Goal: Task Accomplishment & Management: Manage account settings

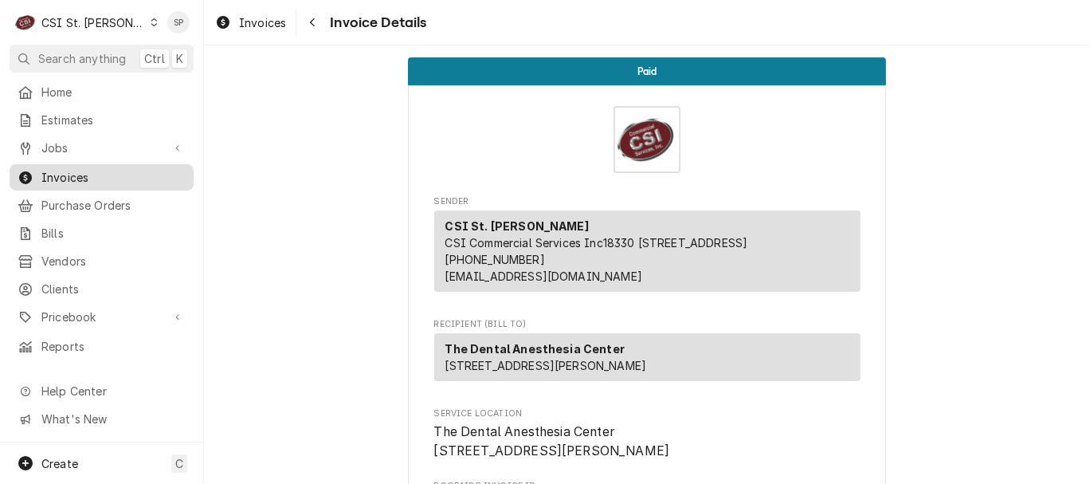
click at [120, 170] on span "Invoices" at bounding box center [113, 177] width 144 height 17
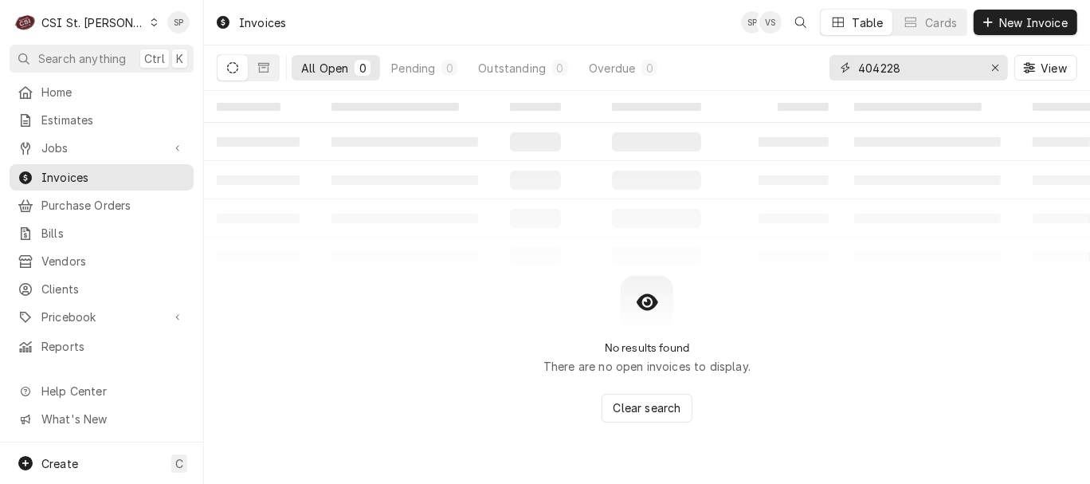
click at [915, 68] on input "404228" at bounding box center [918, 67] width 120 height 25
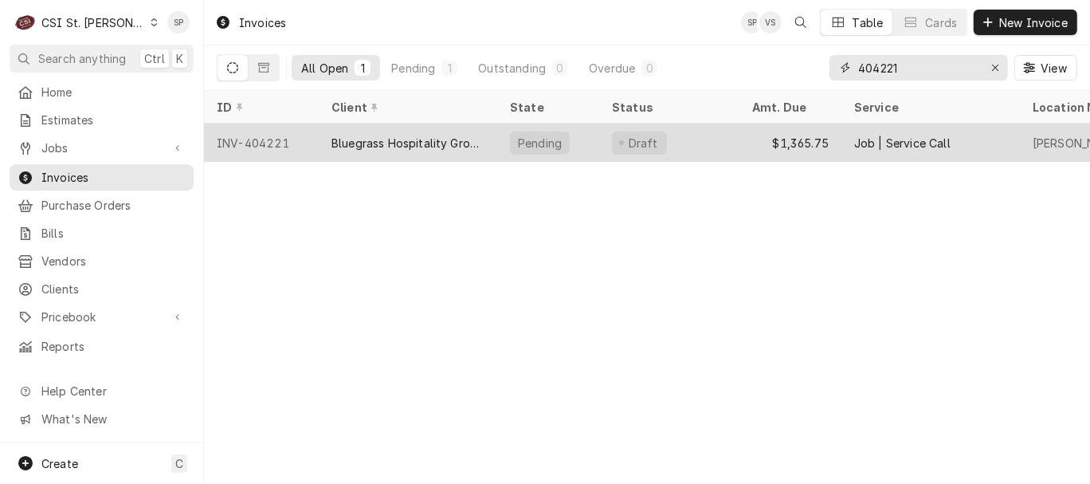
type input "404221"
click at [276, 138] on div "INV-404221" at bounding box center [261, 142] width 115 height 38
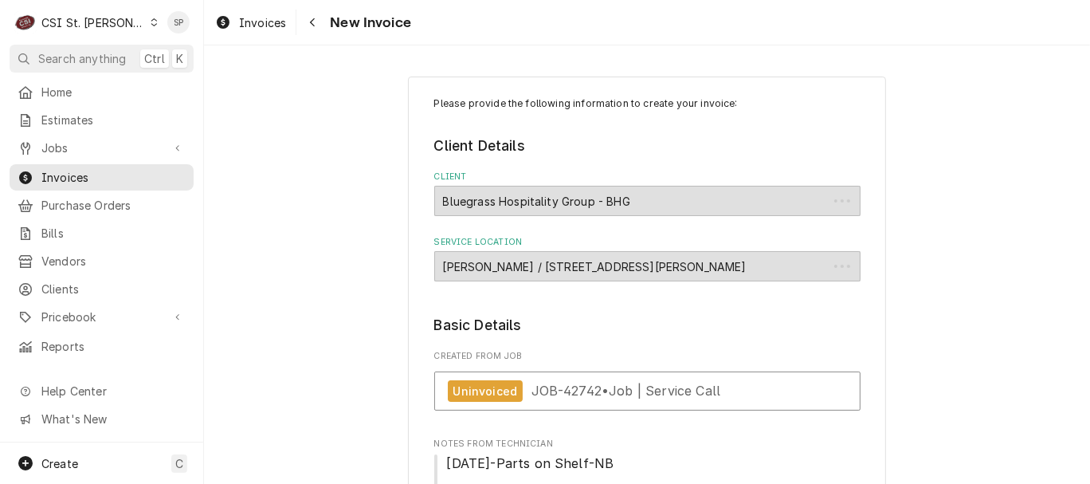
type textarea "x"
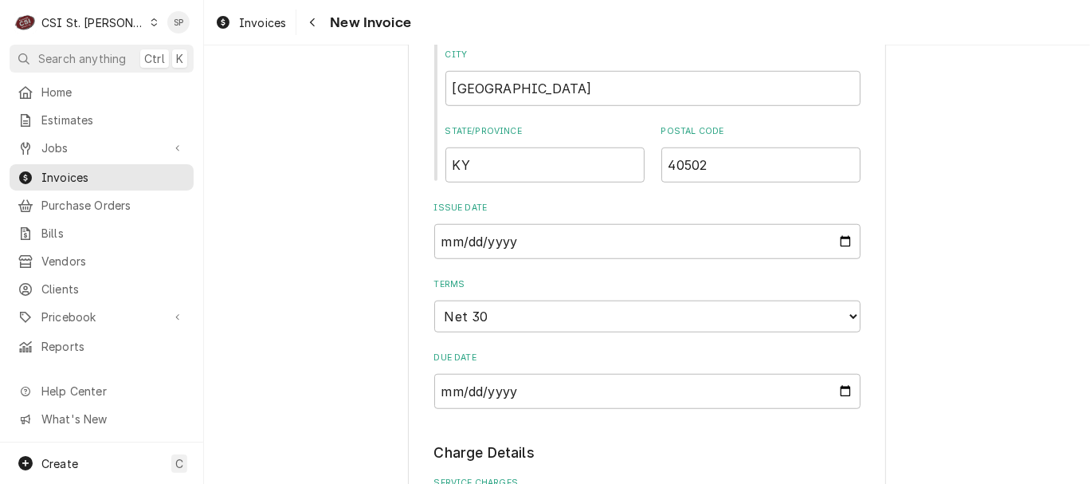
scroll to position [861, 0]
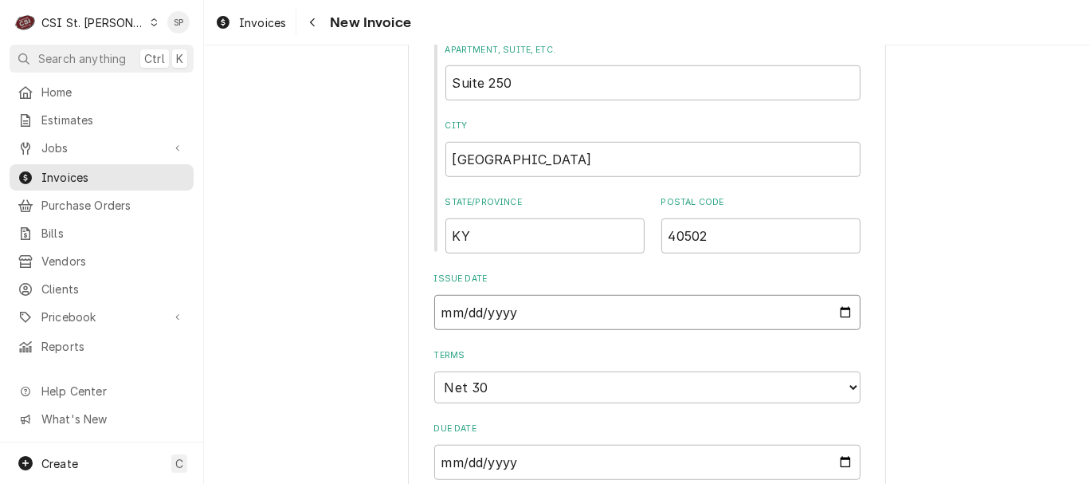
click at [831, 316] on input "[DATE]" at bounding box center [647, 312] width 426 height 35
type input "[DATE]"
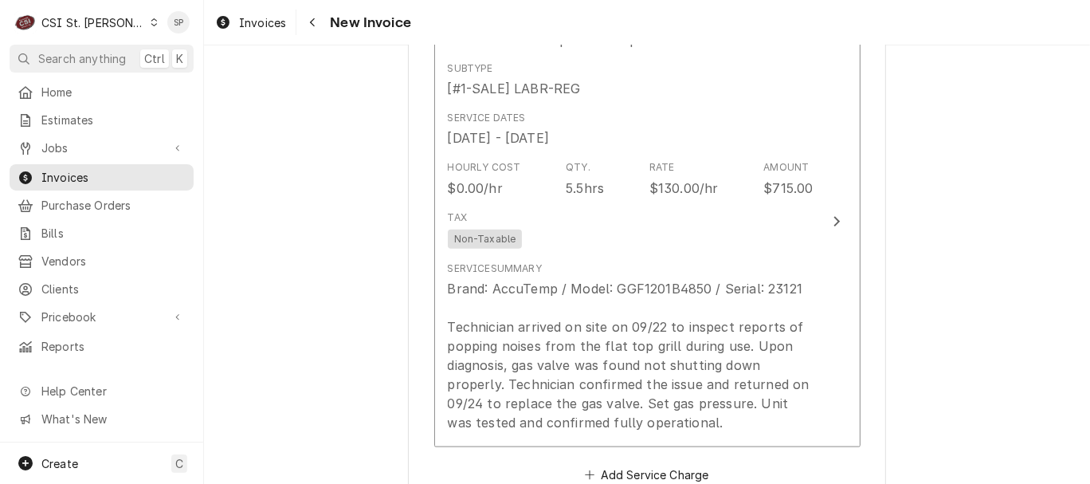
scroll to position [1463, 0]
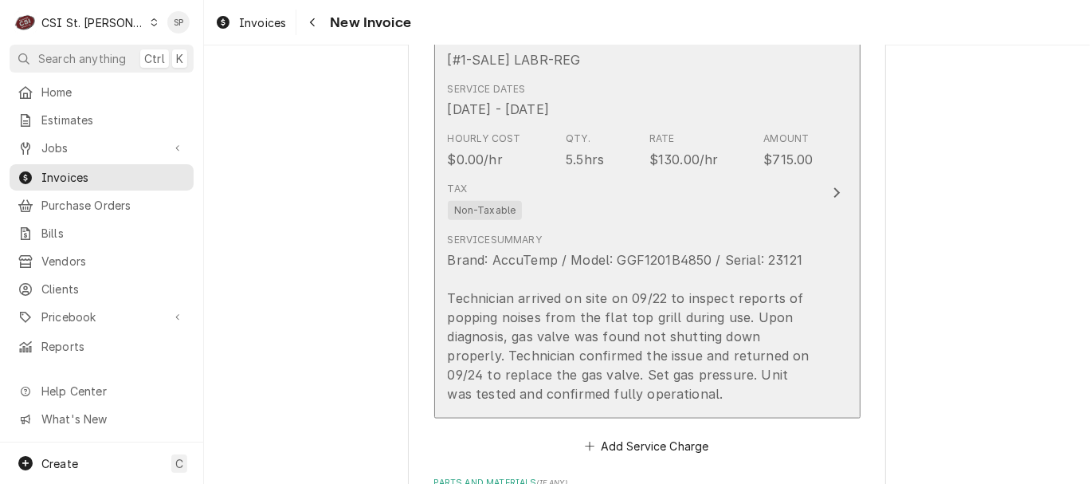
click at [680, 315] on div "Brand: AccuTemp / Model: GGF1201B4850 / Serial: 23121 Technician arrived on sit…" at bounding box center [631, 326] width 366 height 153
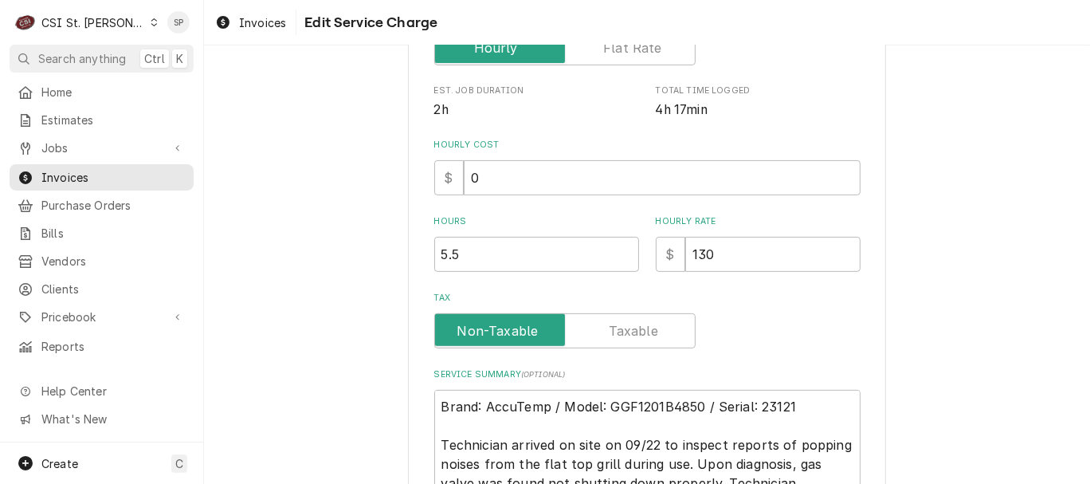
scroll to position [389, 0]
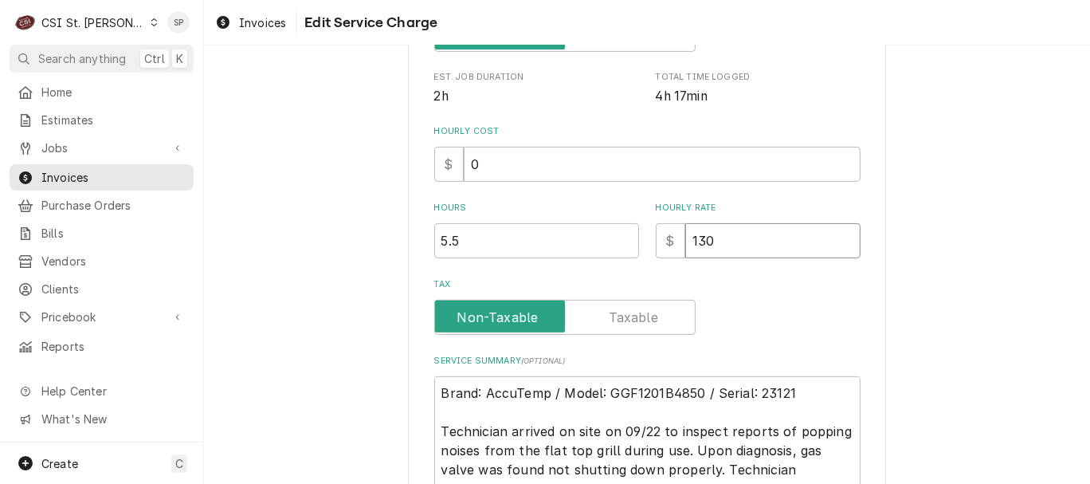
click at [708, 237] on input "130" at bounding box center [772, 240] width 175 height 35
type textarea "x"
type input "13"
type textarea "x"
type input "135"
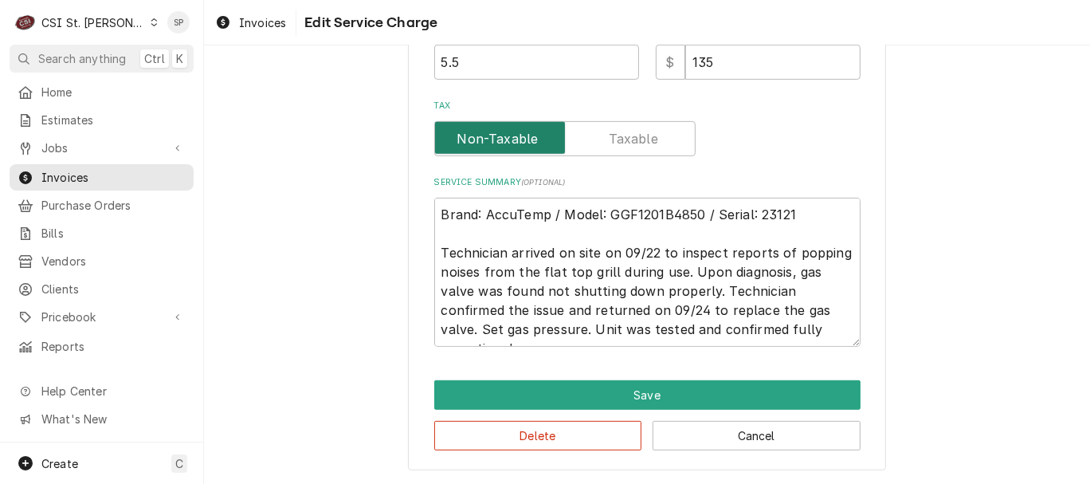
scroll to position [568, 0]
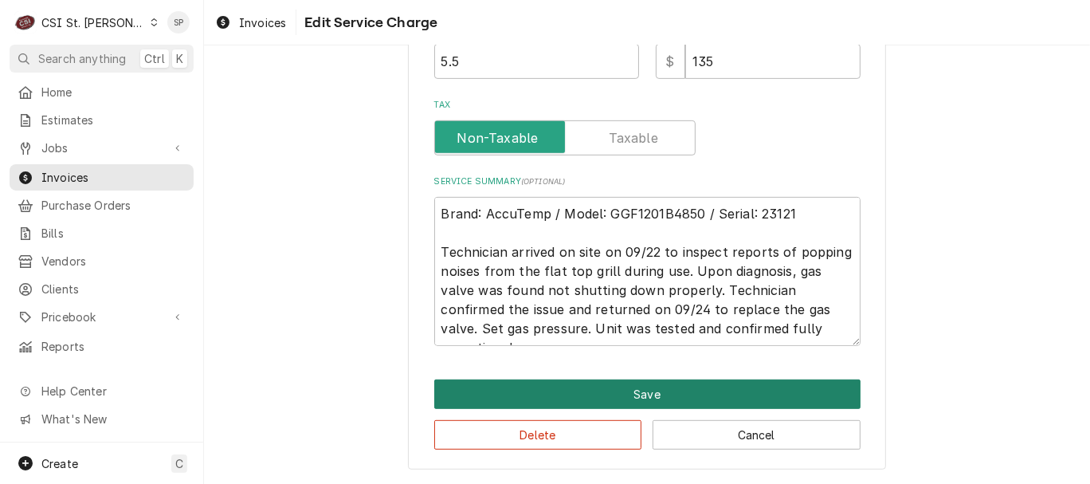
click at [642, 387] on button "Save" at bounding box center [647, 393] width 426 height 29
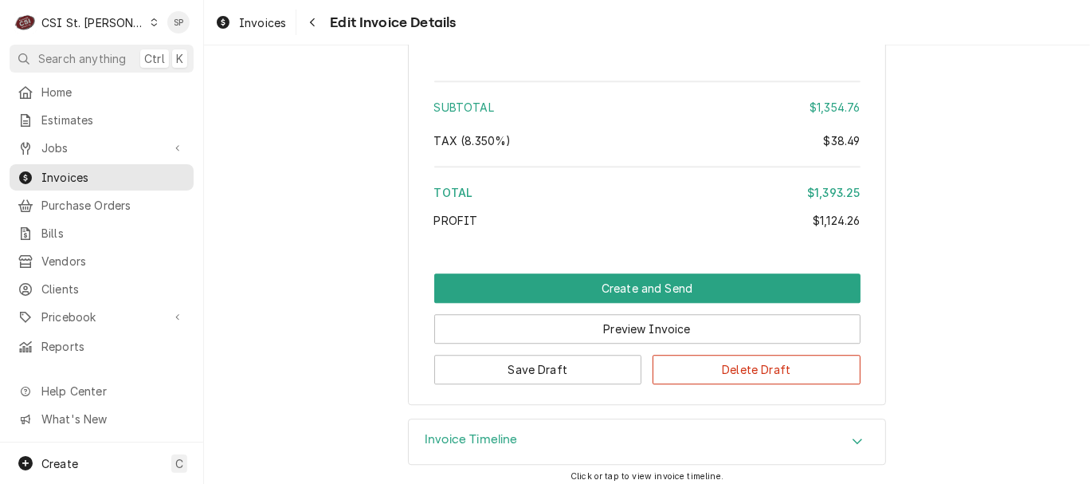
scroll to position [3220, 0]
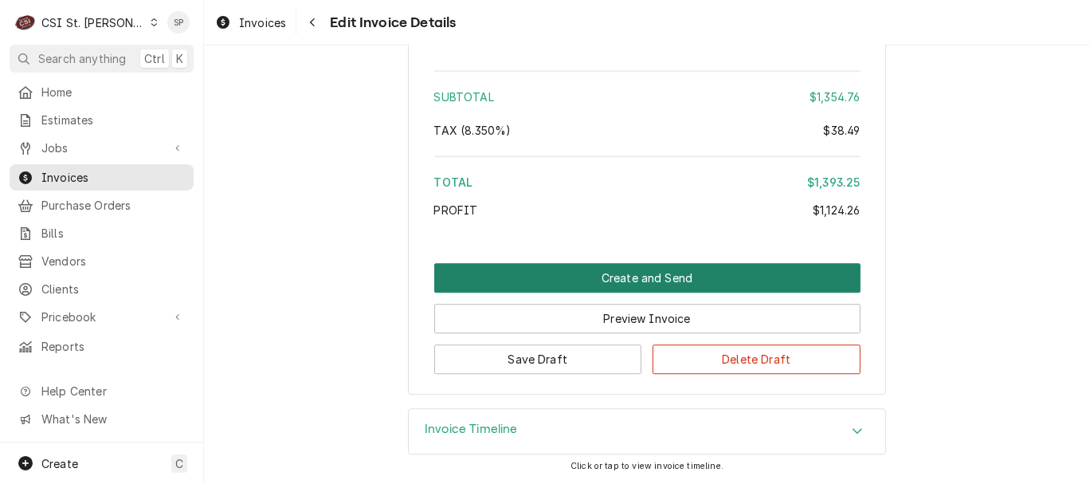
click at [641, 272] on button "Create and Send" at bounding box center [647, 277] width 426 height 29
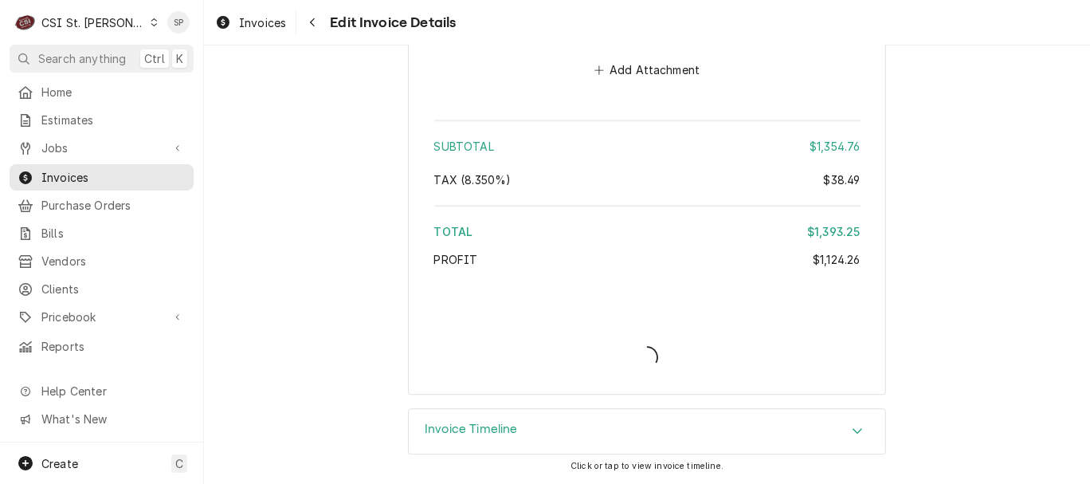
type textarea "x"
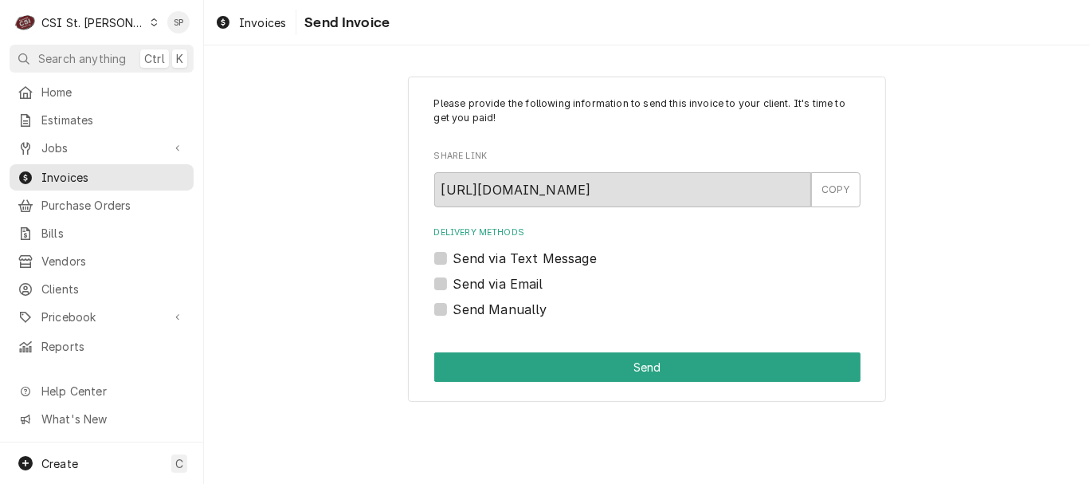
click at [453, 279] on label "Send via Email" at bounding box center [498, 283] width 90 height 19
click at [453, 279] on input "Send via Email" at bounding box center [666, 291] width 426 height 35
checkbox input "true"
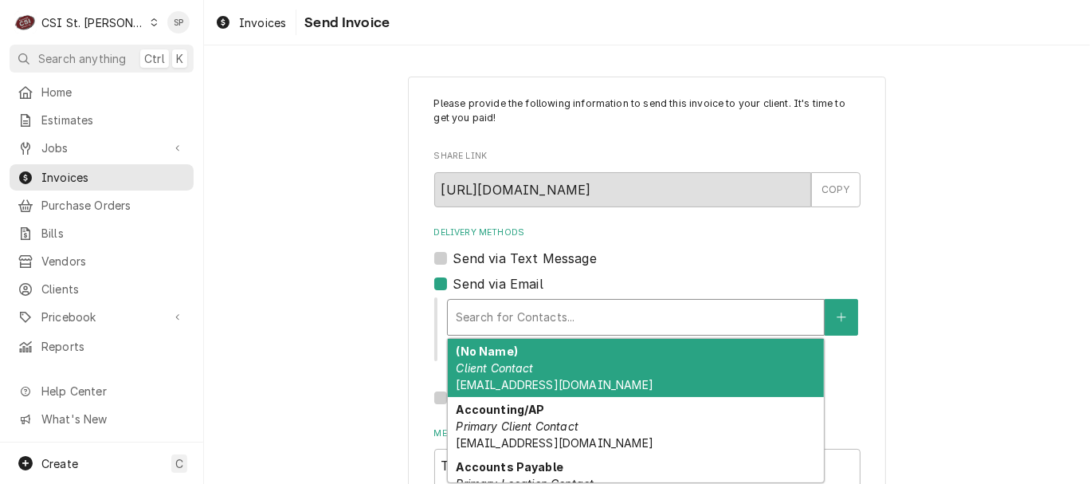
click at [463, 309] on div "Delivery Methods" at bounding box center [636, 317] width 360 height 29
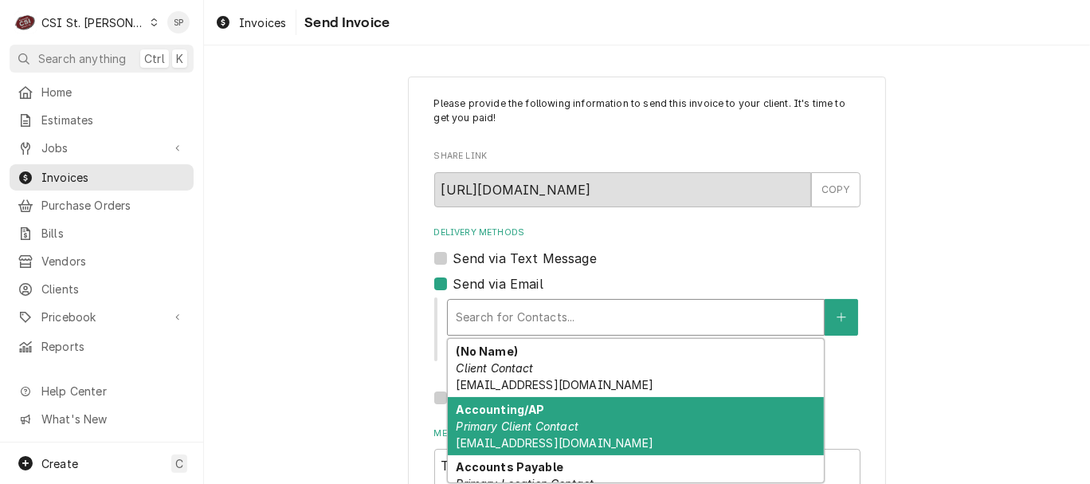
click at [500, 429] on em "Primary Client Contact" at bounding box center [517, 426] width 123 height 14
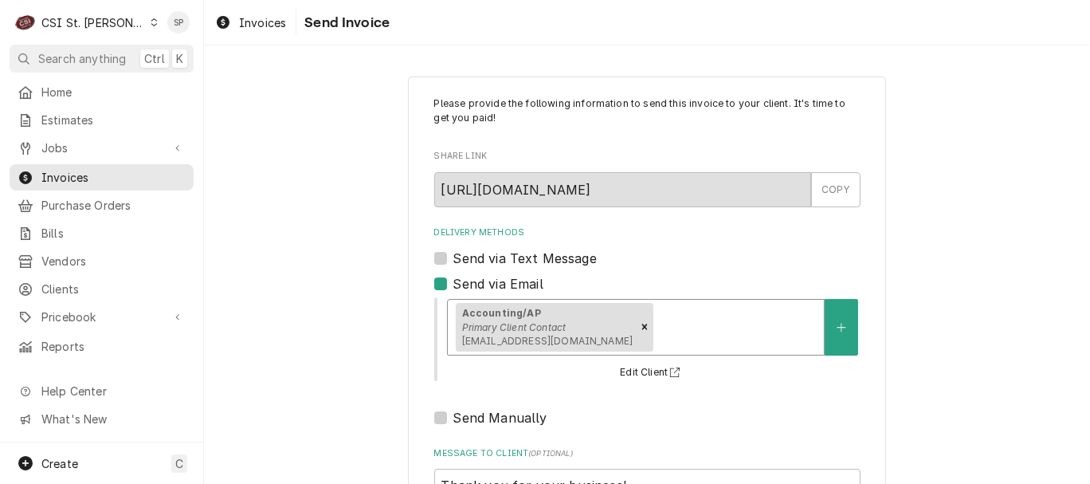
click at [690, 312] on div "Delivery Methods" at bounding box center [736, 326] width 159 height 29
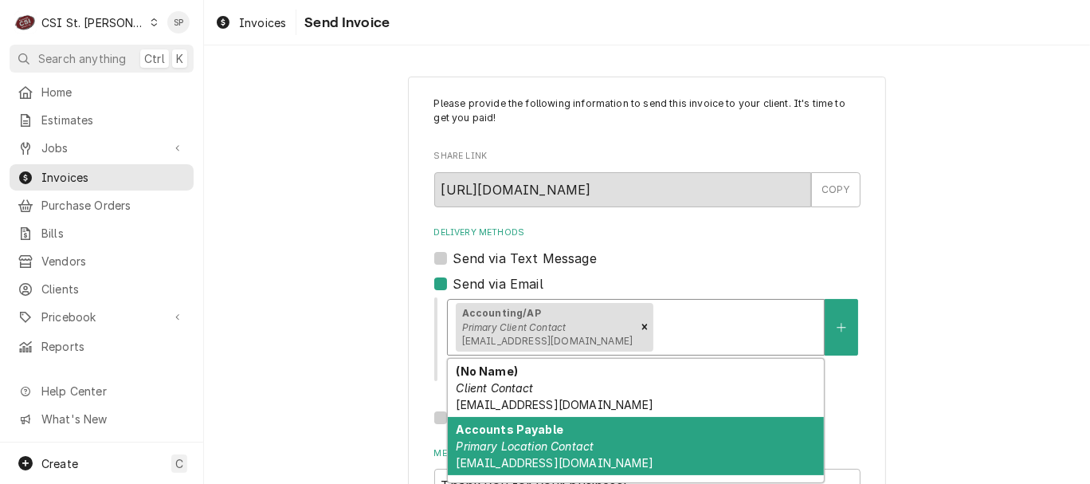
click at [570, 447] on em "Primary Location Contact" at bounding box center [525, 446] width 138 height 14
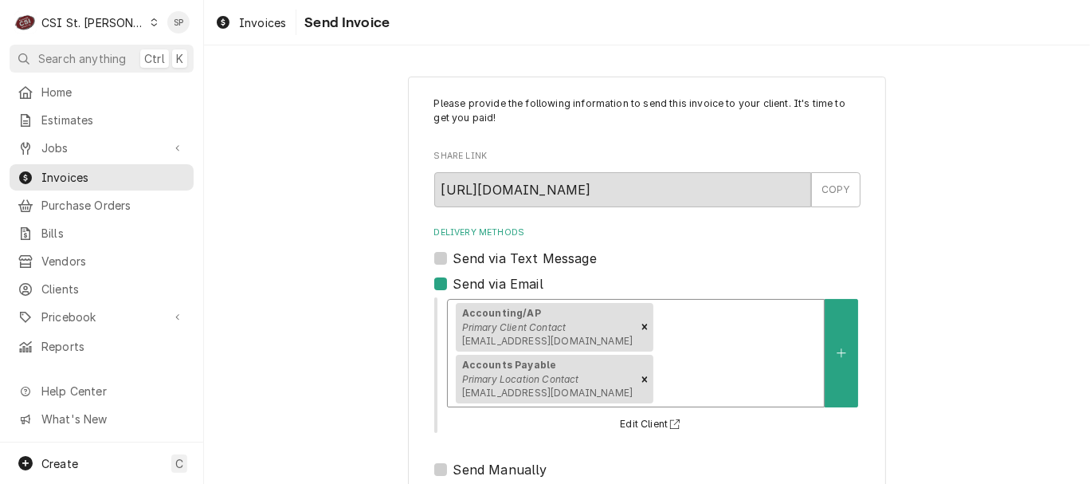
scroll to position [212, 0]
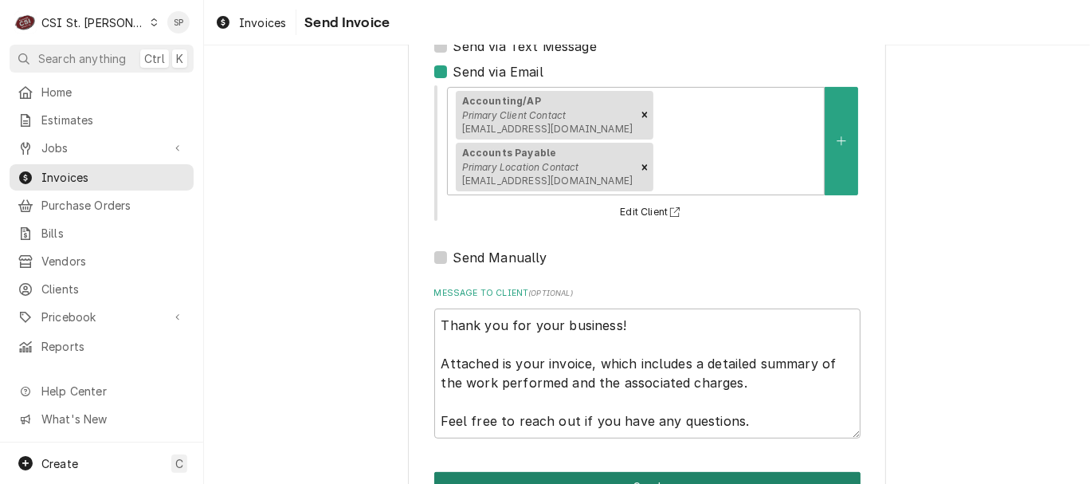
click at [617, 472] on button "Send" at bounding box center [647, 486] width 426 height 29
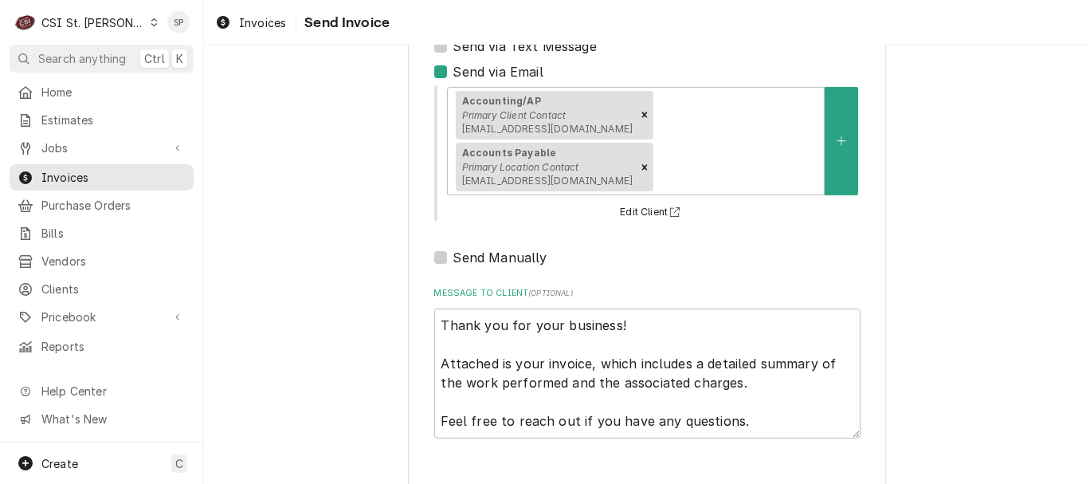
type textarea "x"
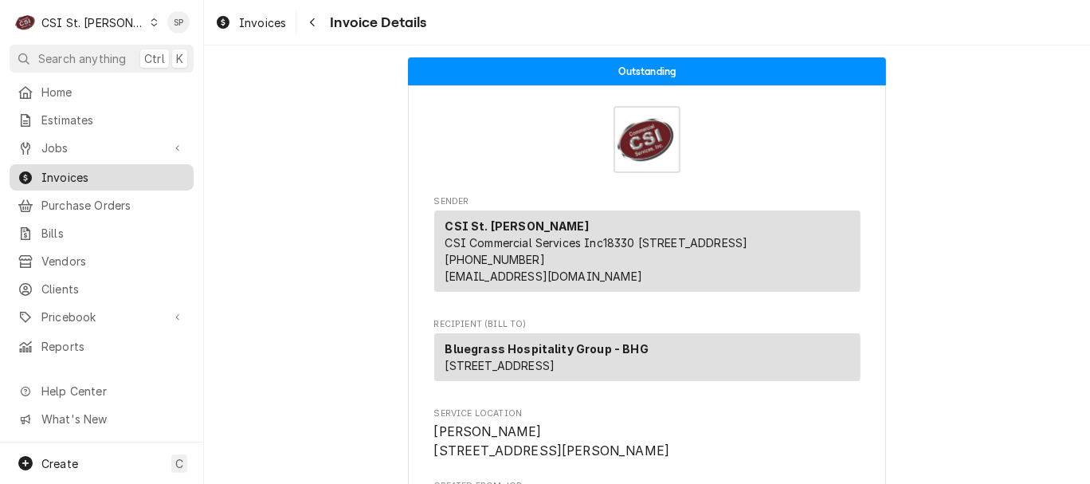
click at [127, 170] on span "Invoices" at bounding box center [113, 177] width 144 height 17
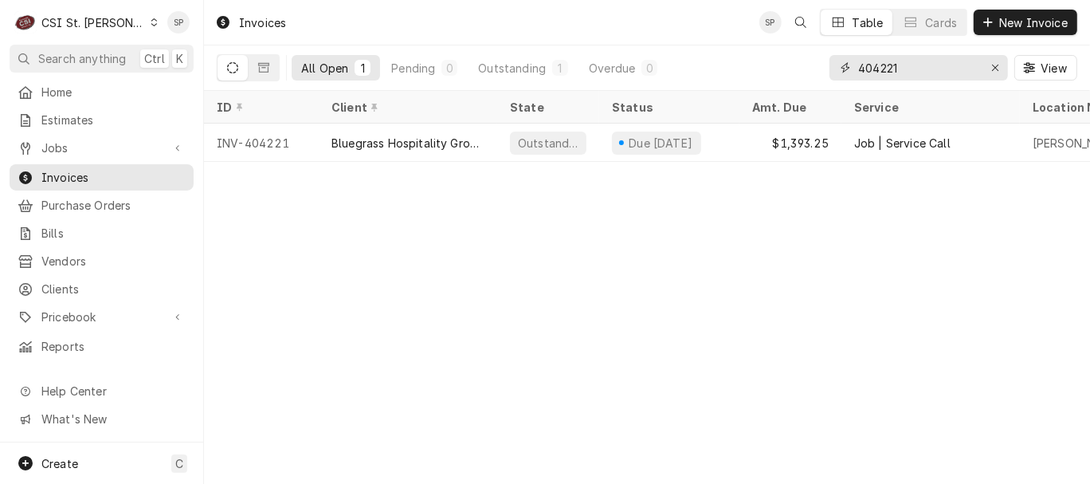
click at [905, 71] on input "404221" at bounding box center [918, 67] width 120 height 25
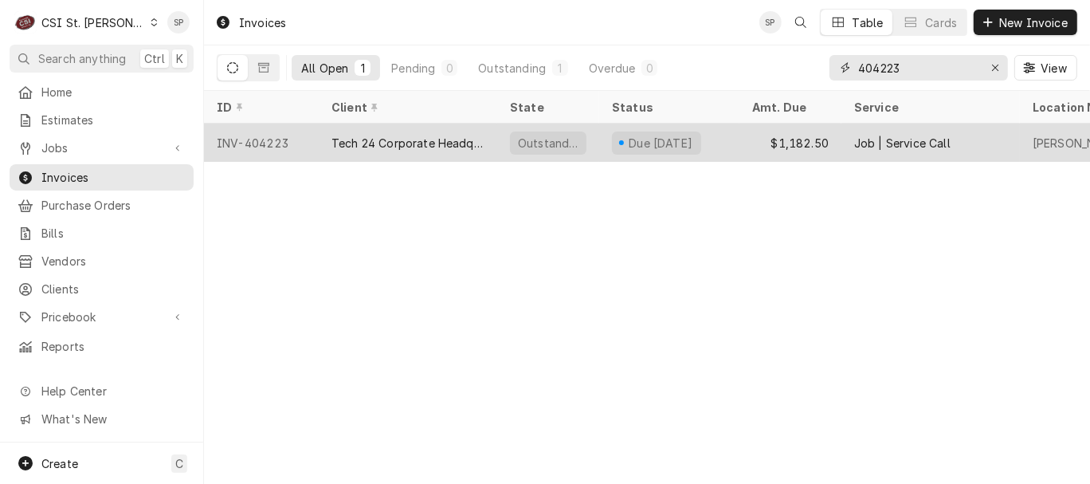
type input "404223"
click at [237, 135] on div "INV-404223" at bounding box center [261, 142] width 115 height 38
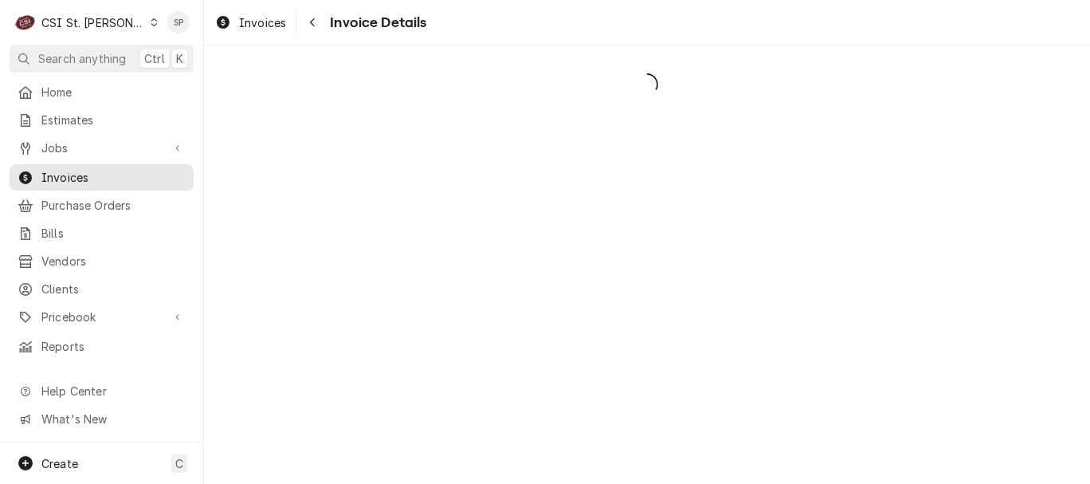
click at [237, 135] on div "Dynamic Content Wrapper" at bounding box center [647, 264] width 886 height 438
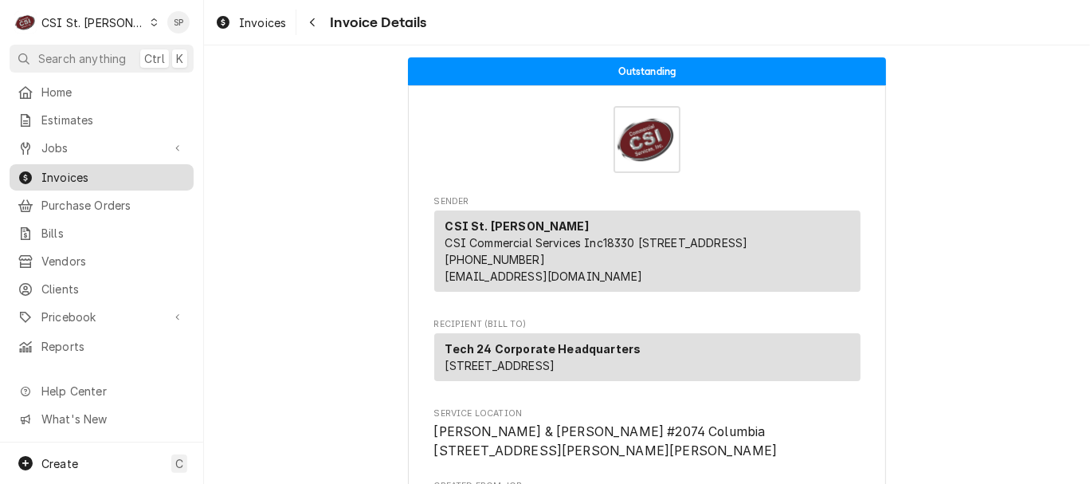
click at [116, 171] on span "Invoices" at bounding box center [113, 177] width 144 height 17
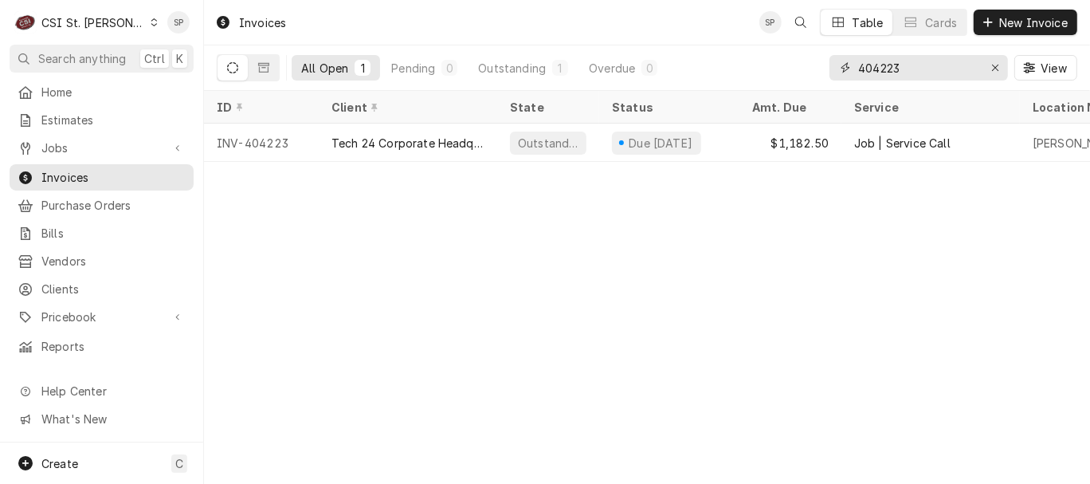
click at [901, 61] on input "404223" at bounding box center [918, 67] width 120 height 25
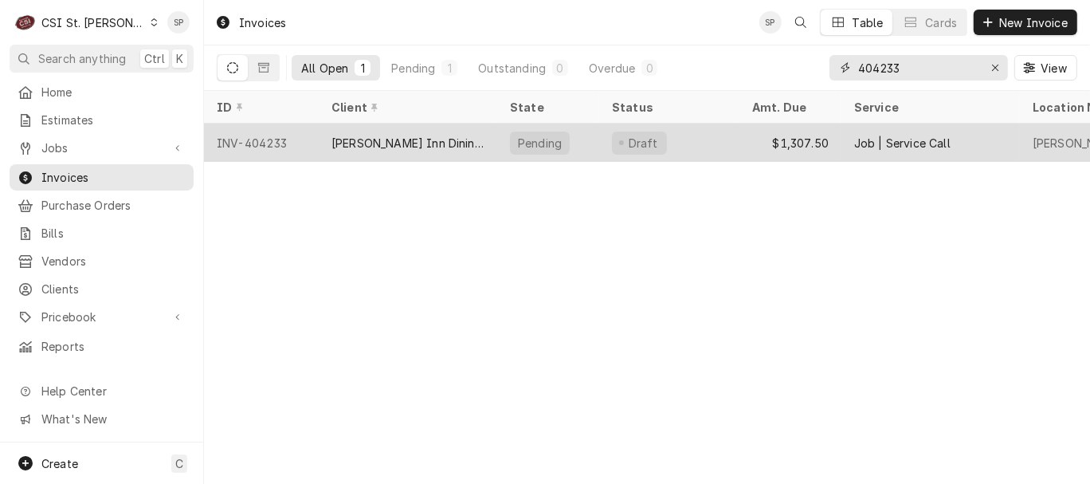
type input "404233"
click at [283, 134] on div "INV-404233" at bounding box center [261, 142] width 115 height 38
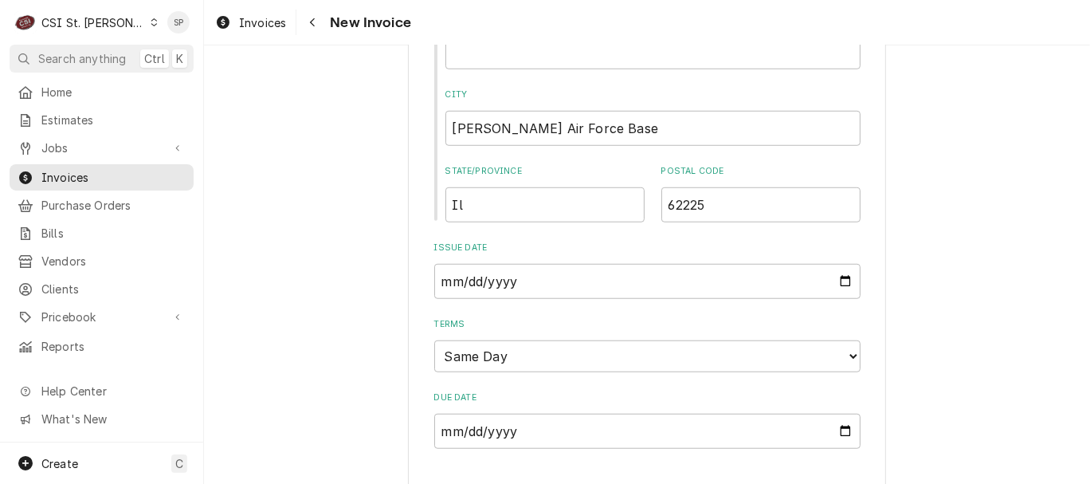
scroll to position [956, 0]
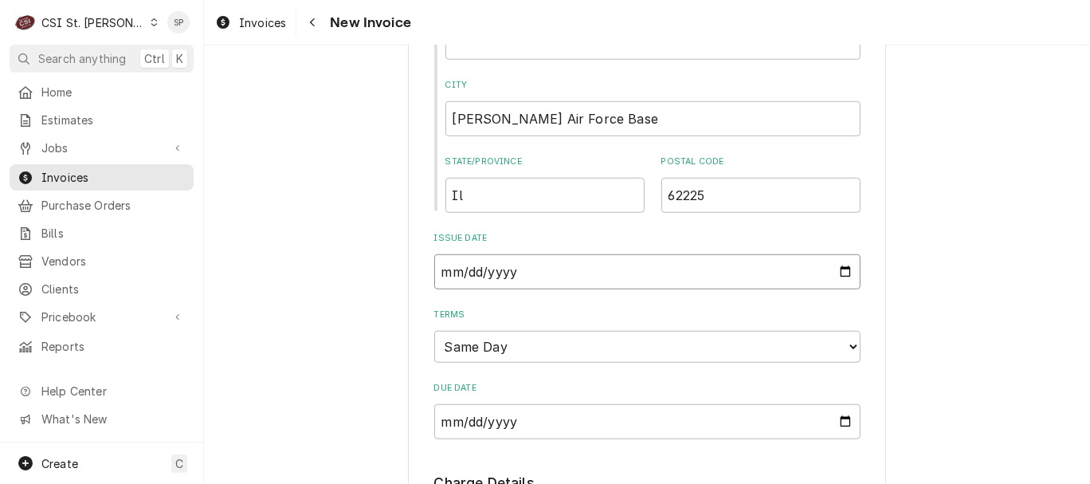
click at [838, 271] on input "2025-09-25" at bounding box center [647, 271] width 426 height 35
type input "2025-09-30"
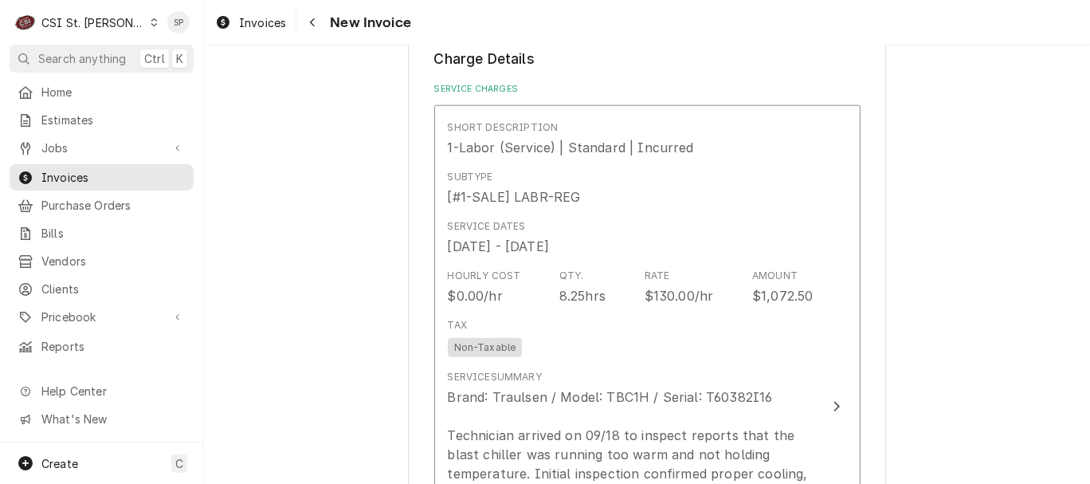
scroll to position [1381, 0]
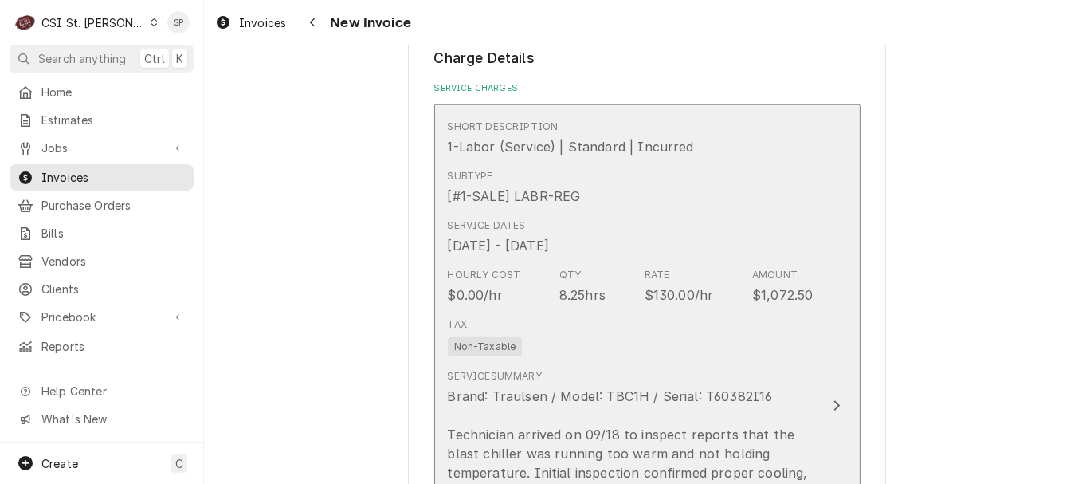
click at [621, 295] on div "Hourly Cost $0.00/hr Qty. 8.25hrs Rate $130.00/hr Amount $1,072.50" at bounding box center [631, 285] width 366 height 49
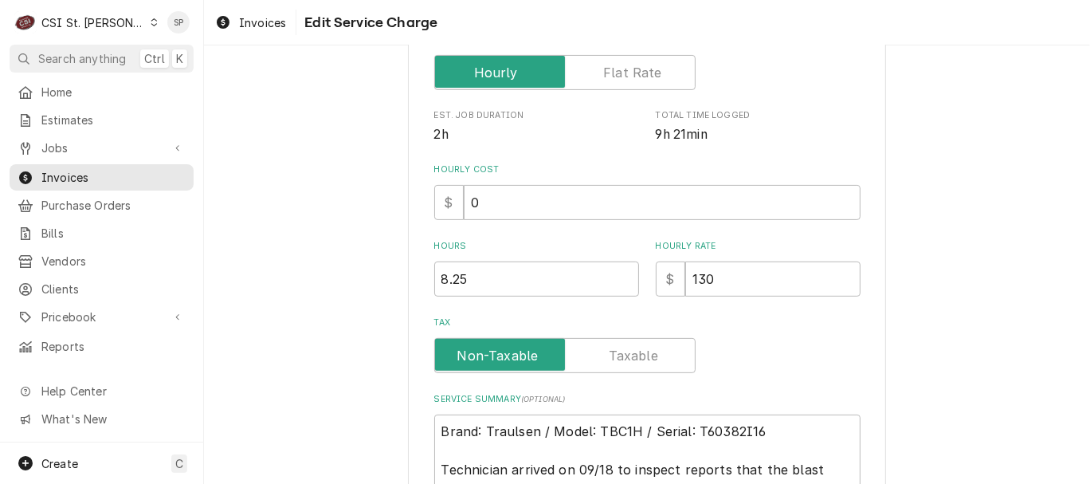
scroll to position [354, 0]
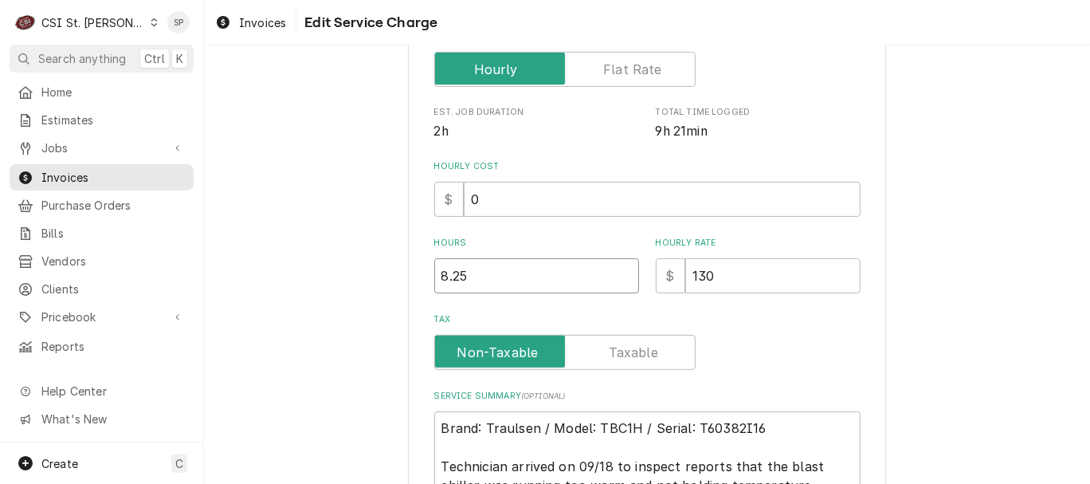
click at [461, 269] on input "8.25" at bounding box center [536, 275] width 205 height 35
type textarea "x"
type input "8.2"
type textarea "x"
type input "8"
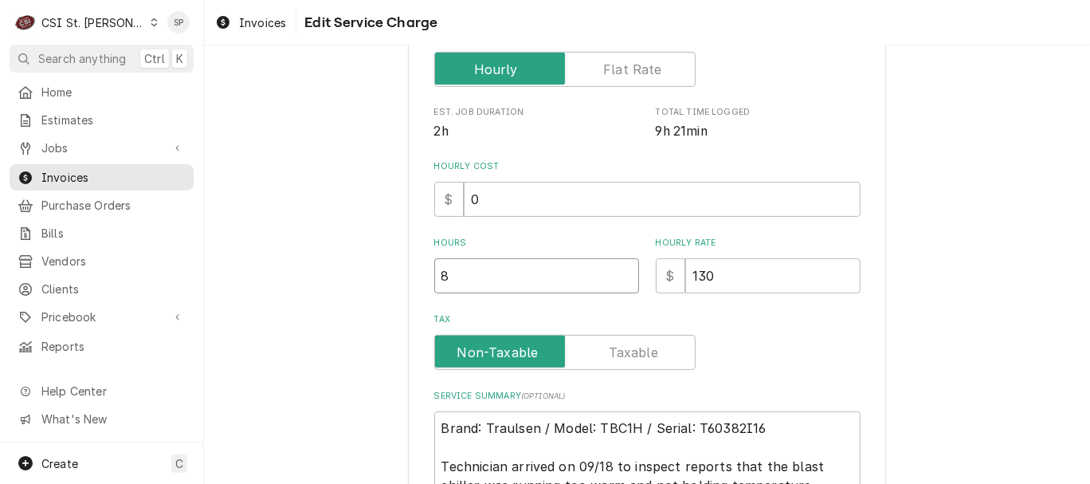
type textarea "x"
type input "8.7"
type textarea "x"
type input "8.75"
click at [751, 277] on input "130" at bounding box center [772, 275] width 175 height 35
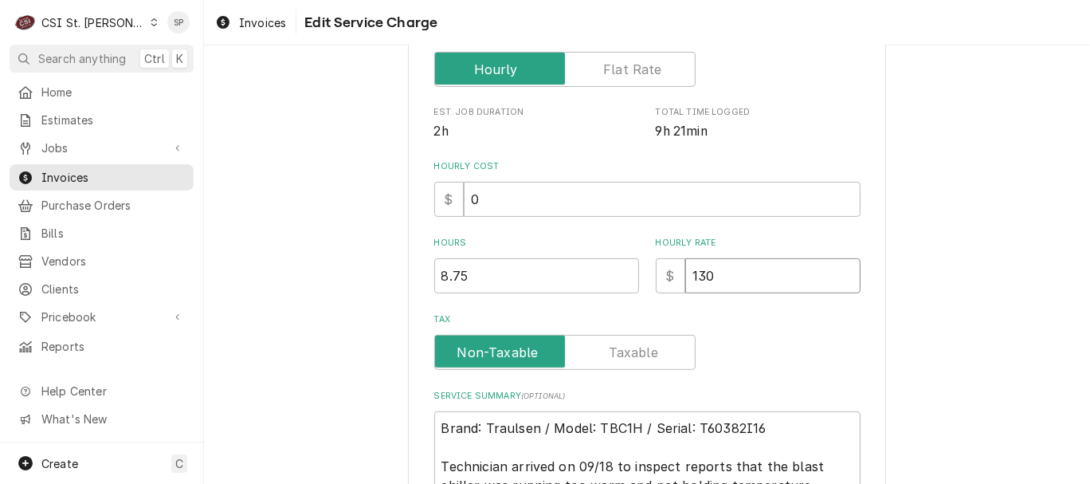
type textarea "x"
type input "13"
type textarea "x"
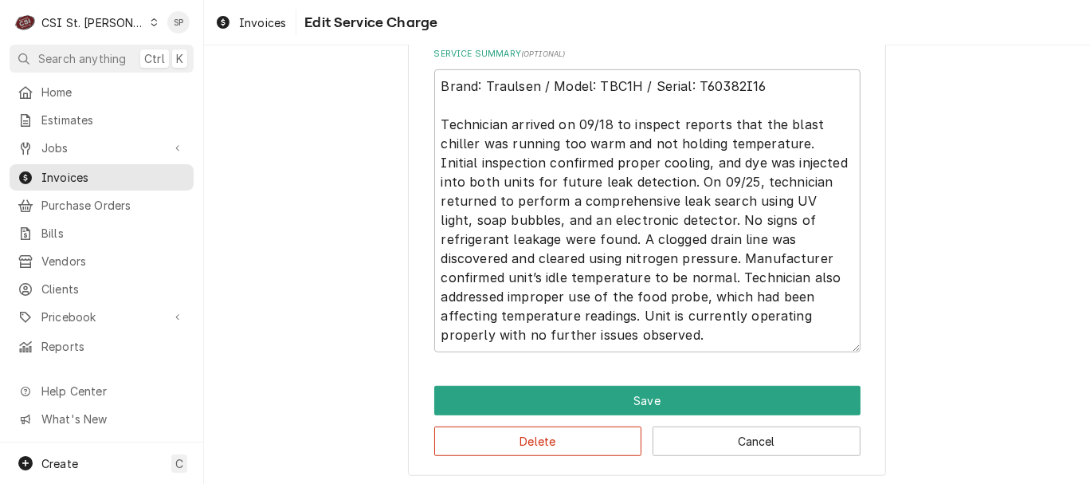
scroll to position [702, 0]
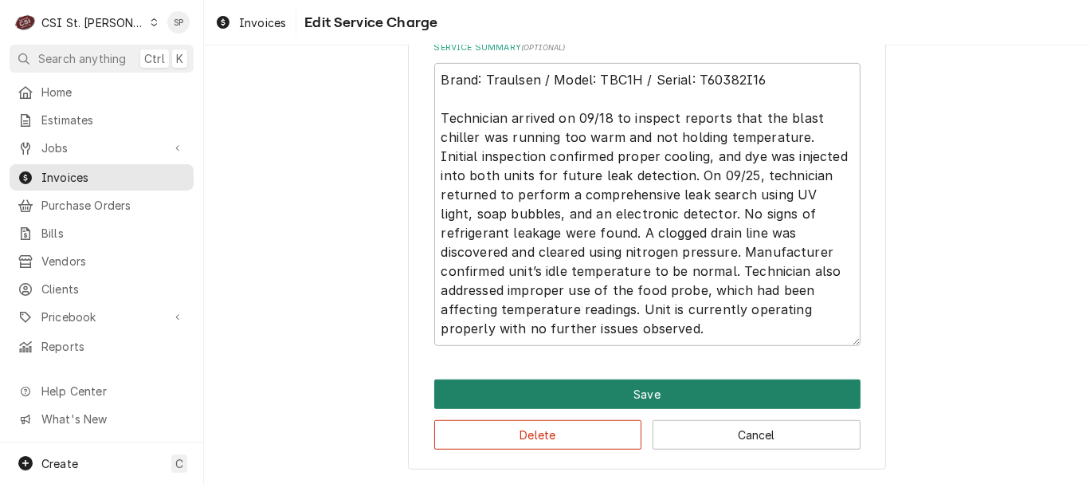
type input "135"
click at [638, 387] on button "Save" at bounding box center [647, 393] width 426 height 29
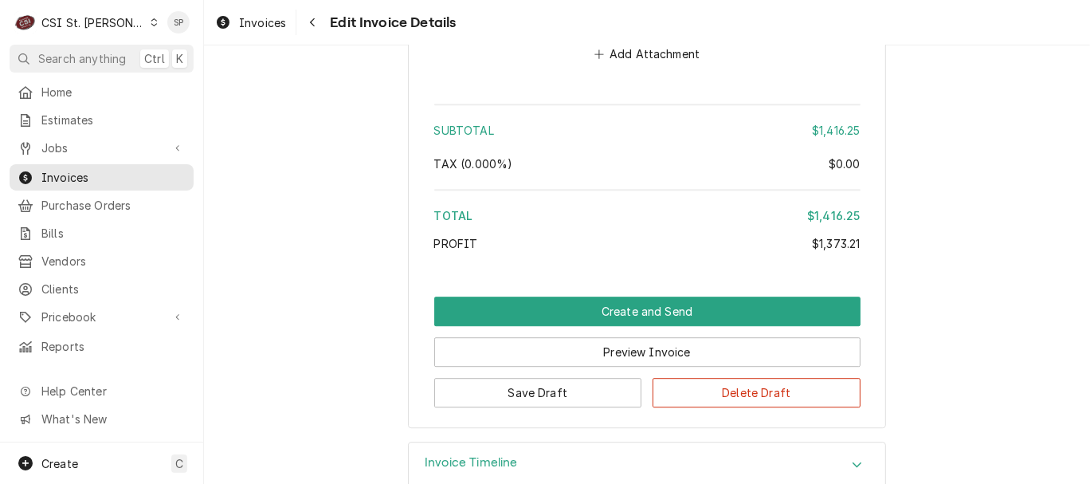
scroll to position [3452, 0]
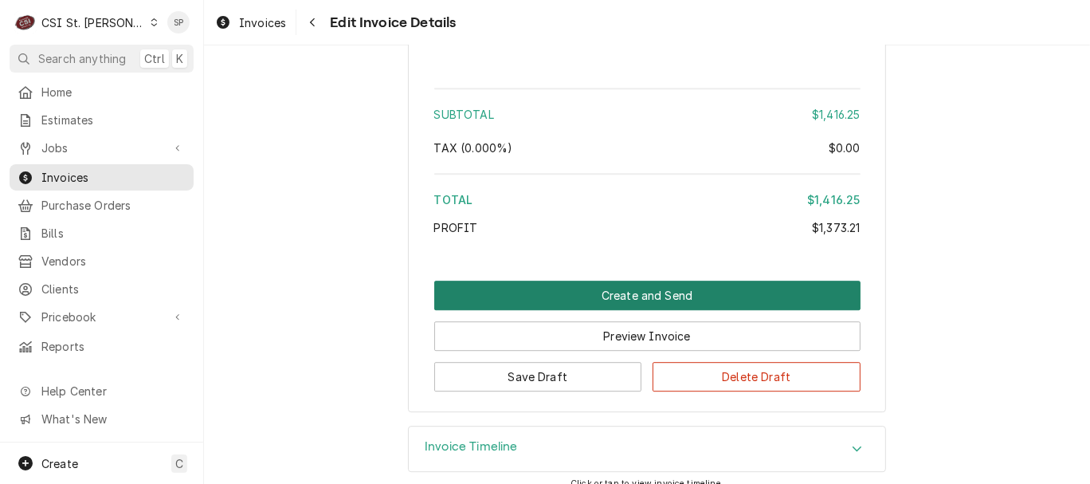
click at [648, 288] on button "Create and Send" at bounding box center [647, 294] width 426 height 29
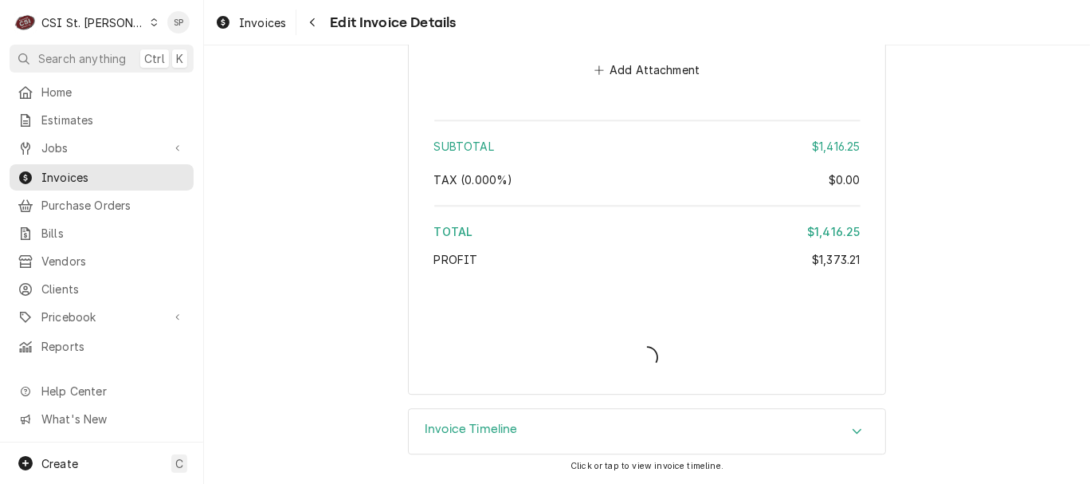
scroll to position [3405, 0]
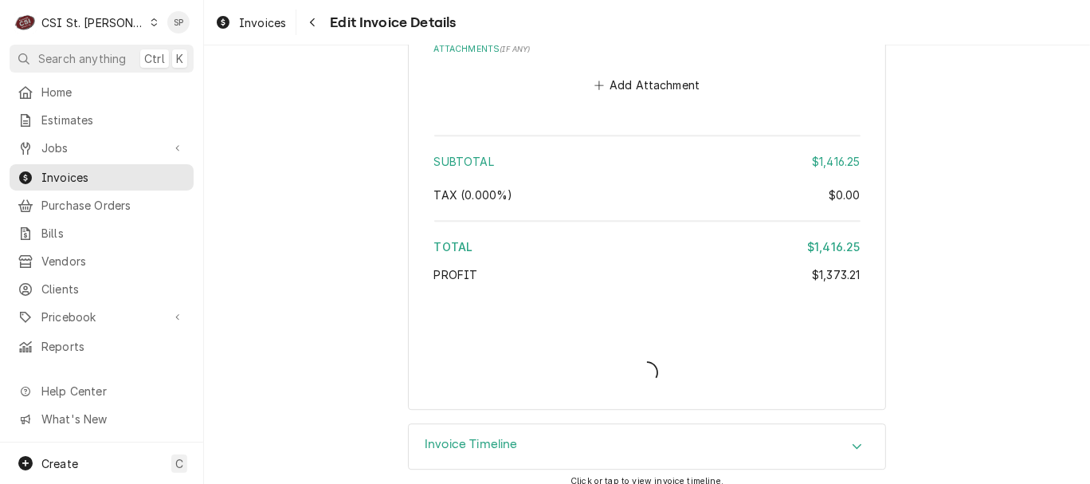
type textarea "x"
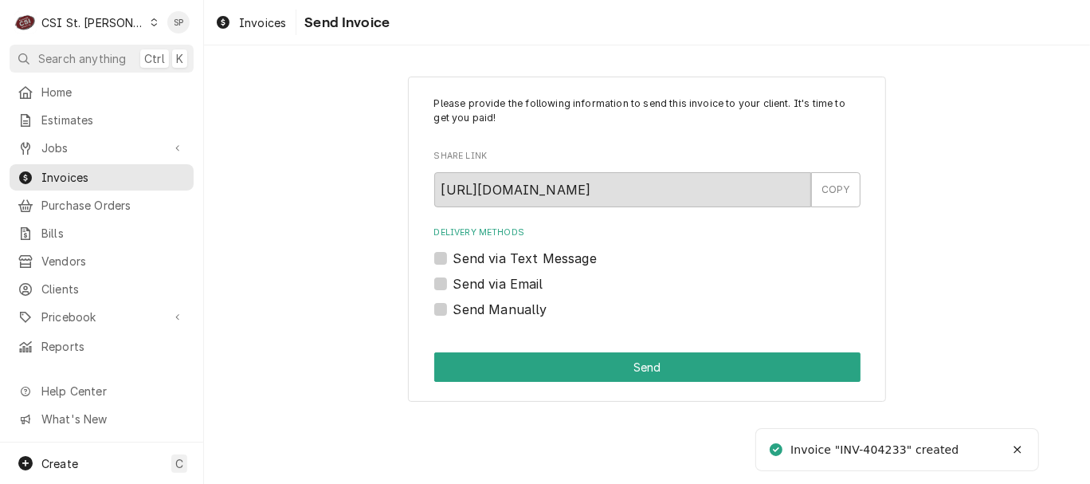
click at [453, 280] on label "Send via Email" at bounding box center [498, 283] width 90 height 19
click at [453, 280] on input "Send via Email" at bounding box center [666, 291] width 426 height 35
checkbox input "true"
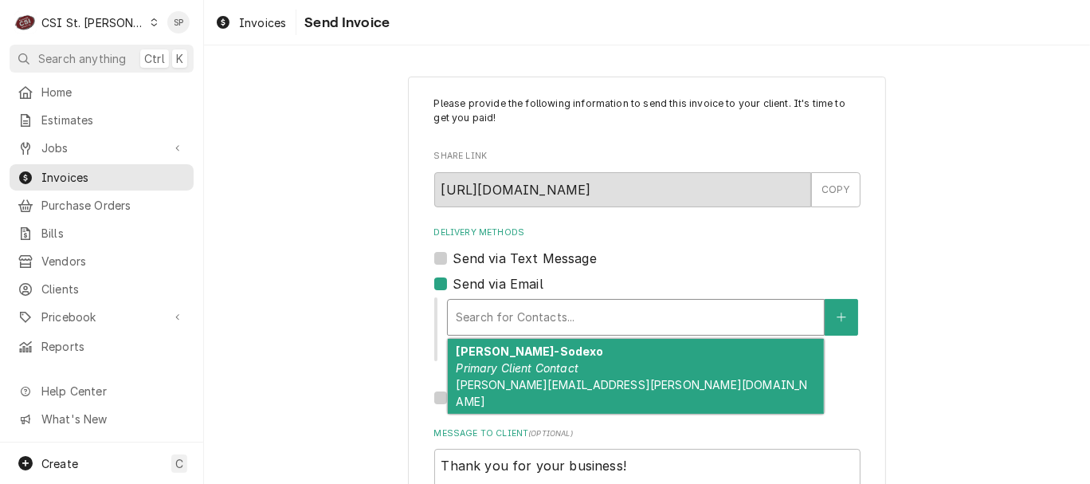
click at [467, 320] on div "Delivery Methods" at bounding box center [636, 317] width 360 height 29
click at [530, 375] on div "Audrey Kellerman-Sodexo Primary Client Contact audrey.kellerman@sodexo.com" at bounding box center [636, 376] width 376 height 75
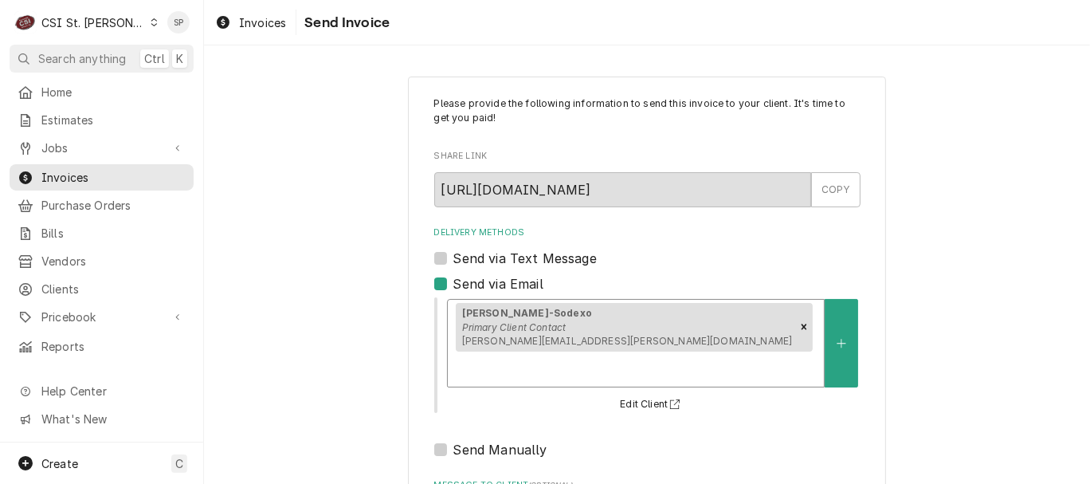
scroll to position [212, 0]
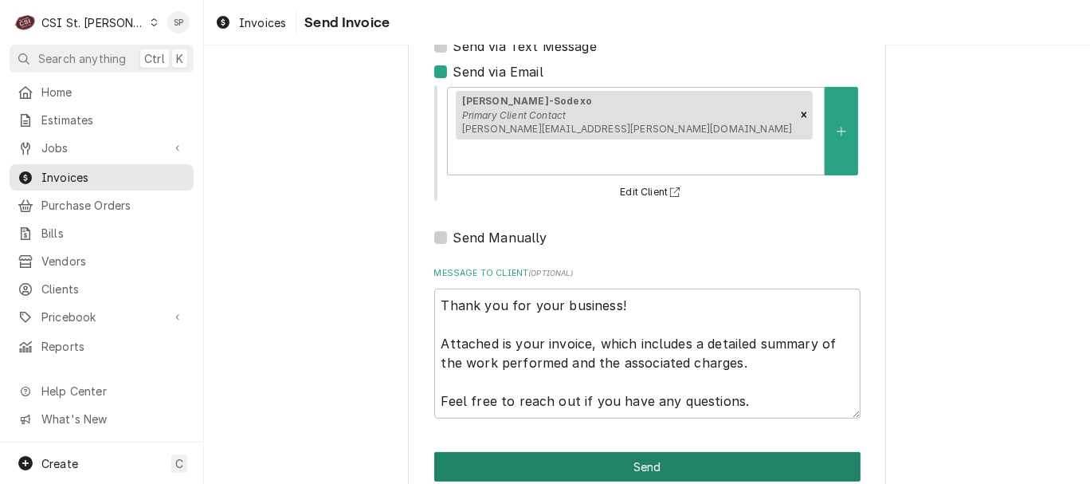
click at [605, 452] on button "Send" at bounding box center [647, 466] width 426 height 29
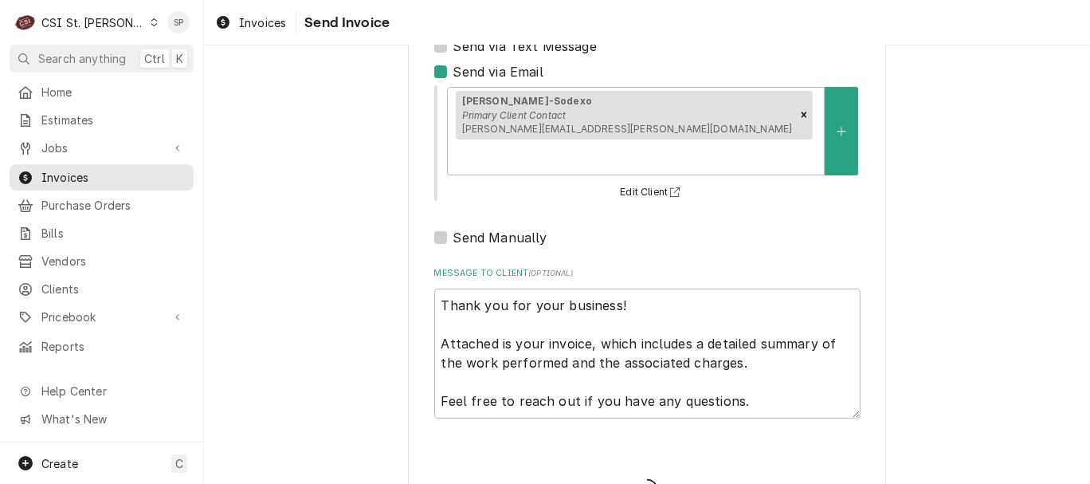
type textarea "x"
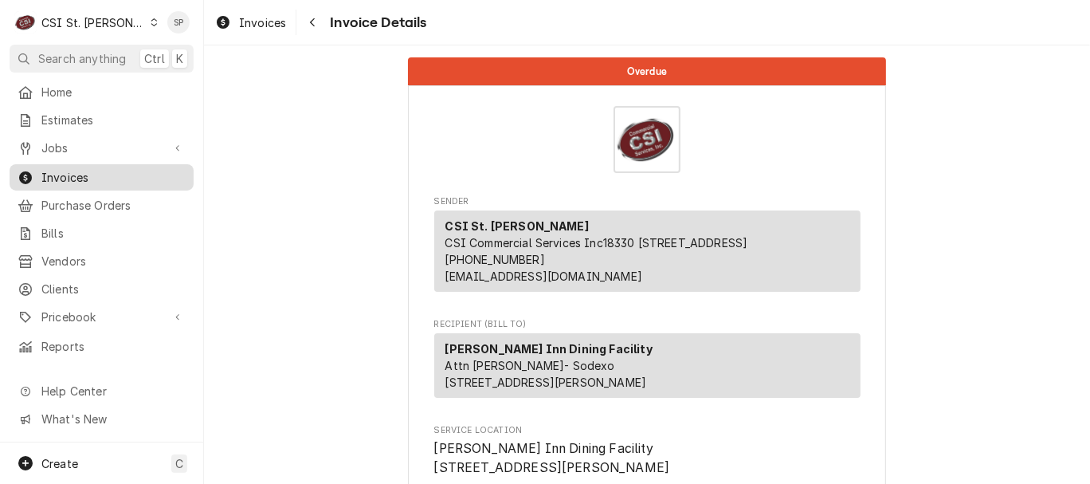
click at [73, 174] on span "Invoices" at bounding box center [113, 177] width 144 height 17
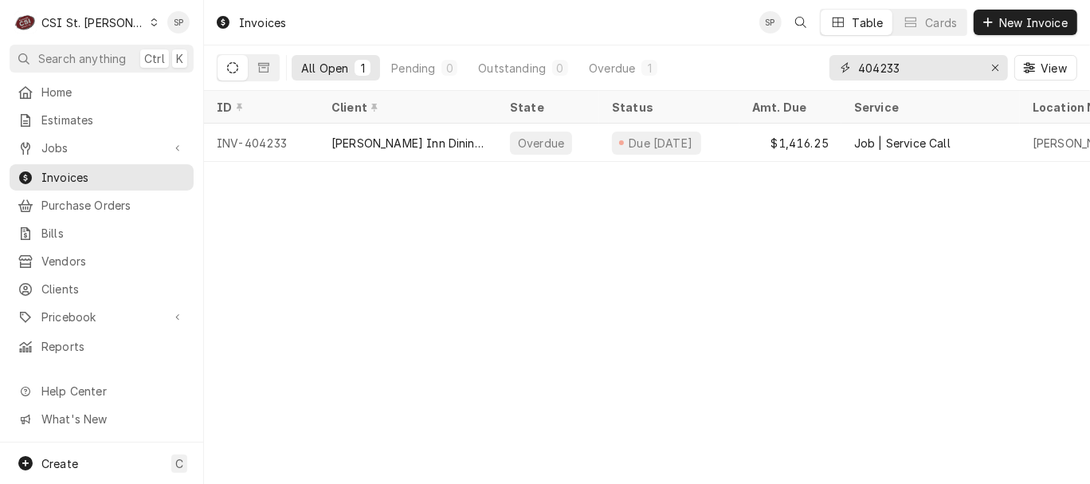
click at [927, 71] on input "404233" at bounding box center [918, 67] width 120 height 25
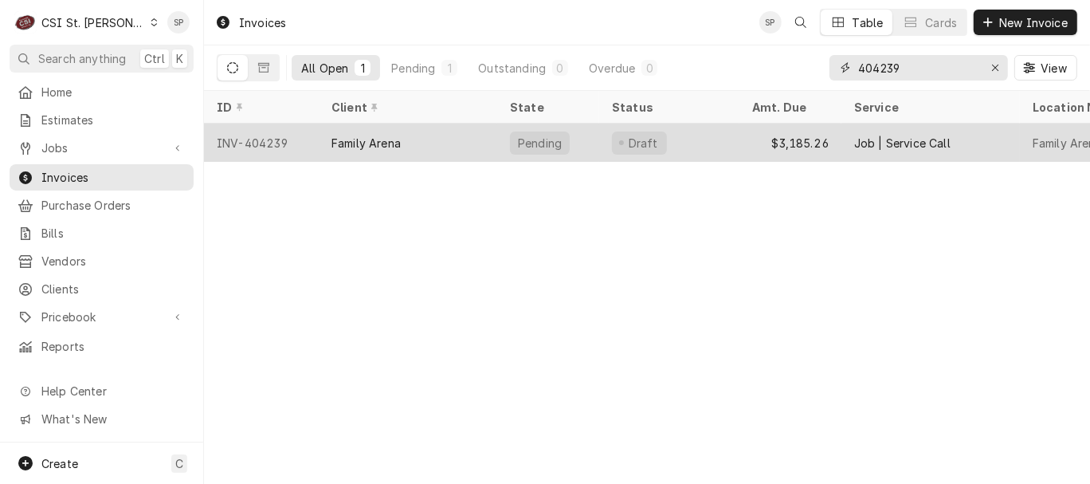
type input "404239"
click at [280, 138] on div "INV-404239" at bounding box center [261, 142] width 115 height 38
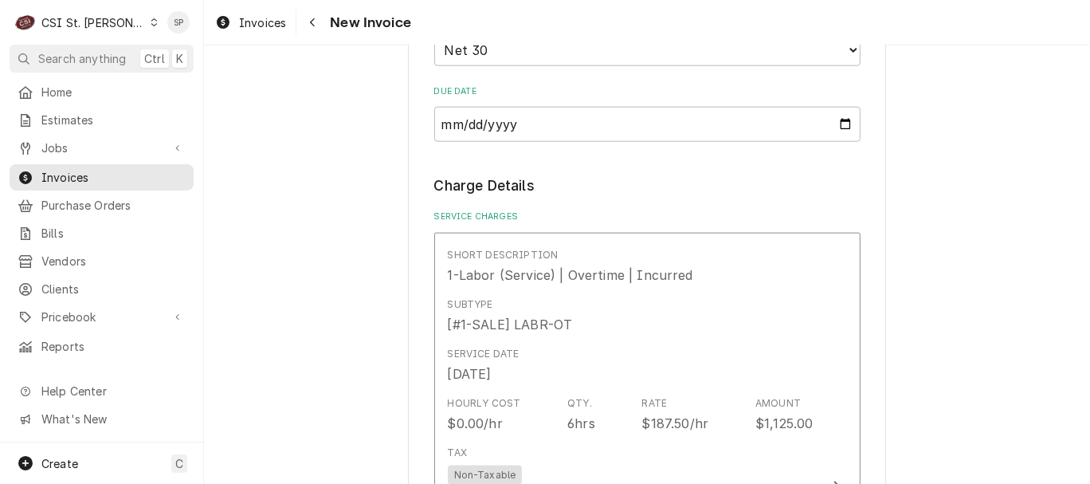
scroll to position [1534, 0]
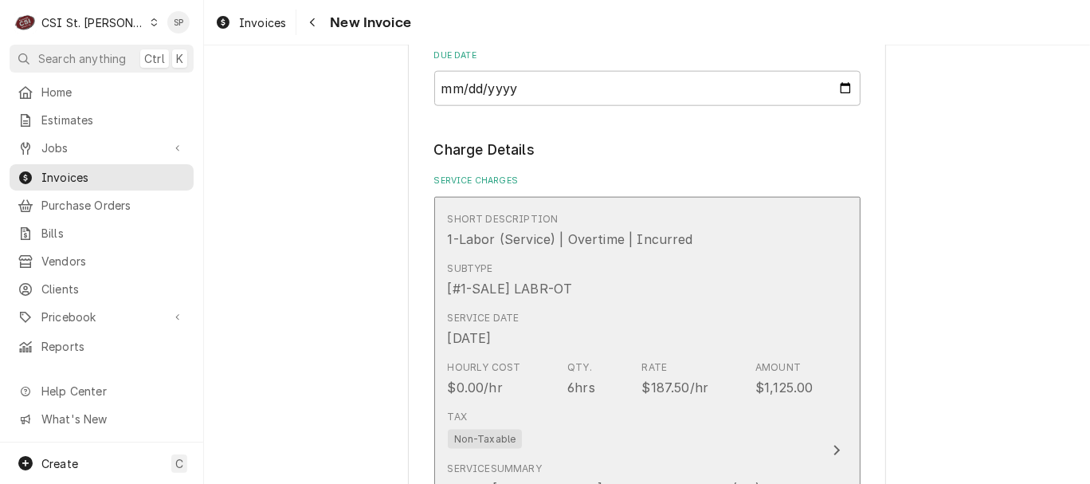
click at [558, 354] on div "Hourly Cost $0.00/hr Qty. 6hrs Rate $187.50/hr Amount $1,125.00" at bounding box center [631, 378] width 366 height 49
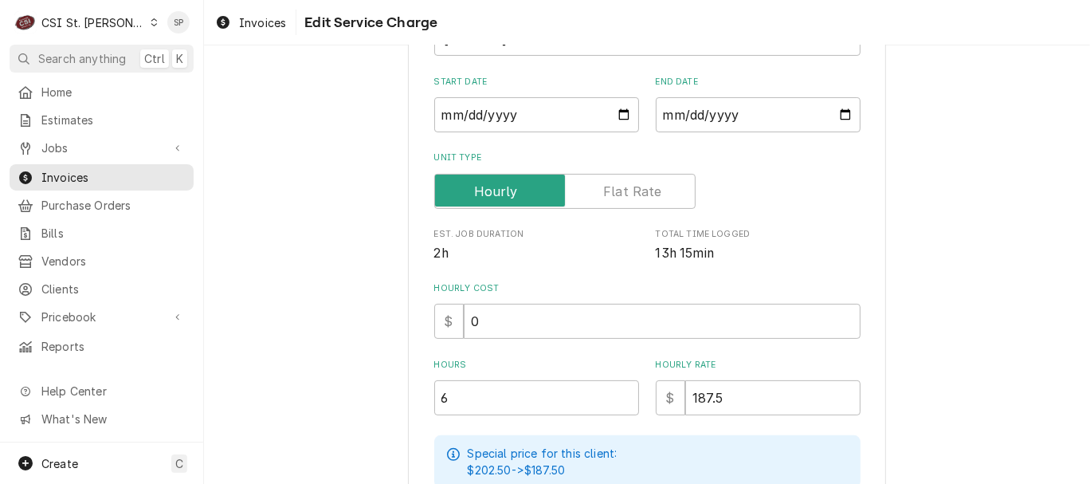
scroll to position [248, 0]
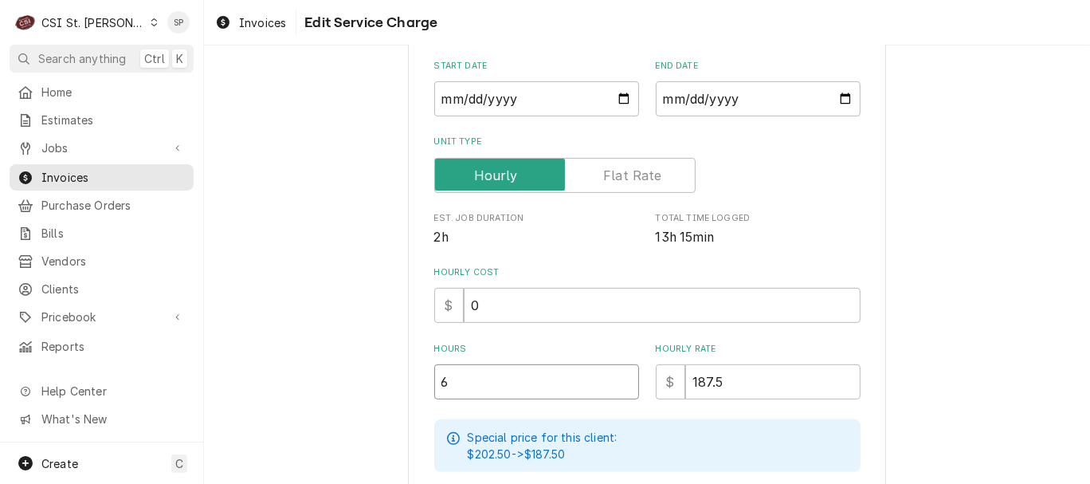
click at [451, 382] on input "6" at bounding box center [536, 381] width 205 height 35
type textarea "x"
type input "7"
type textarea "x"
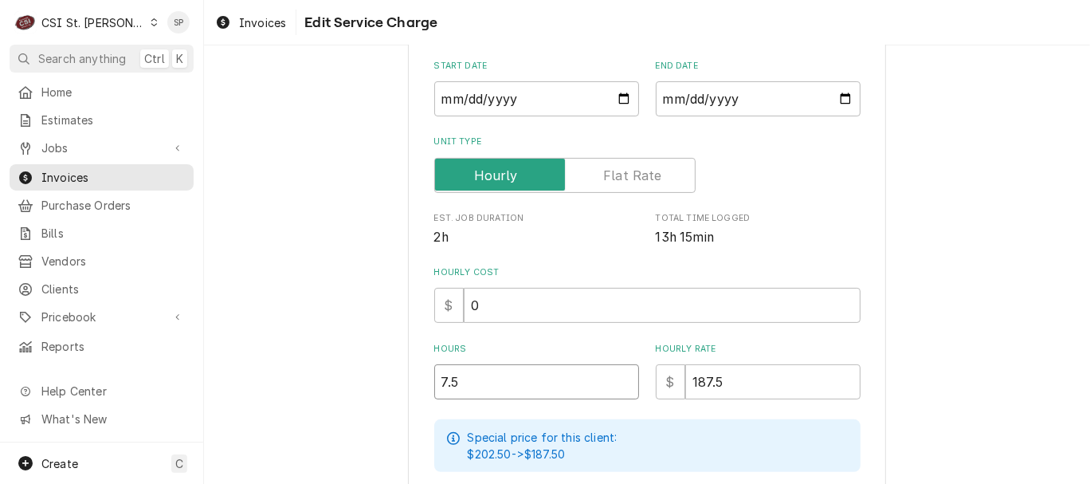
type input "7.5"
type textarea "x"
type input "1"
type textarea "x"
type input "19"
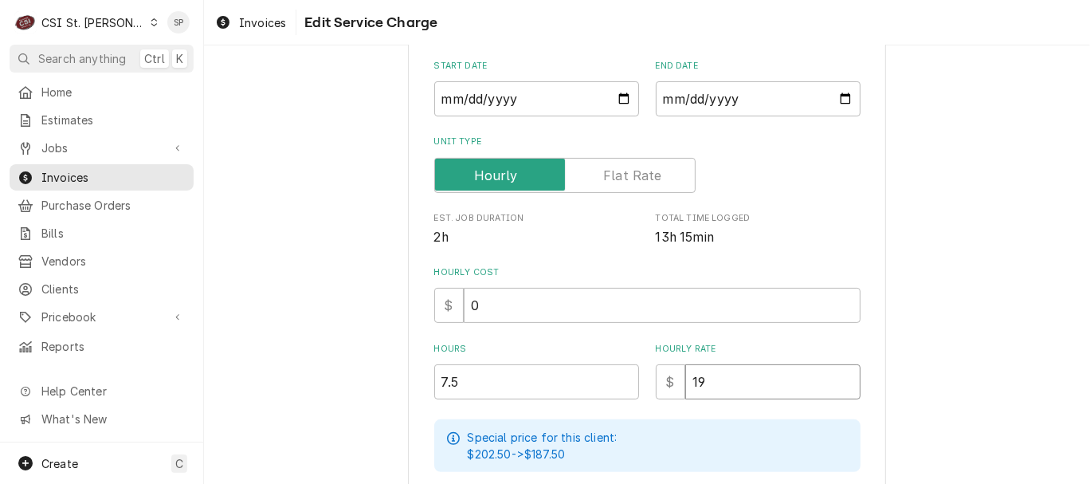
type textarea "x"
type input "195"
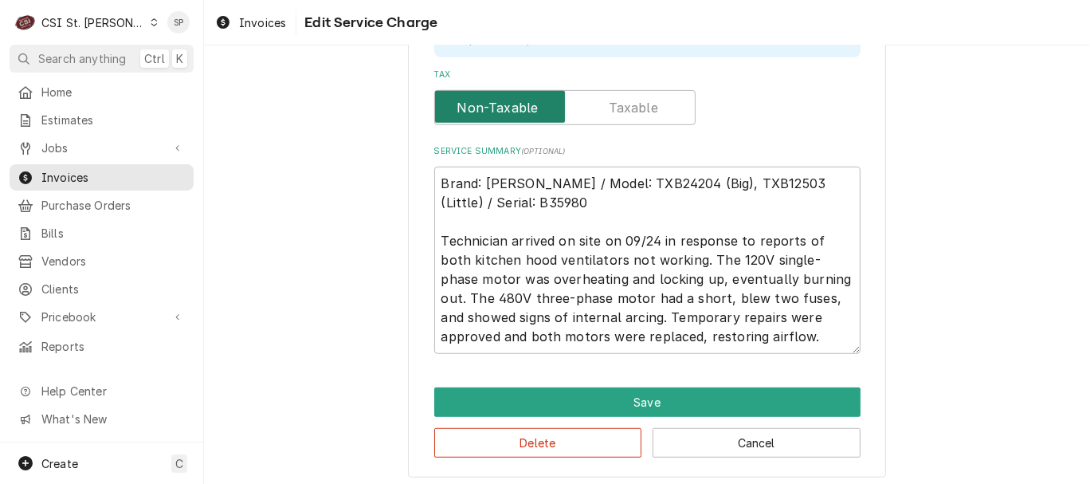
scroll to position [668, 0]
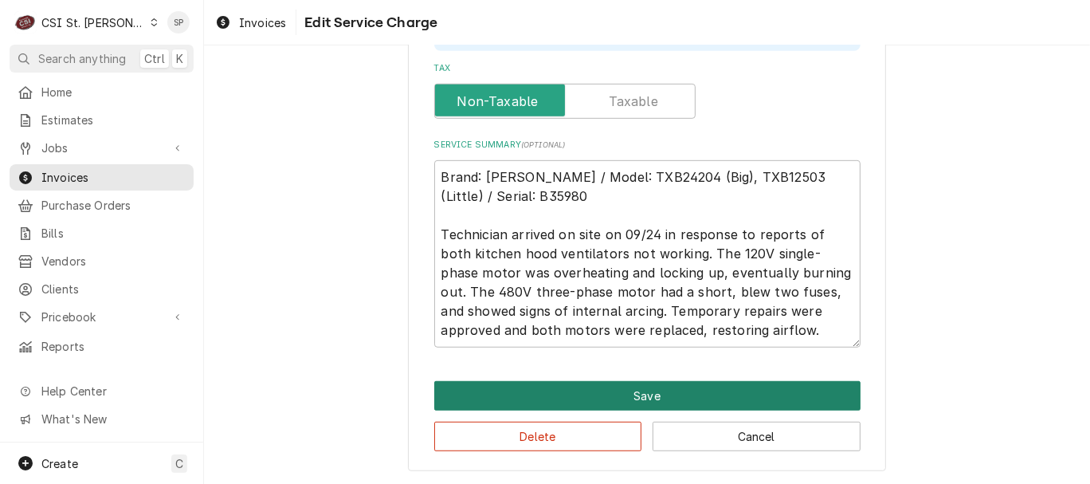
click at [657, 390] on button "Save" at bounding box center [647, 395] width 426 height 29
type textarea "x"
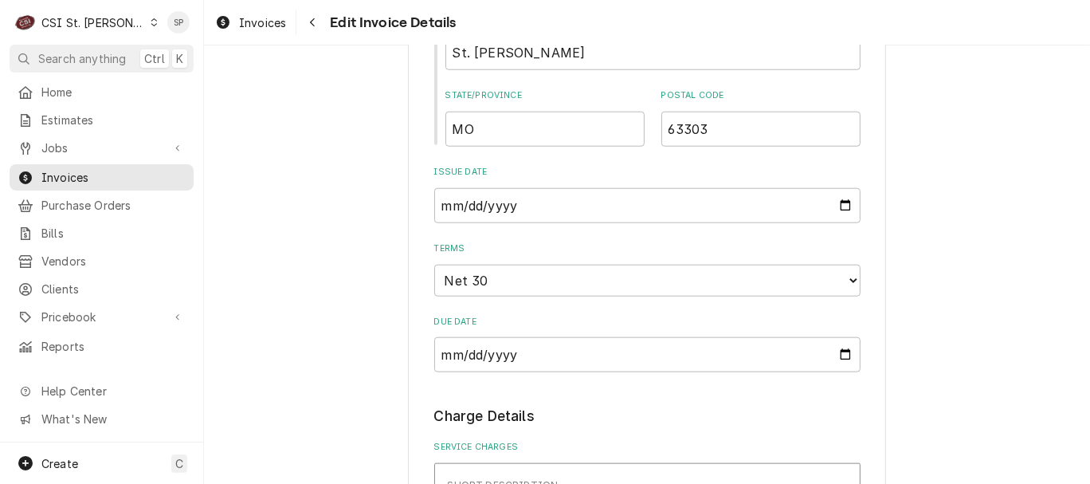
scroll to position [1268, 0]
click at [838, 188] on input "[DATE]" at bounding box center [647, 205] width 426 height 35
type input "[DATE]"
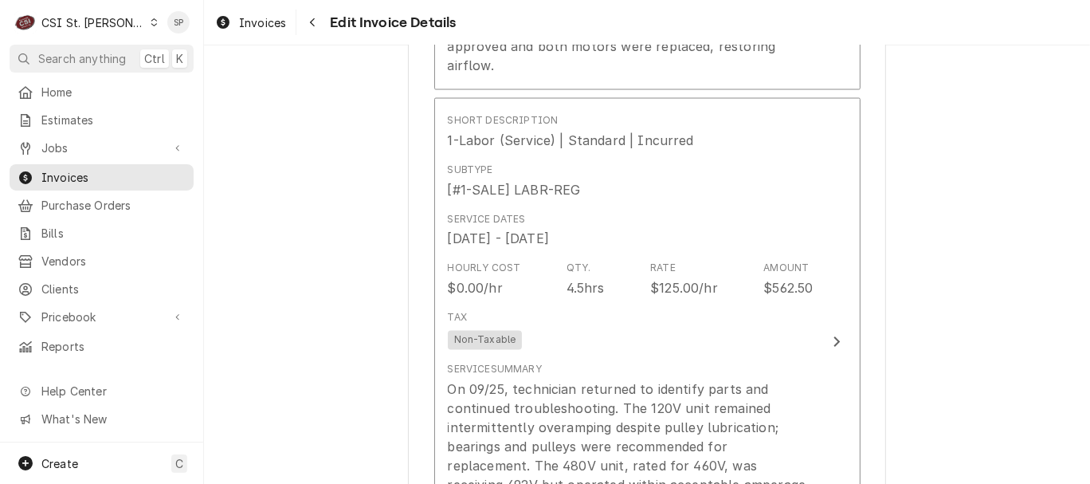
scroll to position [2165, 0]
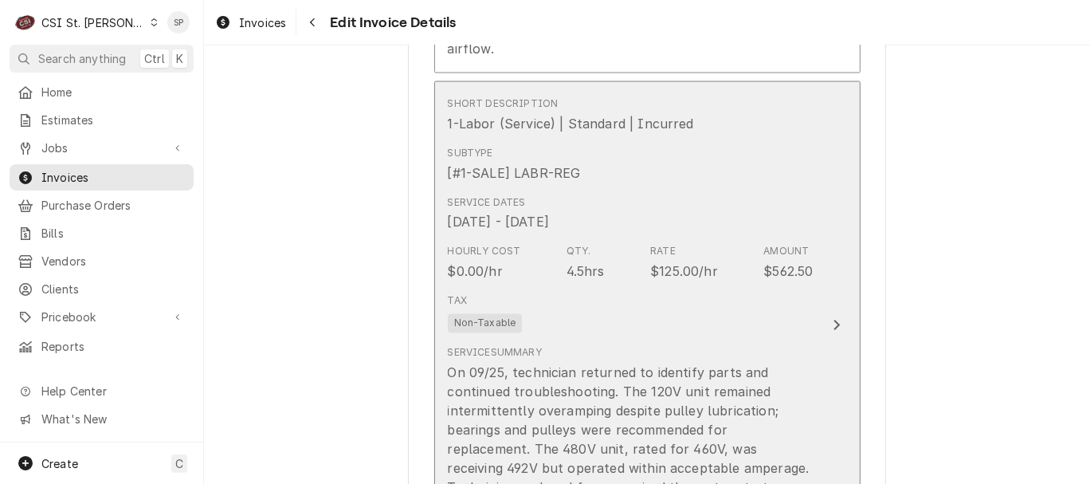
click at [571, 245] on div "Qty. 4.5hrs" at bounding box center [585, 263] width 38 height 37
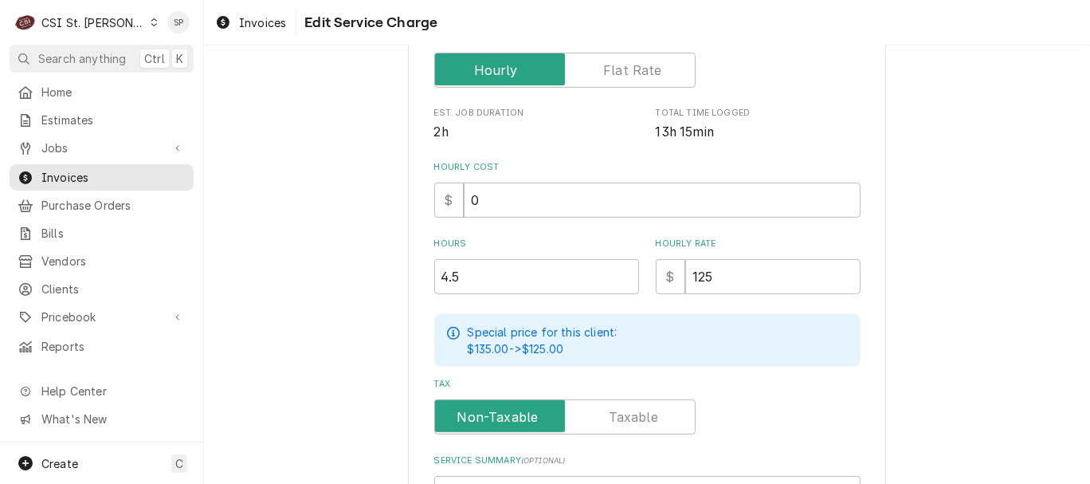
scroll to position [354, 0]
click at [455, 273] on input "4.5" at bounding box center [536, 275] width 205 height 35
type textarea "x"
type input "4"
type textarea "x"
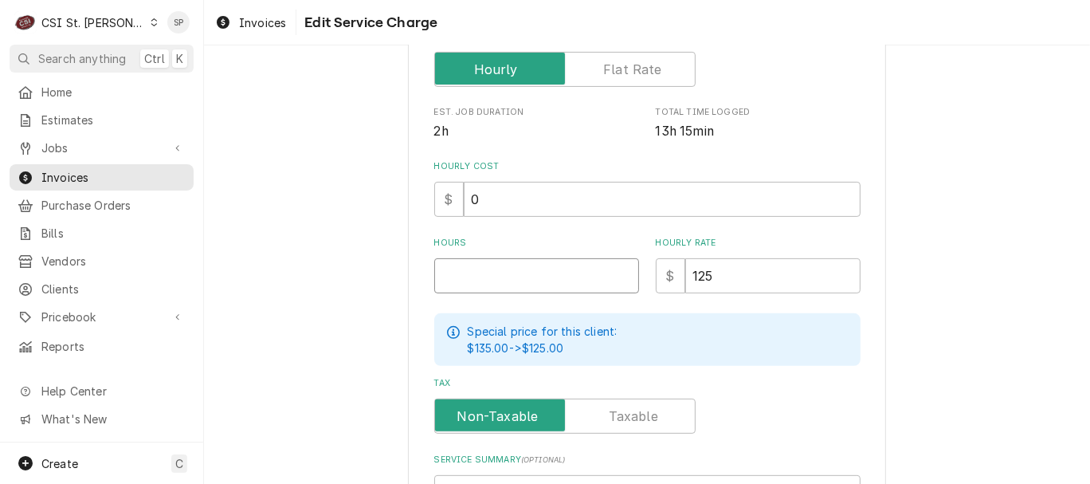
type textarea "x"
type input "5"
type textarea "x"
type input "5.5"
type textarea "x"
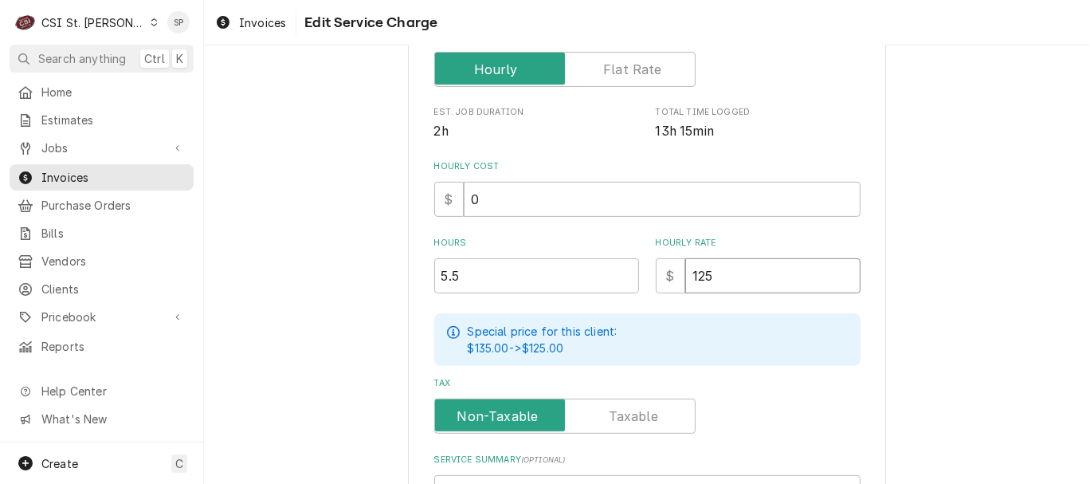
type input "1"
type textarea "x"
type input "13"
type textarea "x"
type input "130"
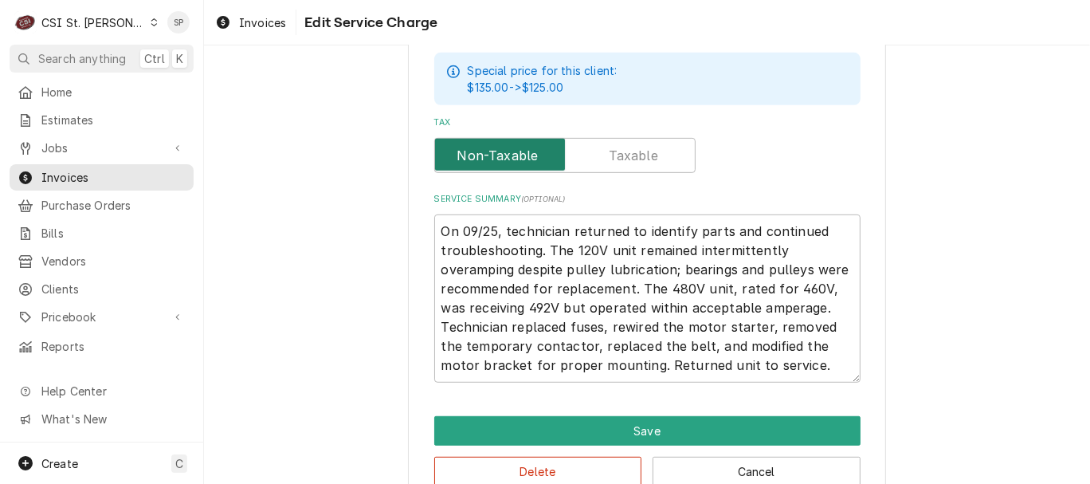
scroll to position [649, 0]
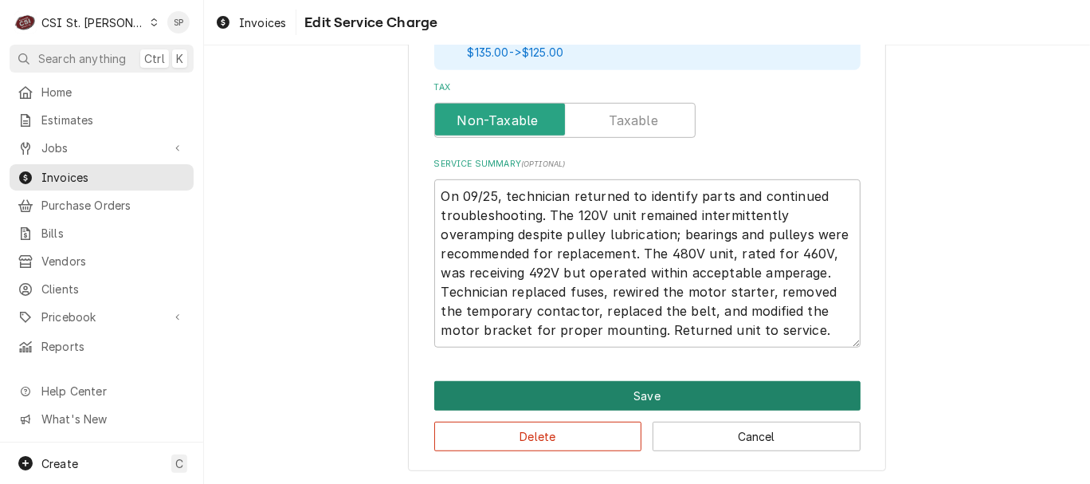
click at [727, 391] on button "Save" at bounding box center [647, 395] width 426 height 29
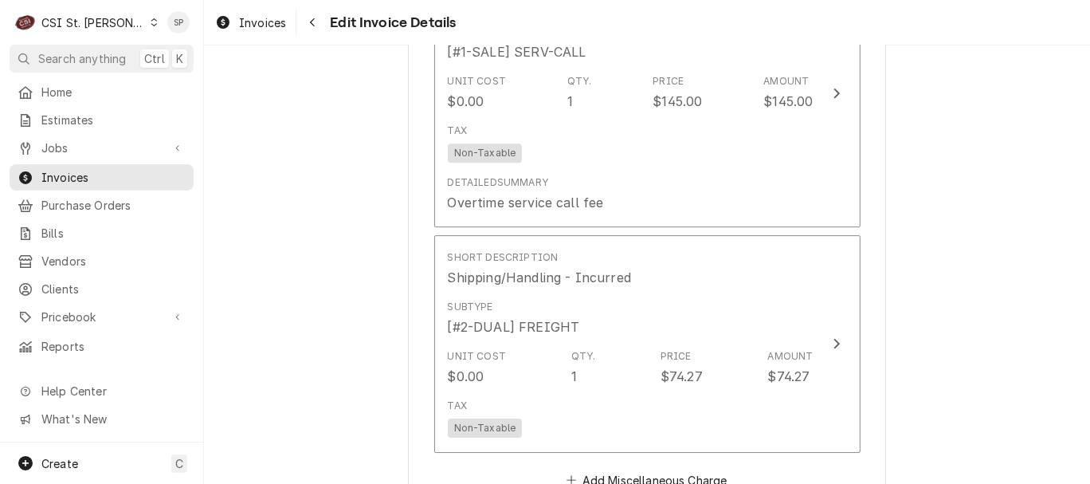
scroll to position [3942, 0]
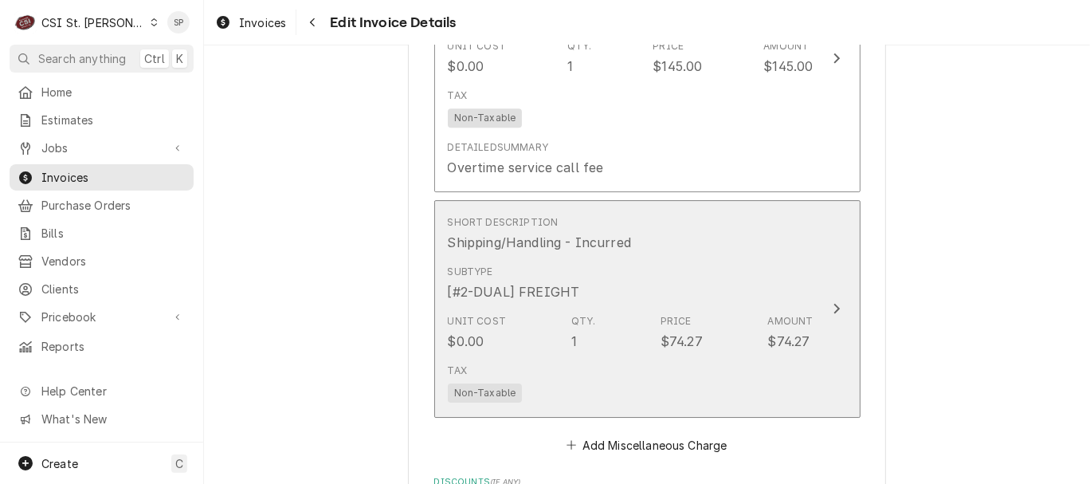
click at [589, 308] on div "Unit Cost $0.00 Qty. 1 Price $74.27 Amount $74.27" at bounding box center [631, 332] width 366 height 49
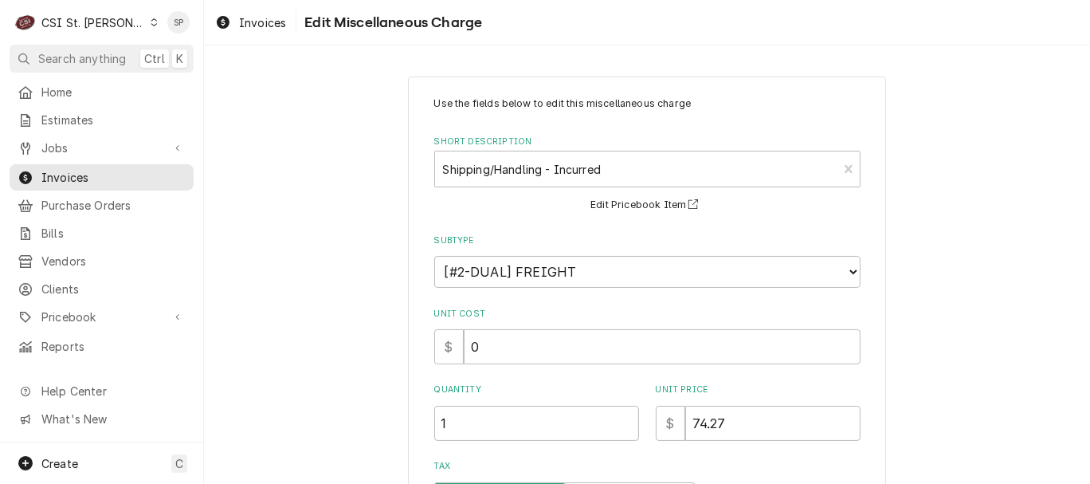
scroll to position [285, 0]
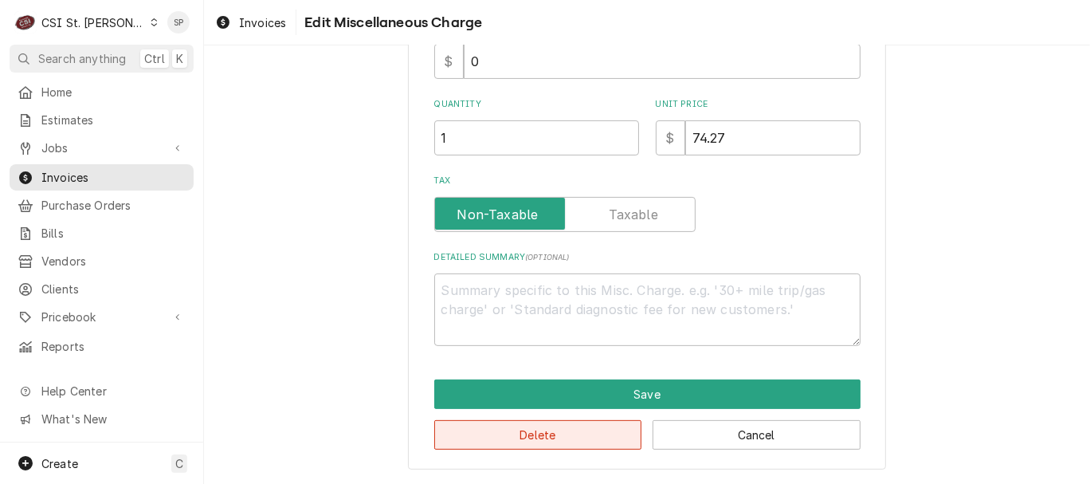
click at [552, 433] on button "Delete" at bounding box center [538, 434] width 208 height 29
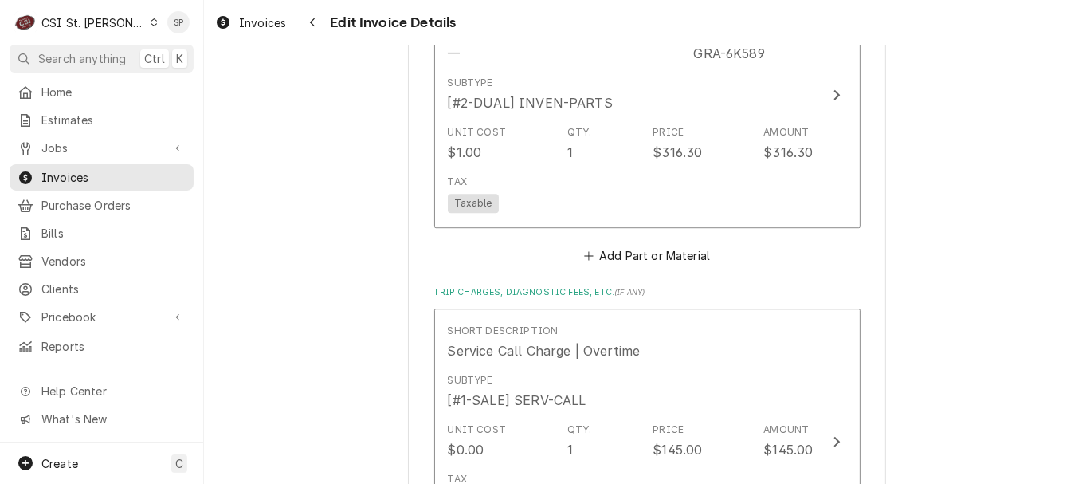
scroll to position [4447, 0]
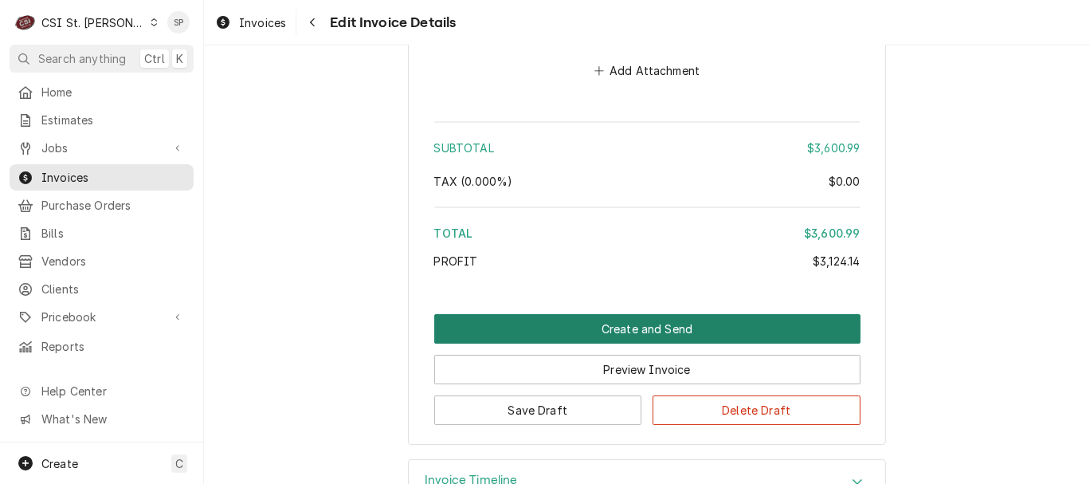
click at [495, 314] on button "Create and Send" at bounding box center [647, 328] width 426 height 29
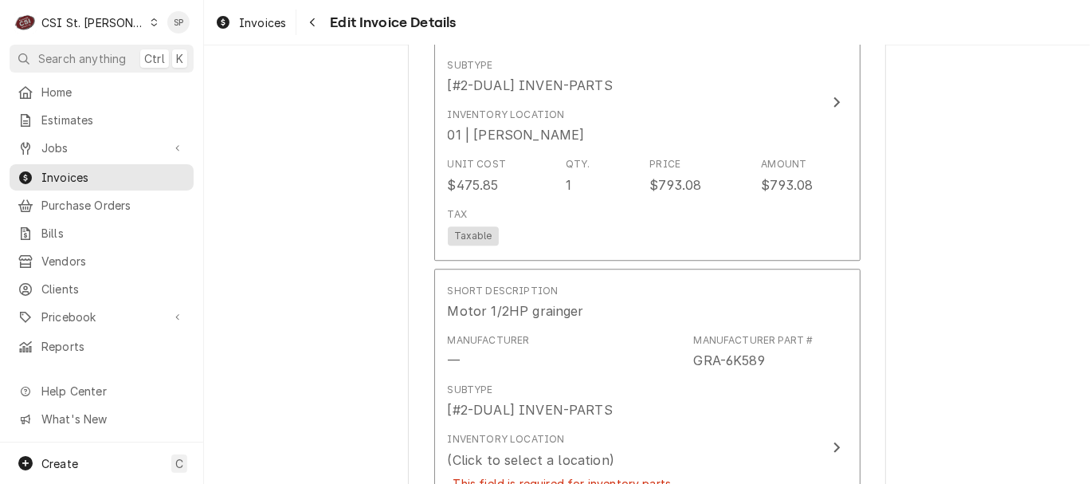
scroll to position [3276, 0]
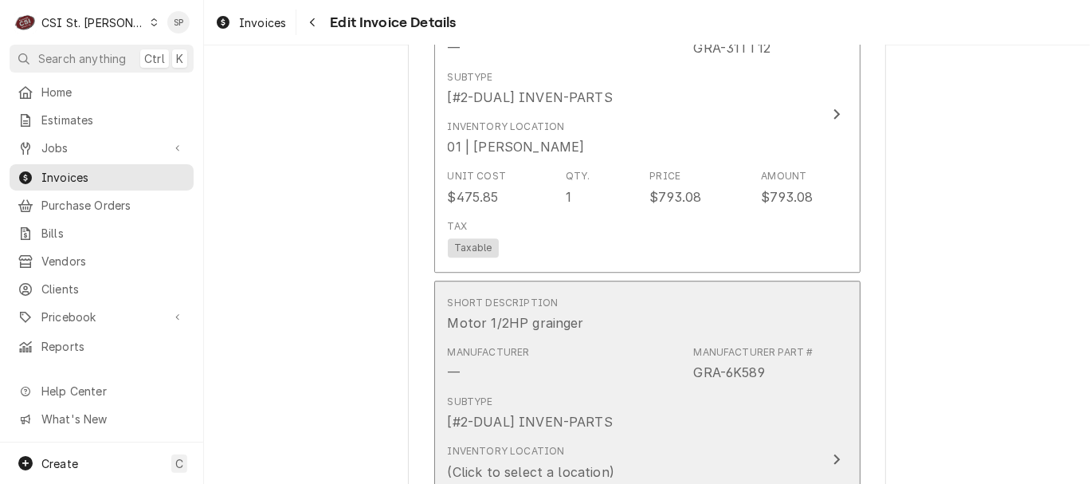
click at [577, 462] on div "(Click to select a location)" at bounding box center [531, 471] width 167 height 19
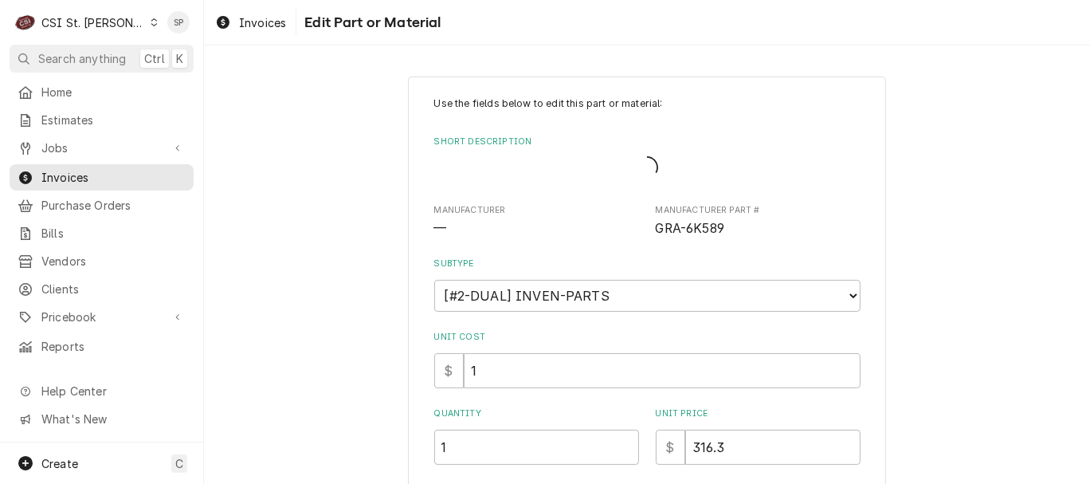
type textarea "x"
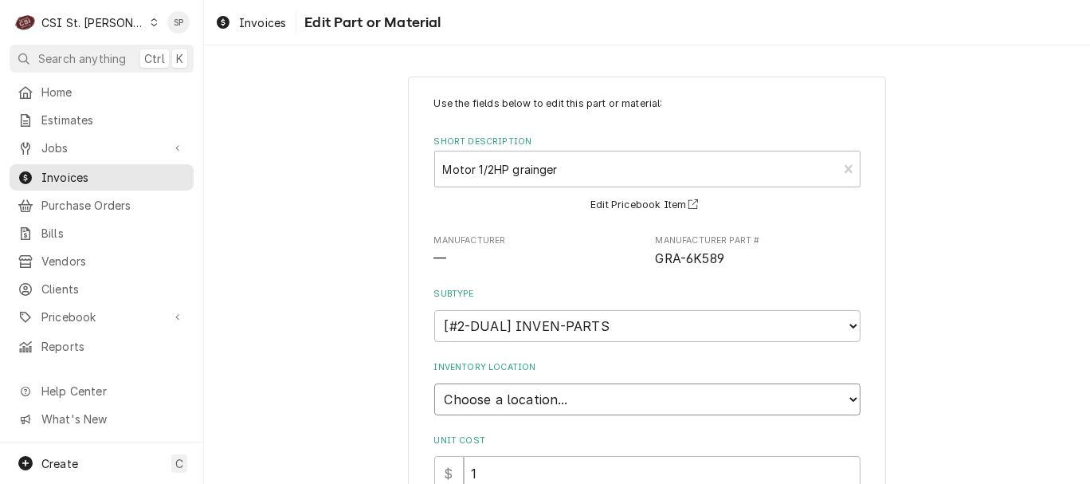
click at [563, 390] on select "Choose a location... 00 | STL WAREHOUSE 01 | CHUCK WAMBOLDT V#93 01 | COURTNEY …" at bounding box center [647, 399] width 426 height 32
select select "1527"
click at [434, 383] on select "Choose a location... 00 | STL WAREHOUSE 01 | CHUCK WAMBOLDT V#93 01 | COURTNEY …" at bounding box center [647, 399] width 426 height 32
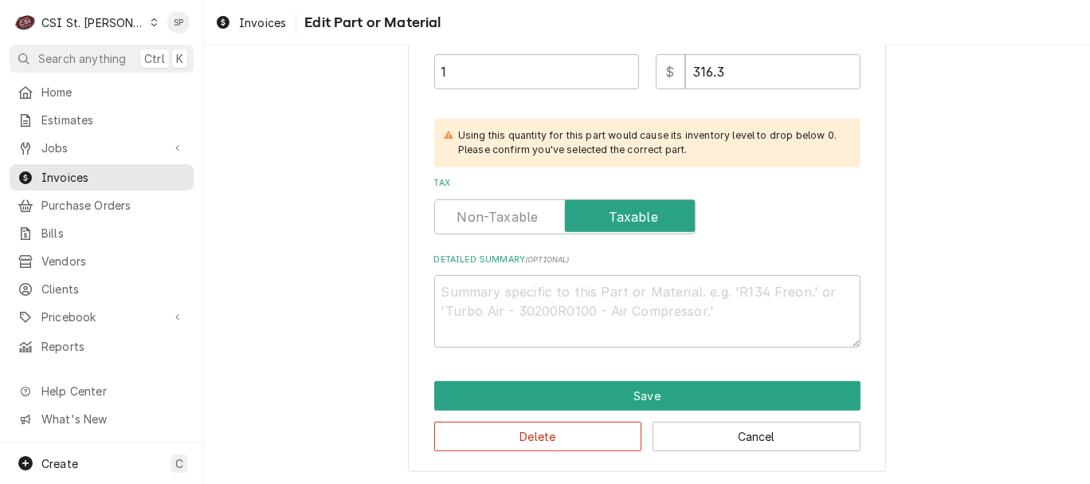
scroll to position [542, 0]
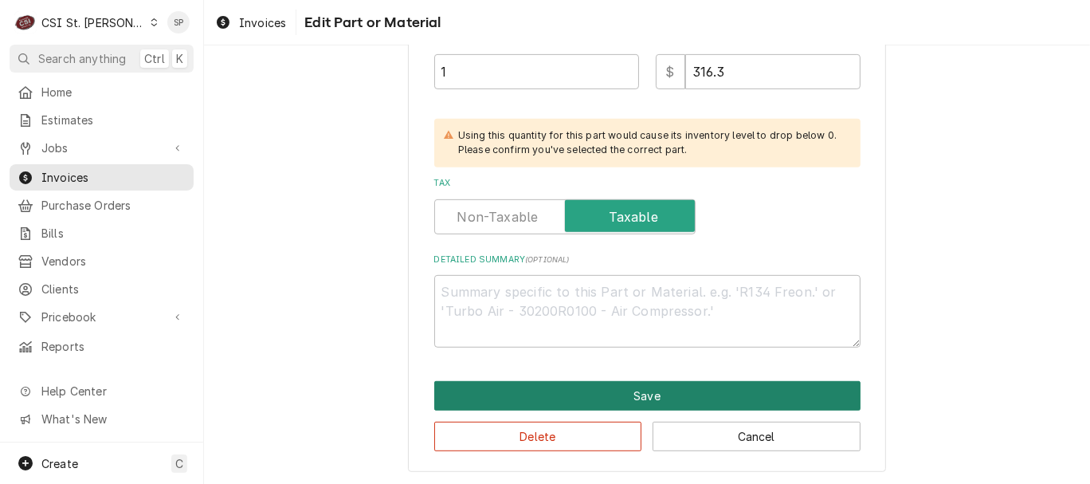
click at [645, 391] on button "Save" at bounding box center [647, 395] width 426 height 29
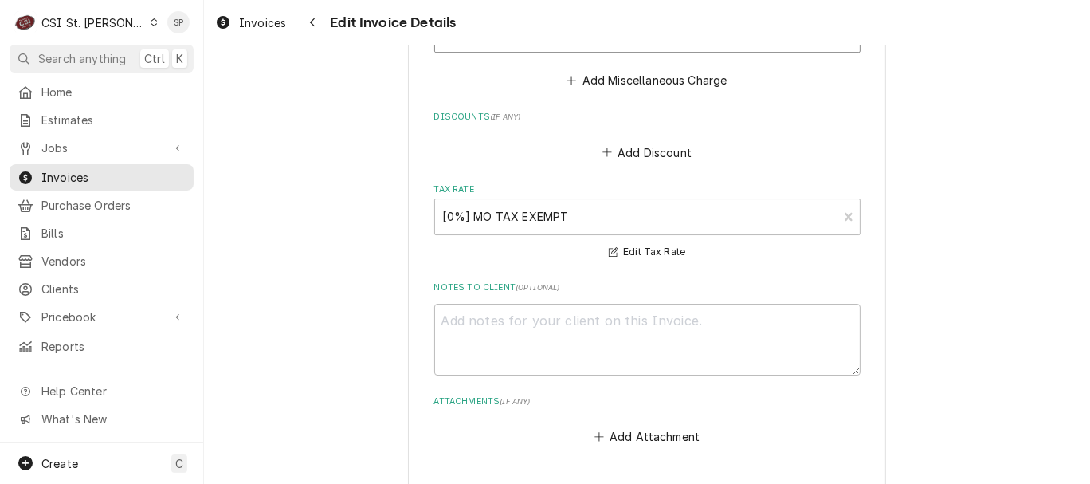
scroll to position [4575, 0]
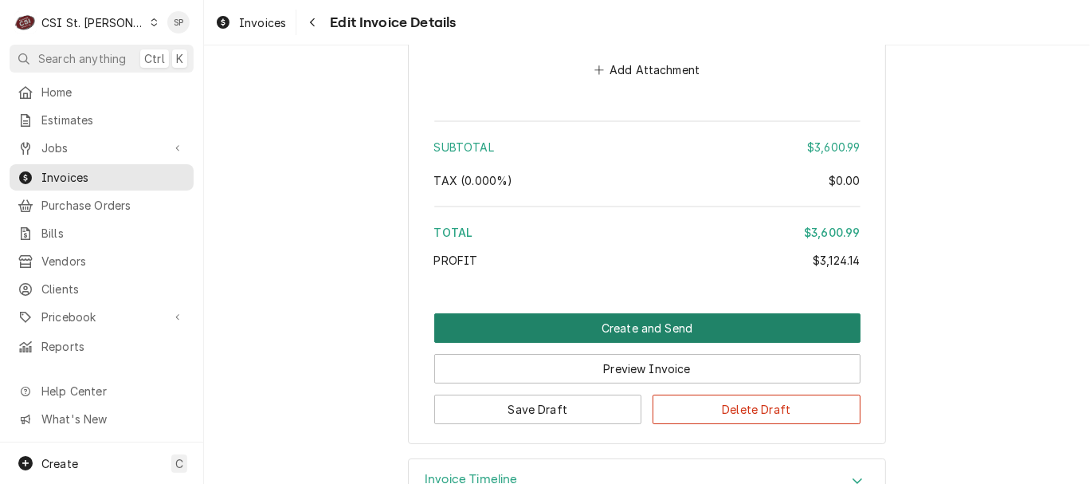
click at [515, 313] on button "Create and Send" at bounding box center [647, 327] width 426 height 29
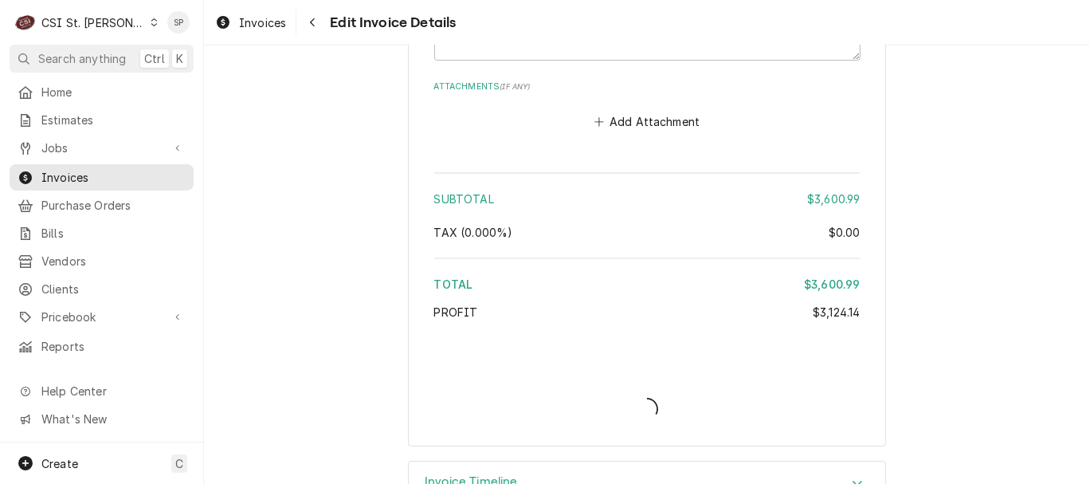
type textarea "x"
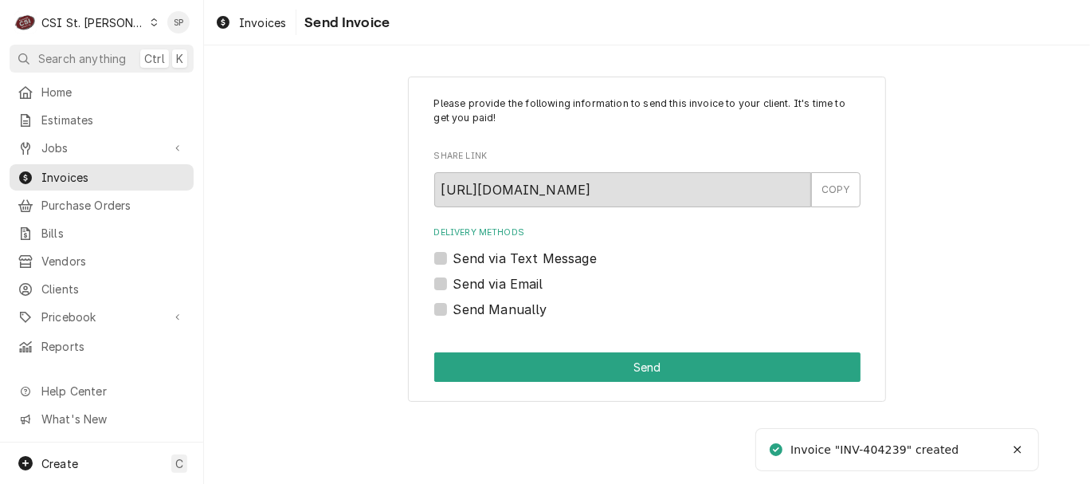
click at [459, 278] on label "Send via Email" at bounding box center [498, 283] width 90 height 19
click at [459, 278] on input "Send via Email" at bounding box center [666, 291] width 426 height 35
checkbox input "true"
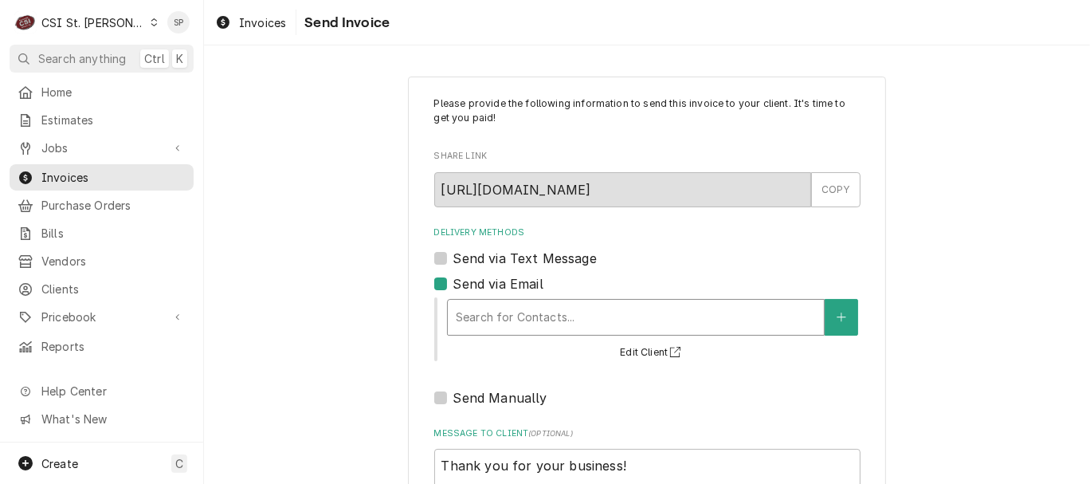
click at [573, 306] on div "Delivery Methods" at bounding box center [636, 317] width 360 height 29
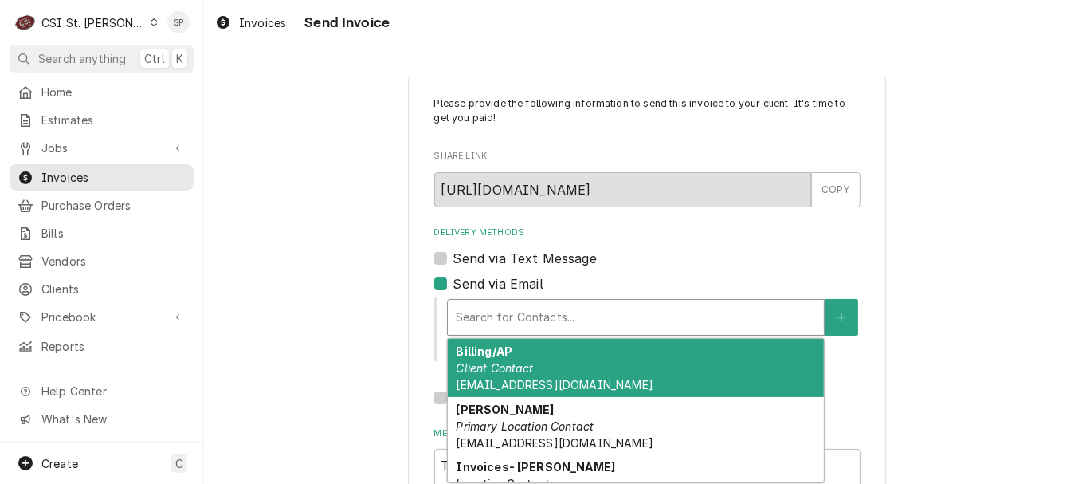
click at [483, 373] on em "Client Contact" at bounding box center [494, 368] width 77 height 14
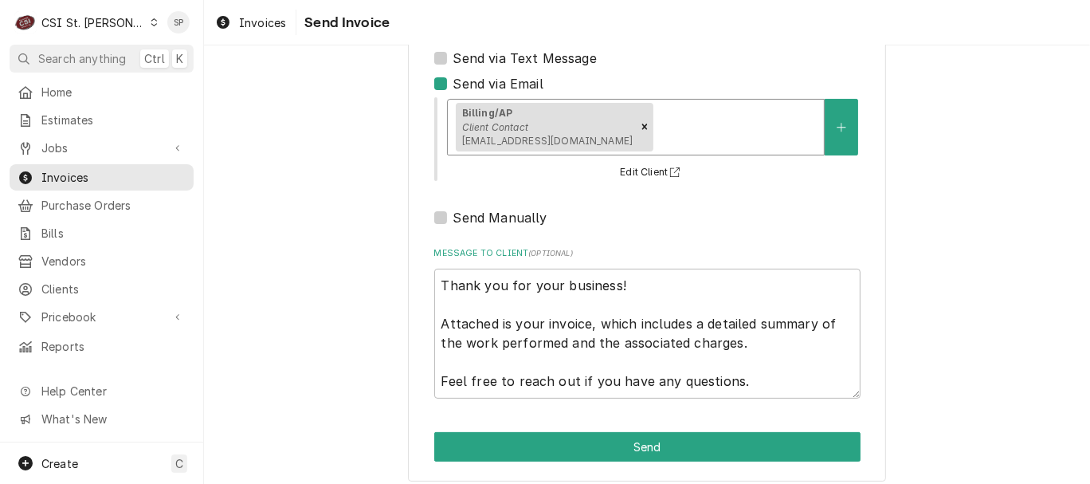
scroll to position [212, 0]
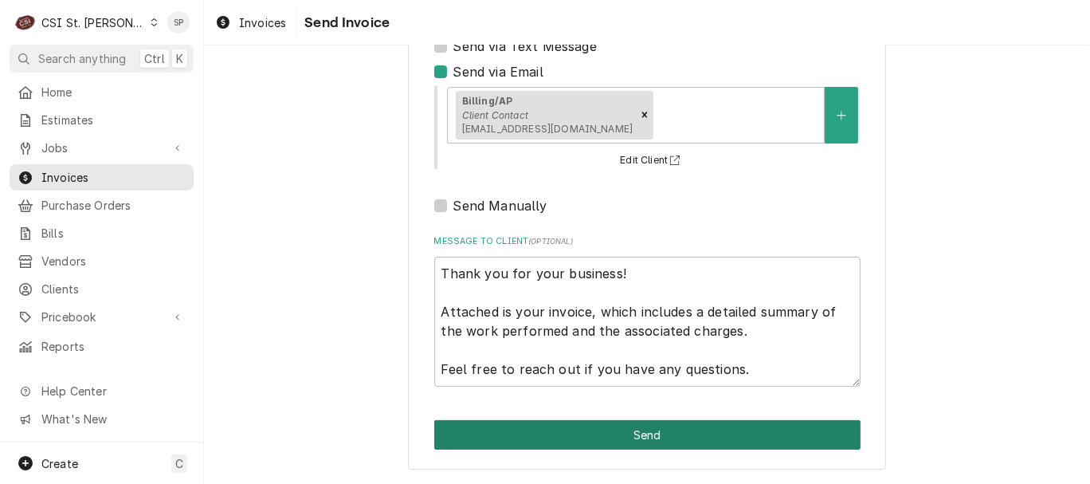
click at [642, 425] on button "Send" at bounding box center [647, 434] width 426 height 29
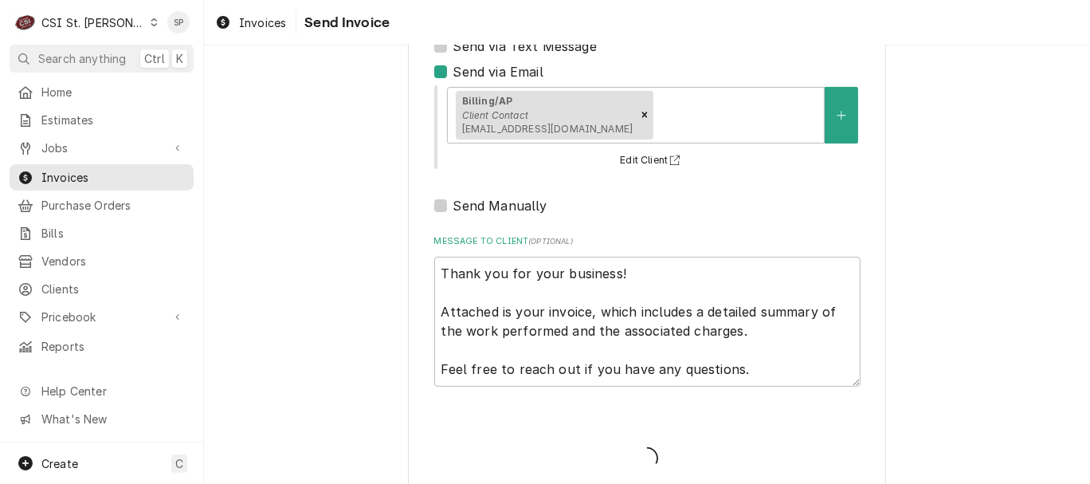
type textarea "x"
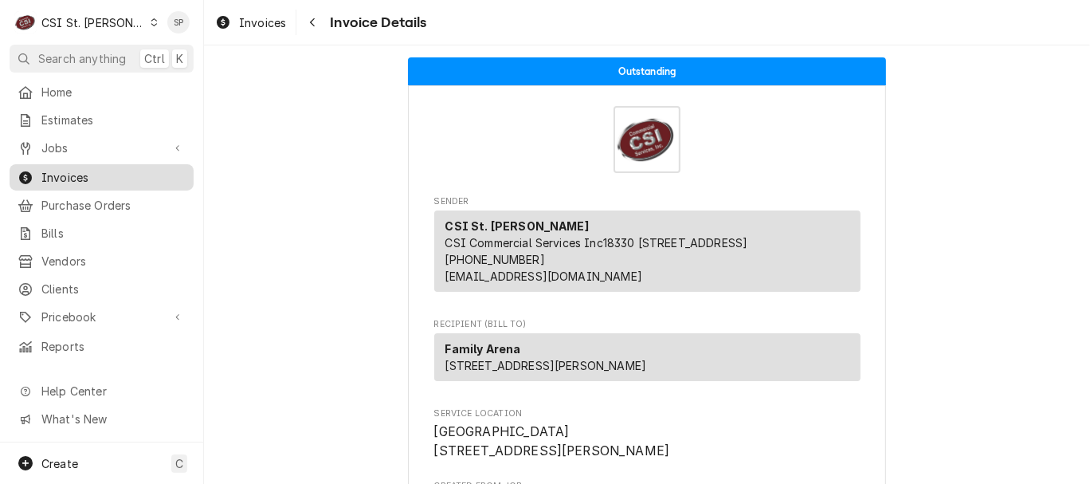
click at [104, 175] on span "Invoices" at bounding box center [113, 177] width 144 height 17
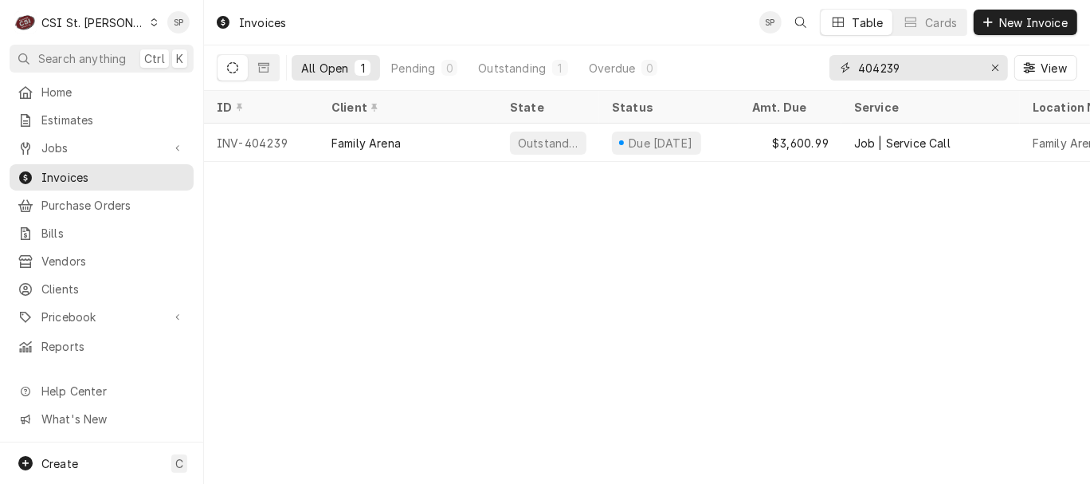
click at [944, 68] on input "404239" at bounding box center [918, 67] width 120 height 25
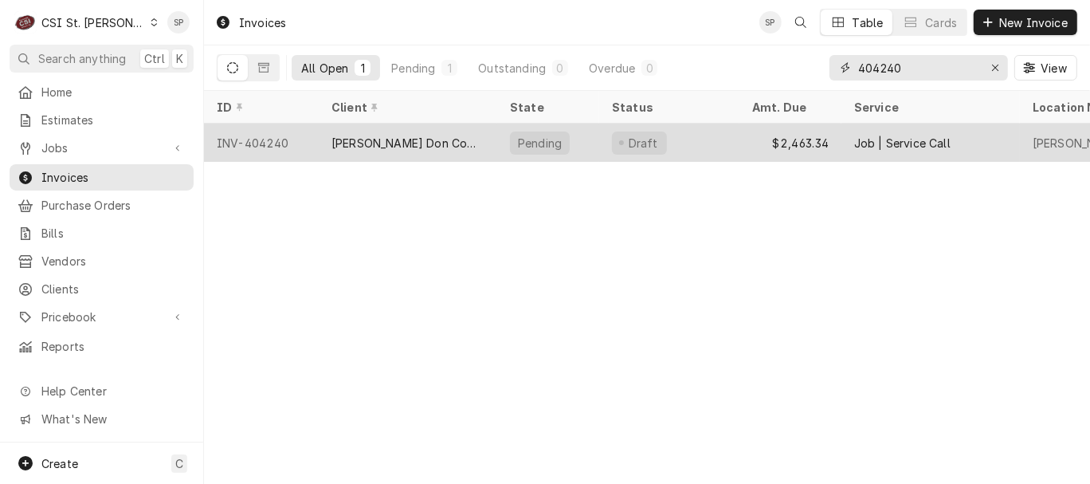
type input "404240"
click at [256, 140] on div "INV-404240" at bounding box center [261, 142] width 115 height 38
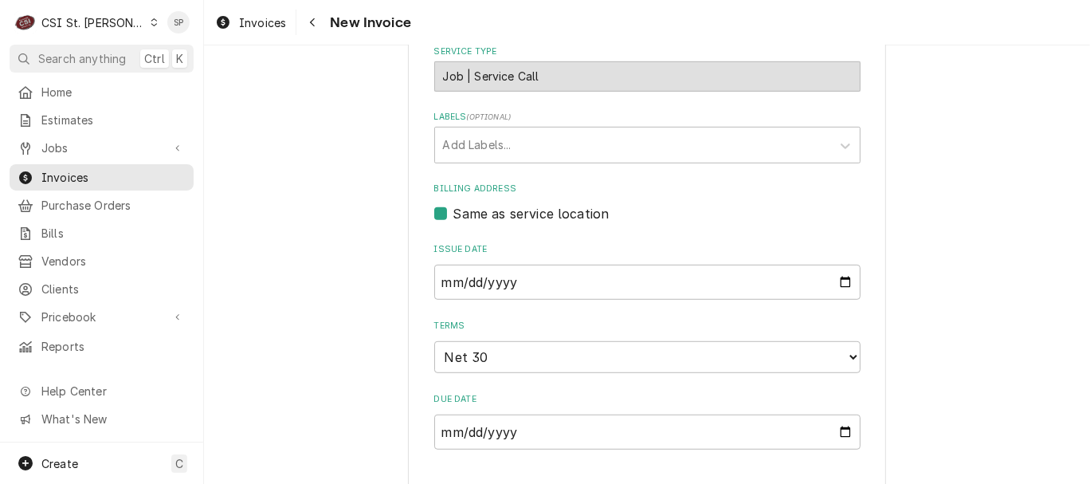
scroll to position [695, 0]
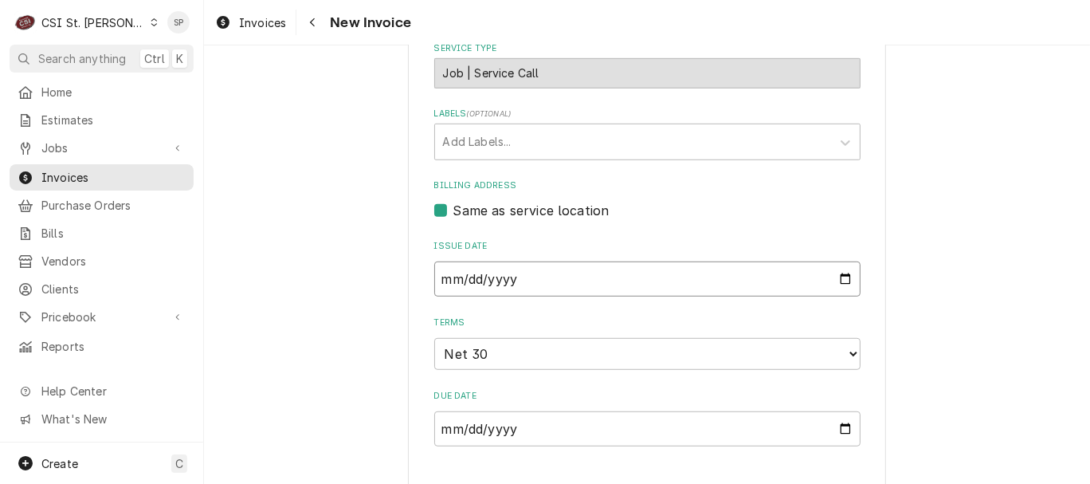
click at [836, 281] on input "2025-09-29" at bounding box center [647, 278] width 426 height 35
type input "2025-09-30"
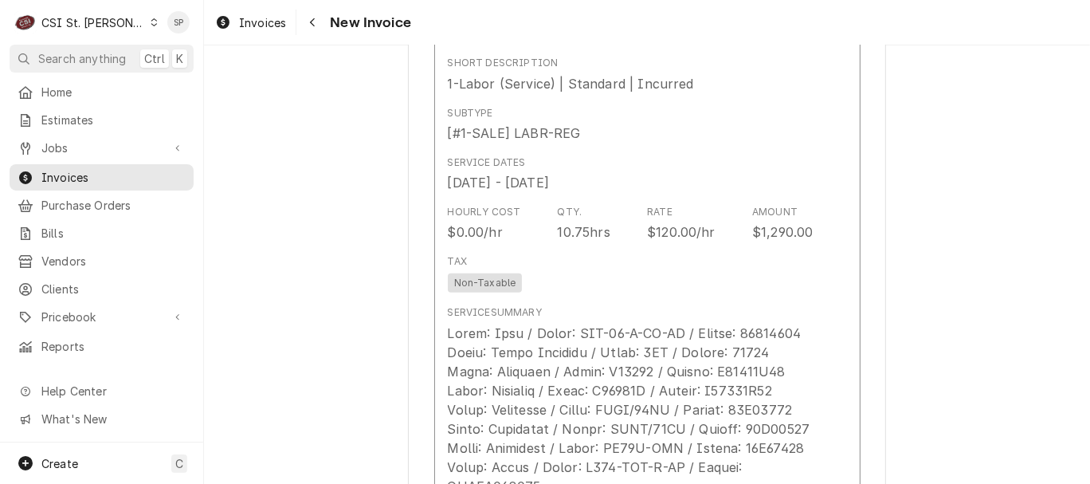
scroll to position [1191, 0]
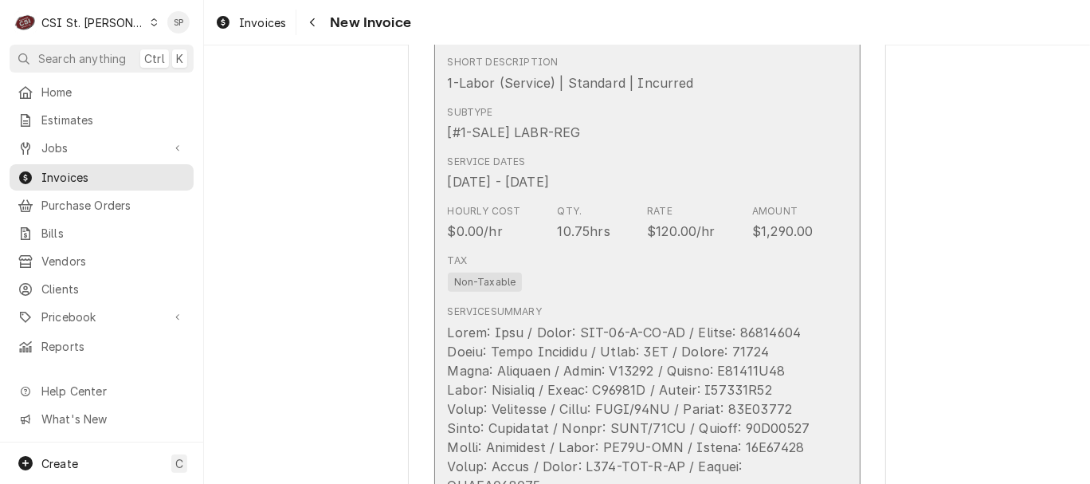
click at [558, 241] on div "10.75hrs" at bounding box center [584, 230] width 53 height 19
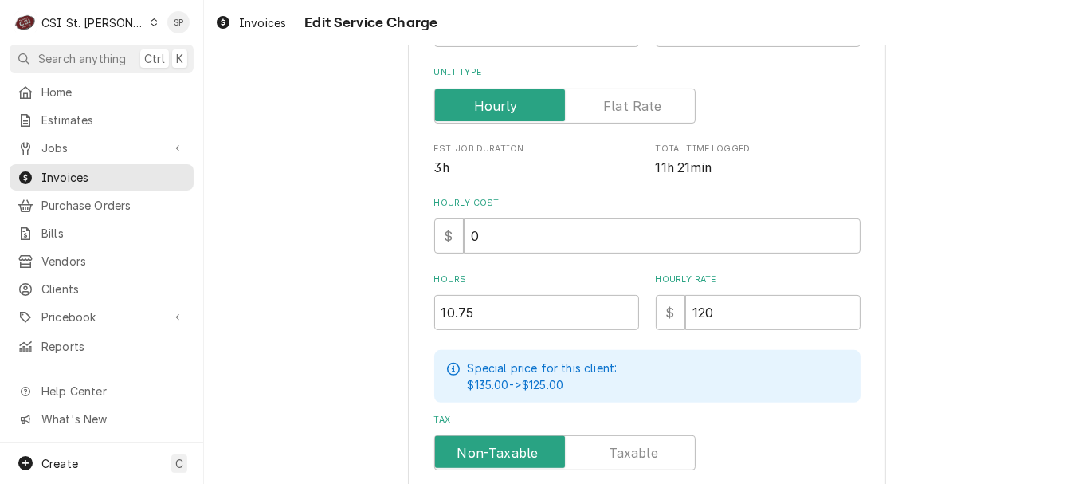
scroll to position [354, 0]
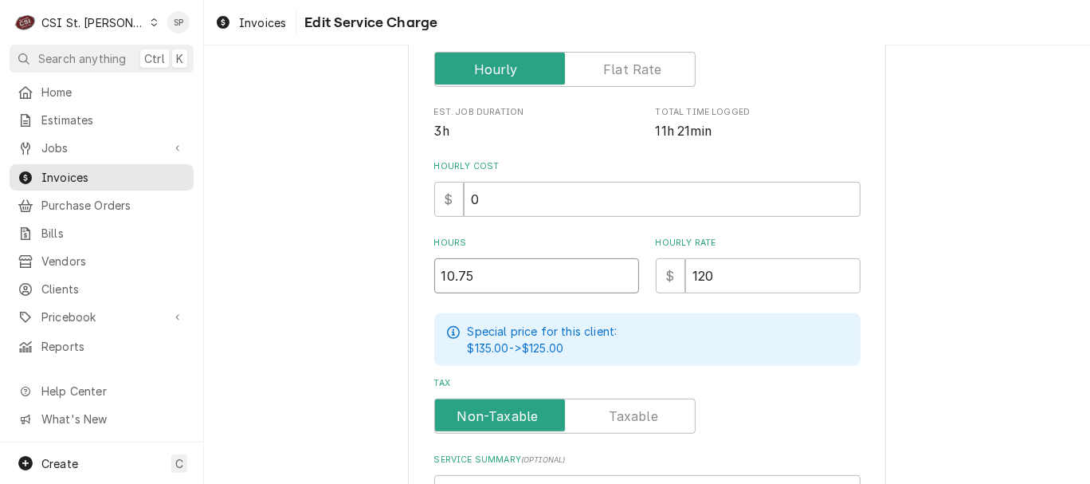
click at [476, 269] on input "10.75" at bounding box center [536, 275] width 205 height 35
type textarea "x"
type input "10.7"
type textarea "x"
type input "10"
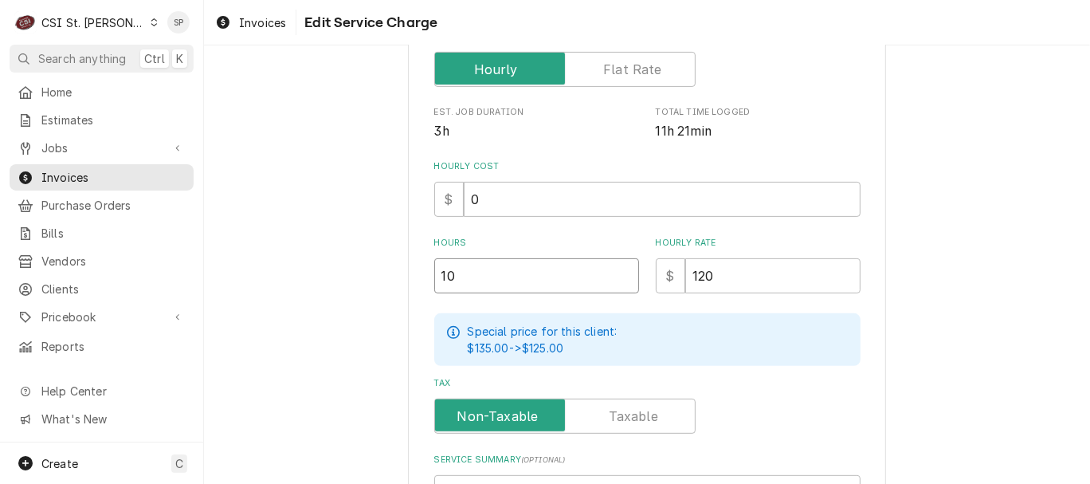
type textarea "x"
type input "1"
type textarea "x"
type input "1"
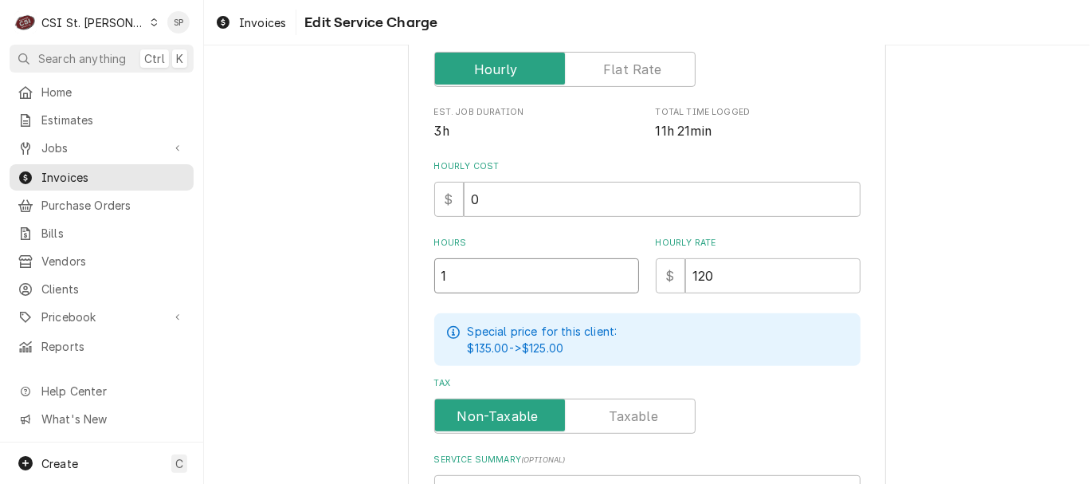
type textarea "x"
type input "12"
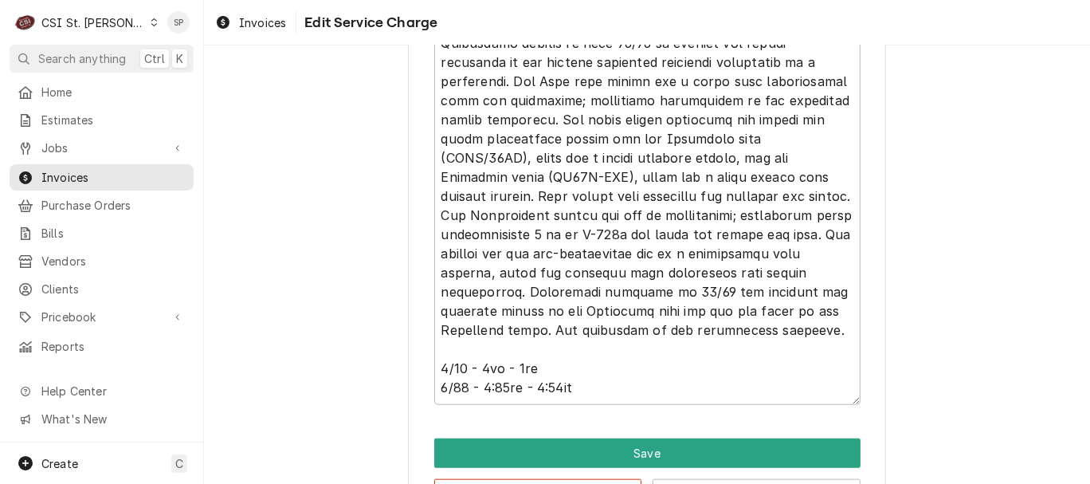
scroll to position [1109, 0]
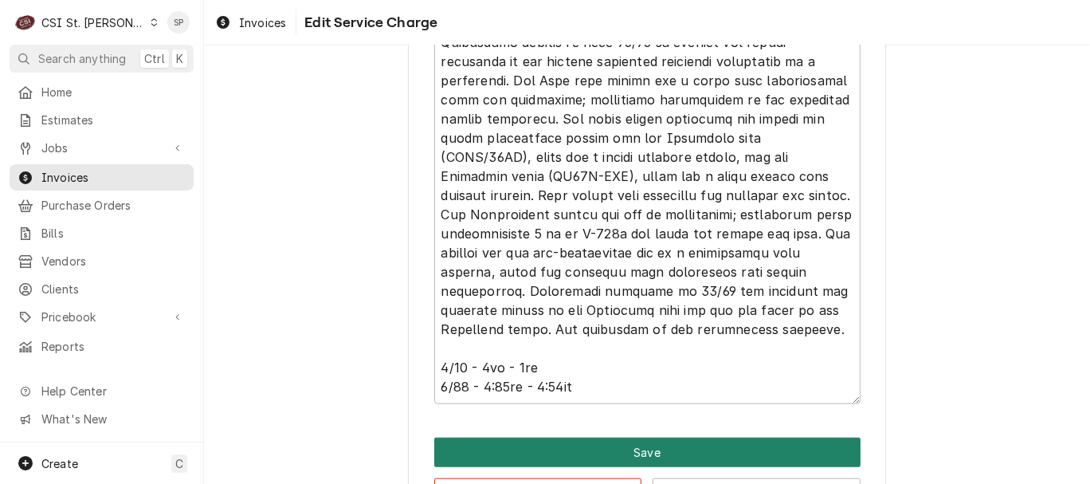
click at [668, 441] on button "Save" at bounding box center [647, 451] width 426 height 29
type textarea "x"
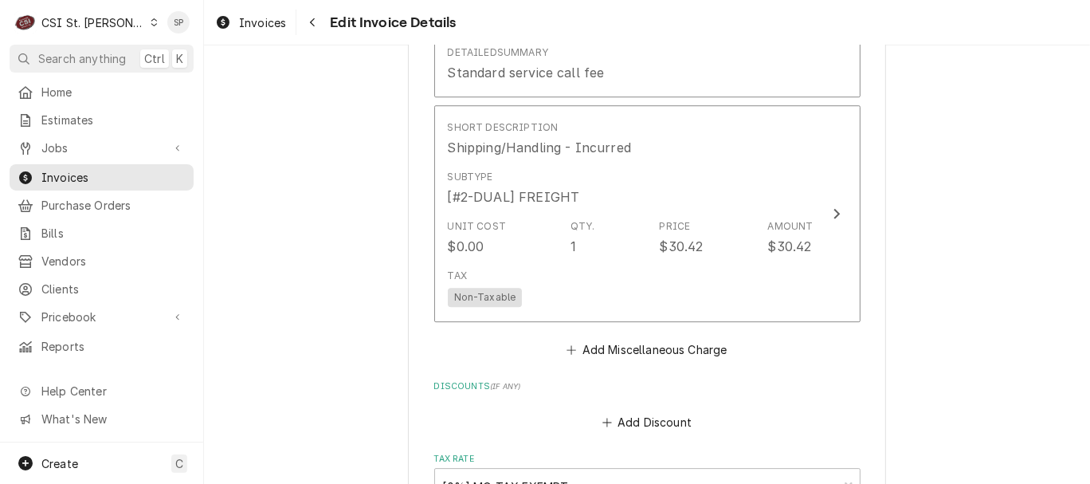
scroll to position [3663, 0]
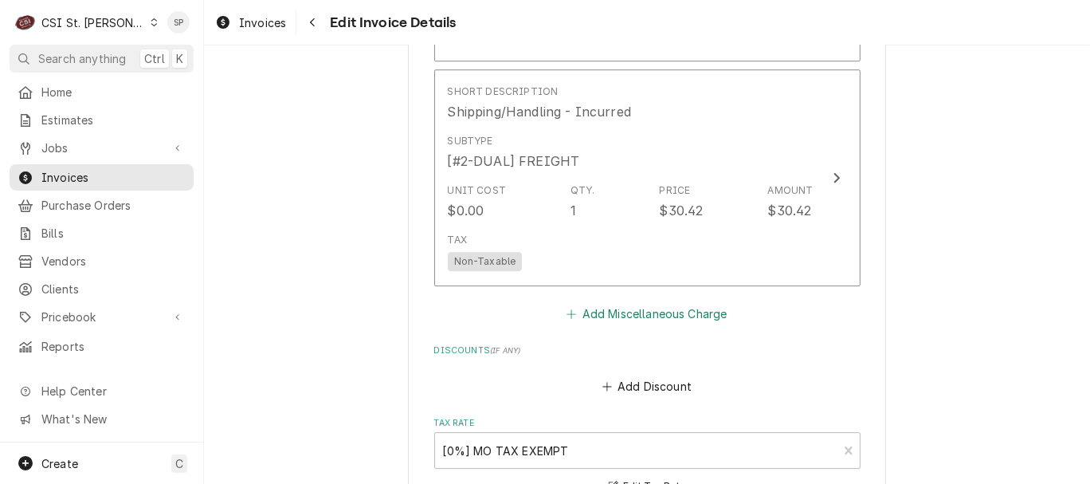
click at [646, 303] on button "Add Miscellaneous Charge" at bounding box center [647, 314] width 166 height 22
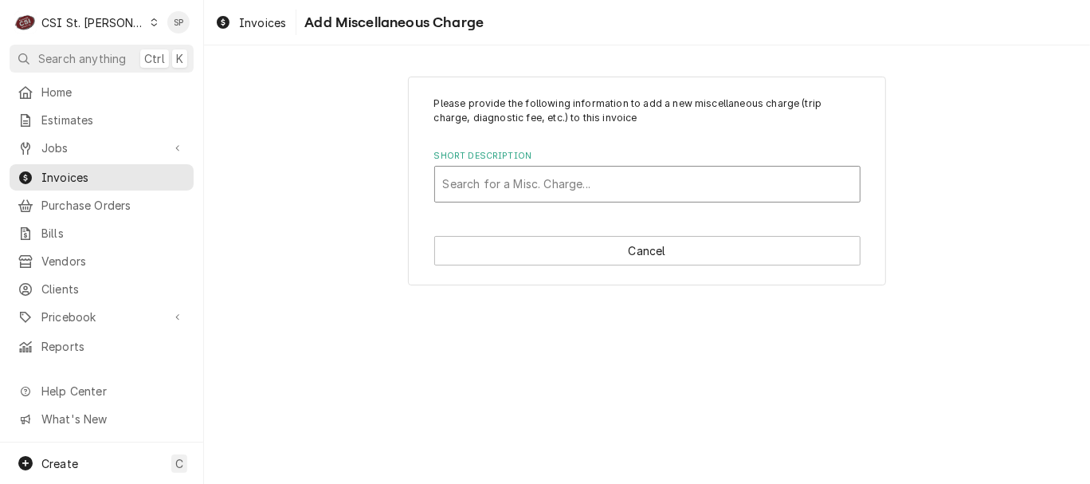
click at [598, 185] on div "Short Description" at bounding box center [647, 184] width 409 height 29
type input "ref"
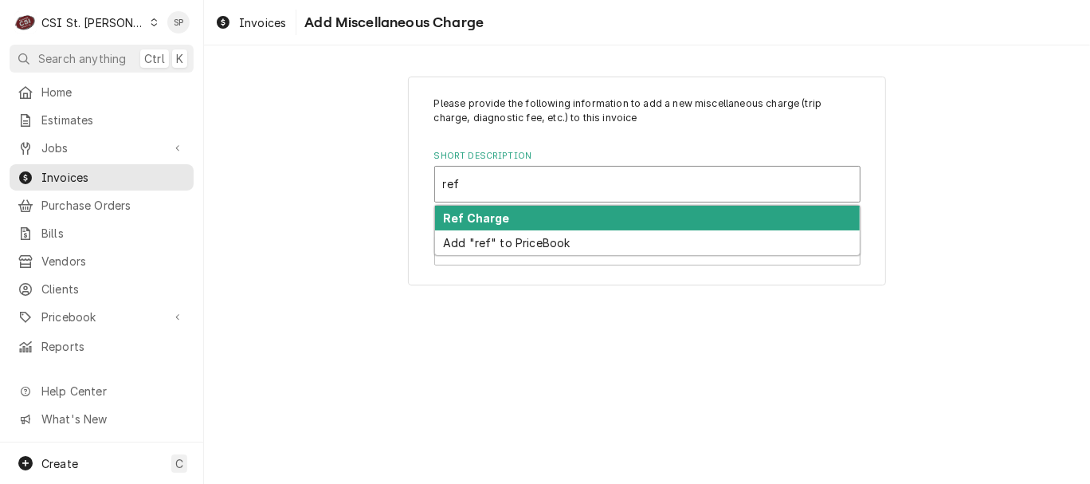
click at [516, 213] on div "Ref Charge" at bounding box center [647, 218] width 425 height 25
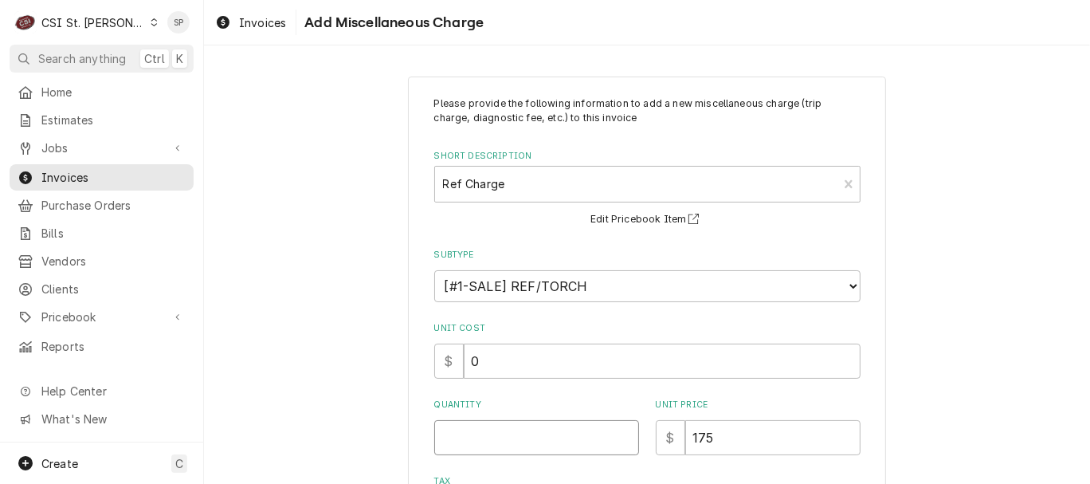
click at [506, 437] on input "Quantity" at bounding box center [536, 437] width 205 height 35
type textarea "x"
type input "1"
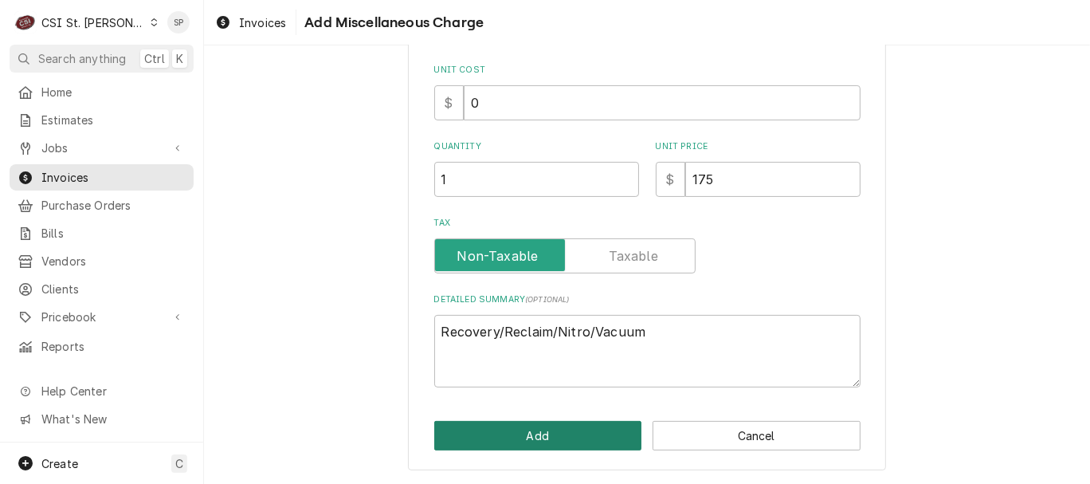
click at [522, 433] on button "Add" at bounding box center [538, 435] width 208 height 29
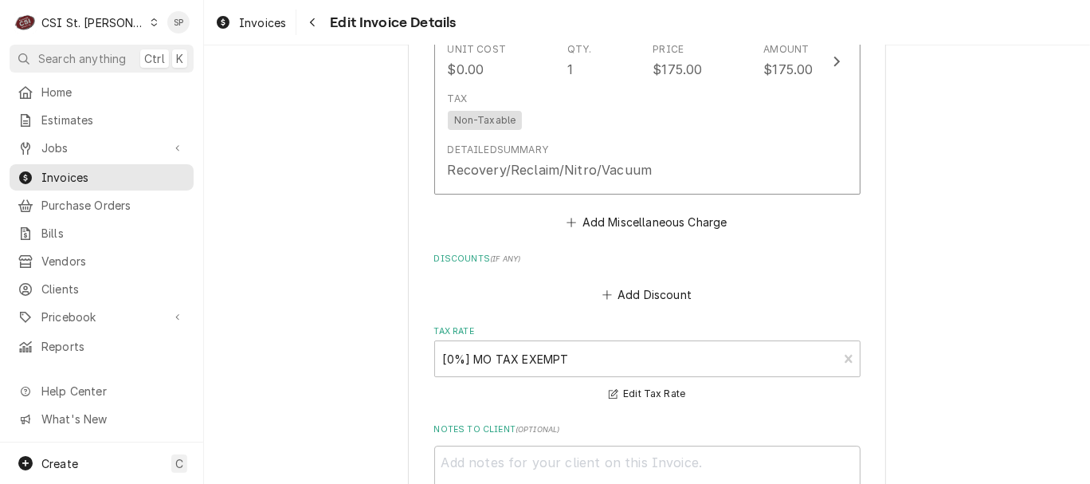
scroll to position [4412, 0]
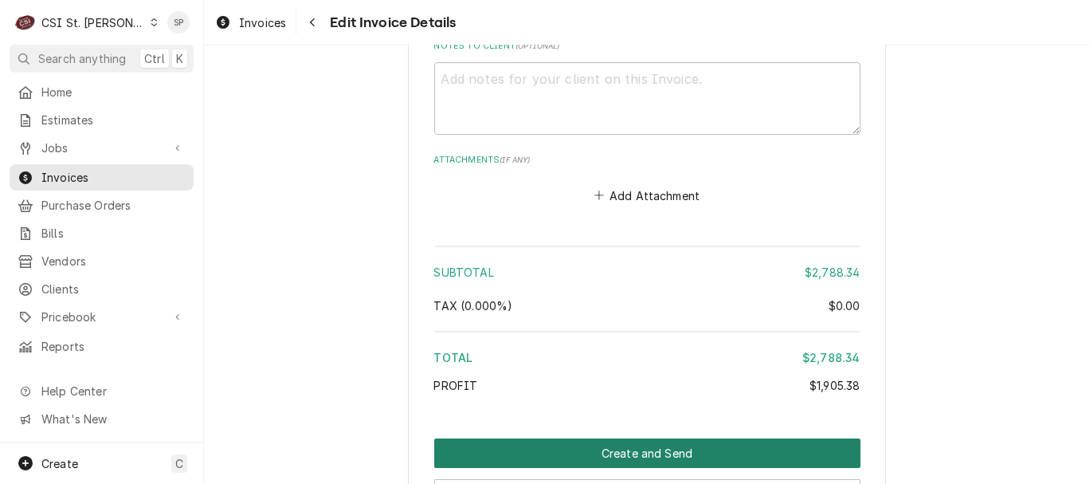
click at [554, 438] on button "Create and Send" at bounding box center [647, 452] width 426 height 29
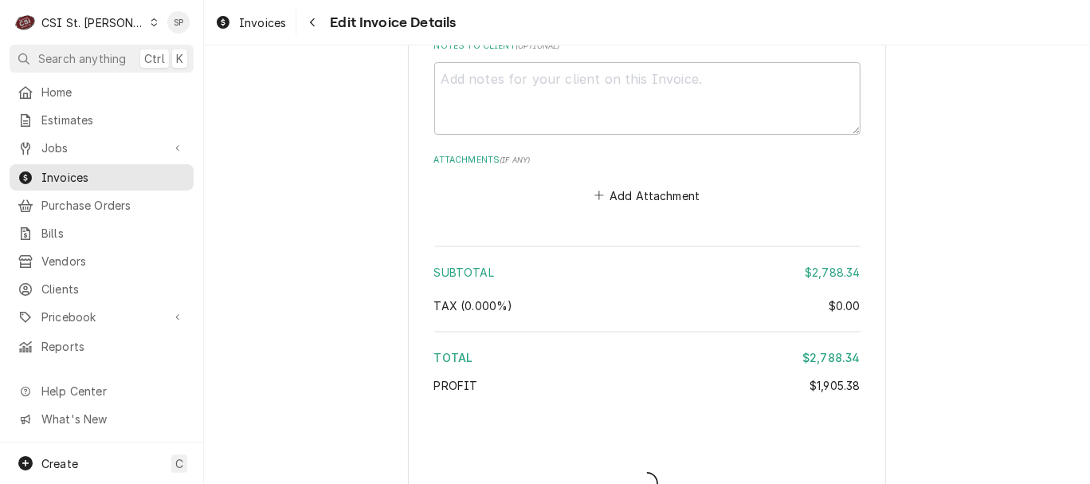
type textarea "x"
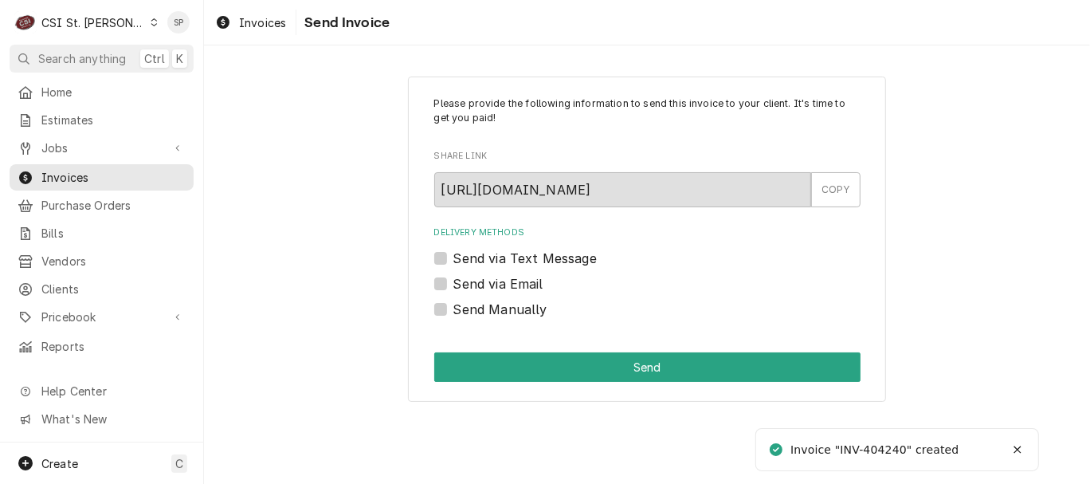
click at [453, 279] on label "Send via Email" at bounding box center [498, 283] width 90 height 19
click at [453, 279] on input "Send via Email" at bounding box center [666, 291] width 426 height 35
checkbox input "true"
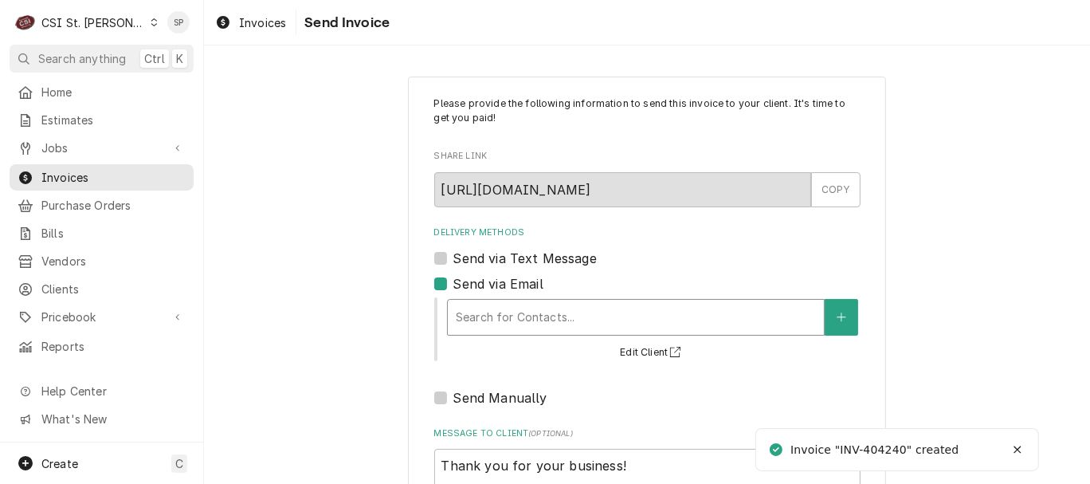
click at [495, 310] on div "Delivery Methods" at bounding box center [636, 317] width 360 height 29
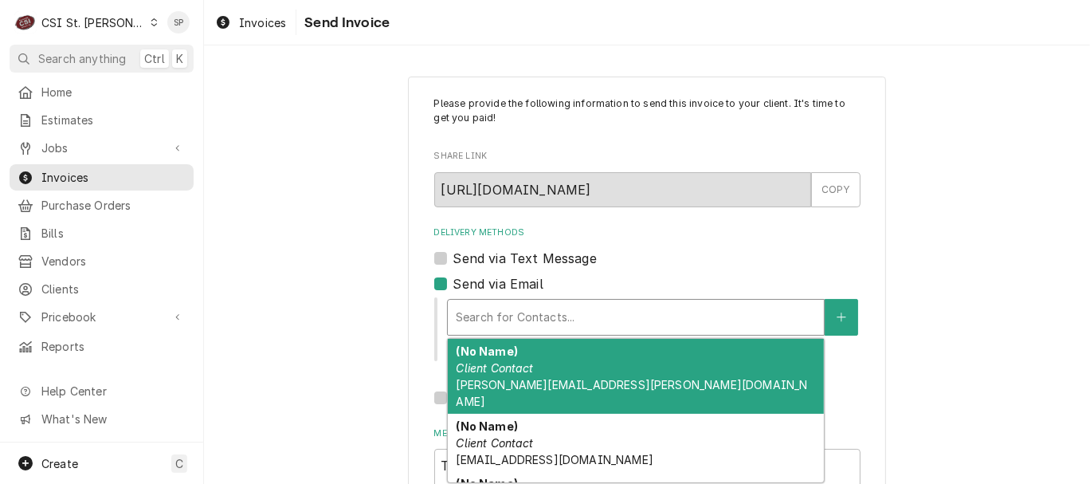
click at [492, 378] on span "[PERSON_NAME][EMAIL_ADDRESS][PERSON_NAME][DOMAIN_NAME]" at bounding box center [631, 393] width 351 height 30
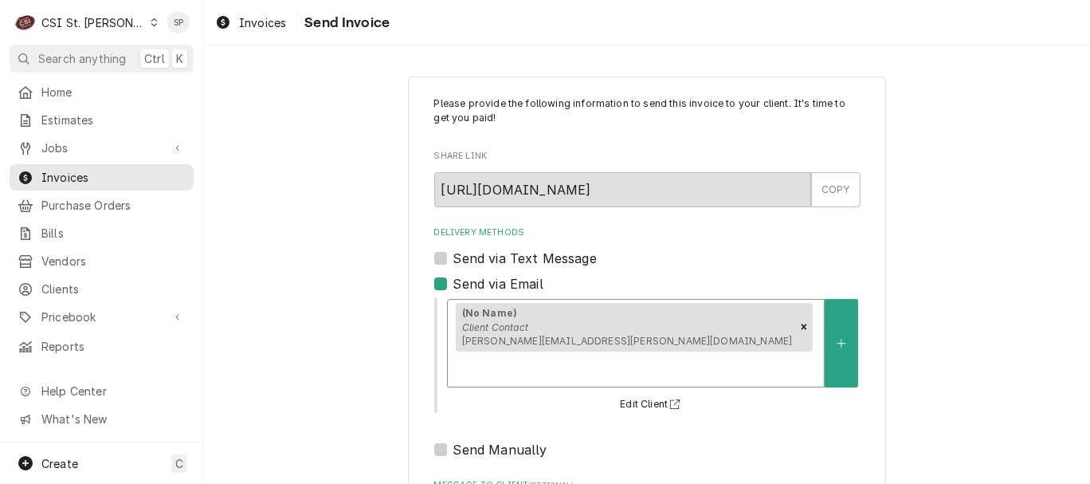
scroll to position [212, 0]
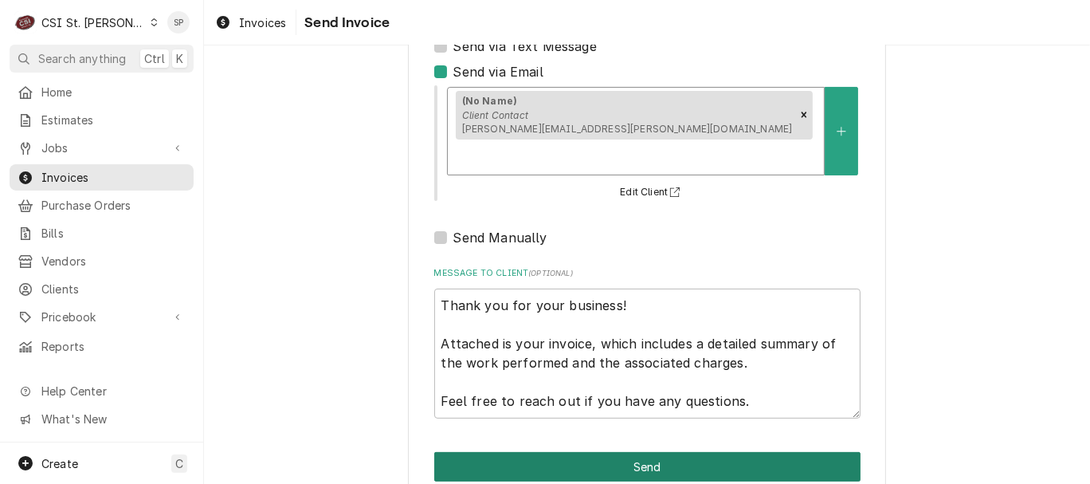
click at [563, 452] on button "Send" at bounding box center [647, 466] width 426 height 29
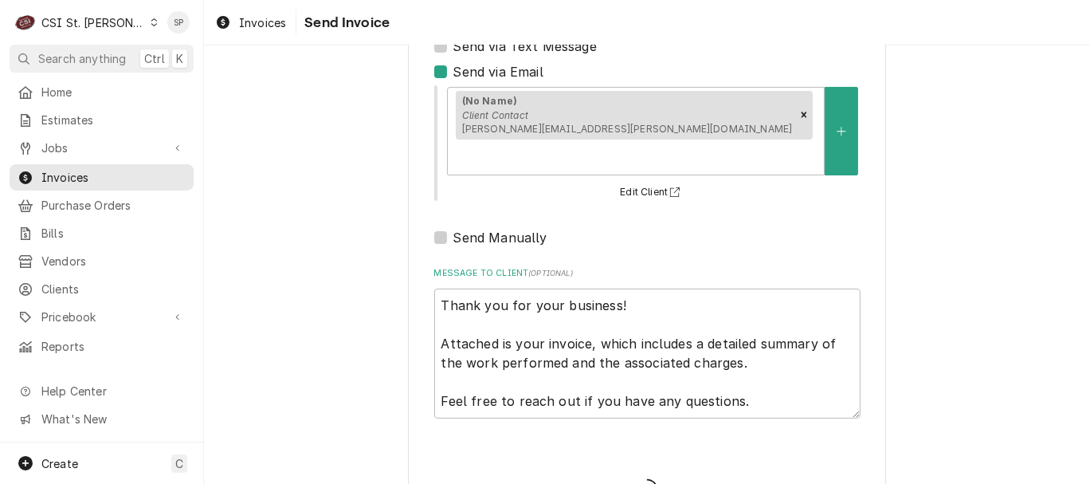
type textarea "x"
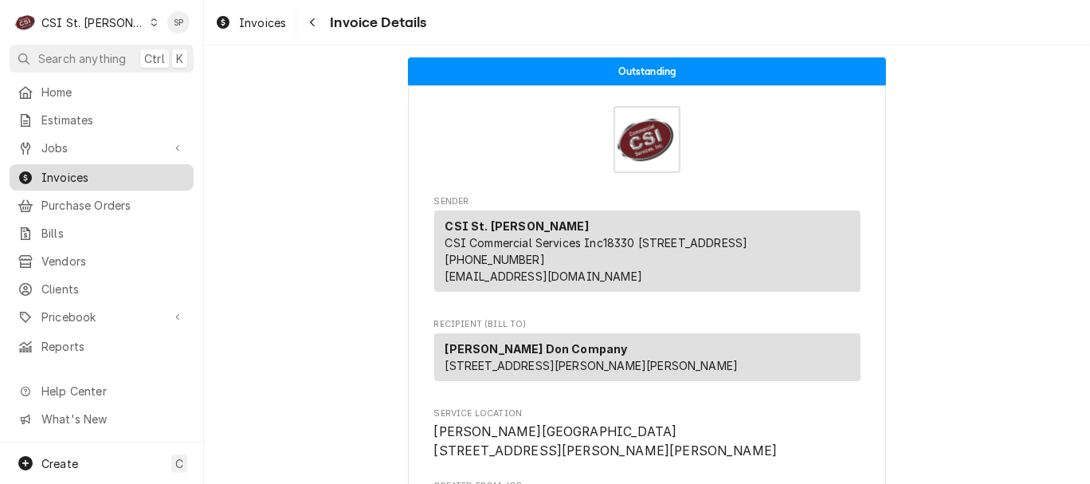
click at [171, 169] on span "Invoices" at bounding box center [113, 177] width 144 height 17
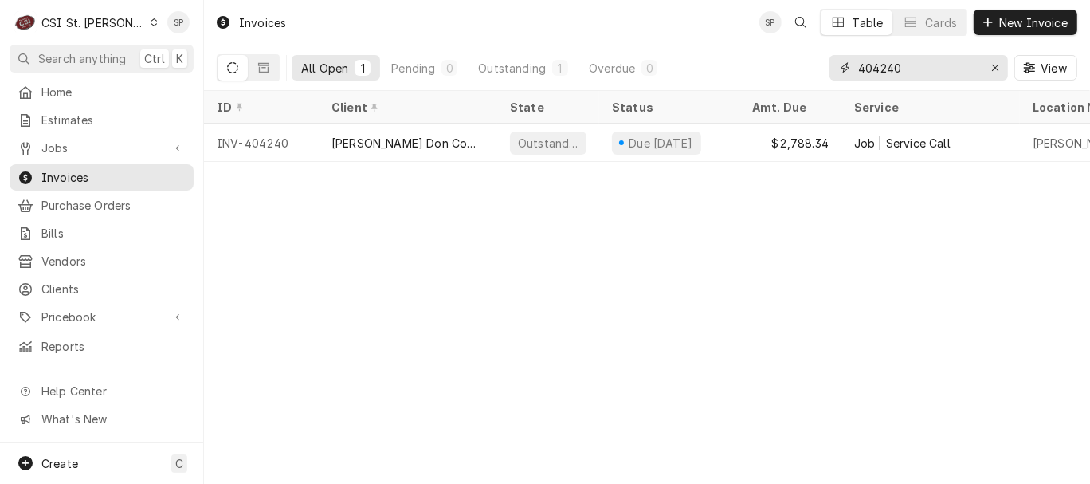
click at [902, 68] on input "404240" at bounding box center [918, 67] width 120 height 25
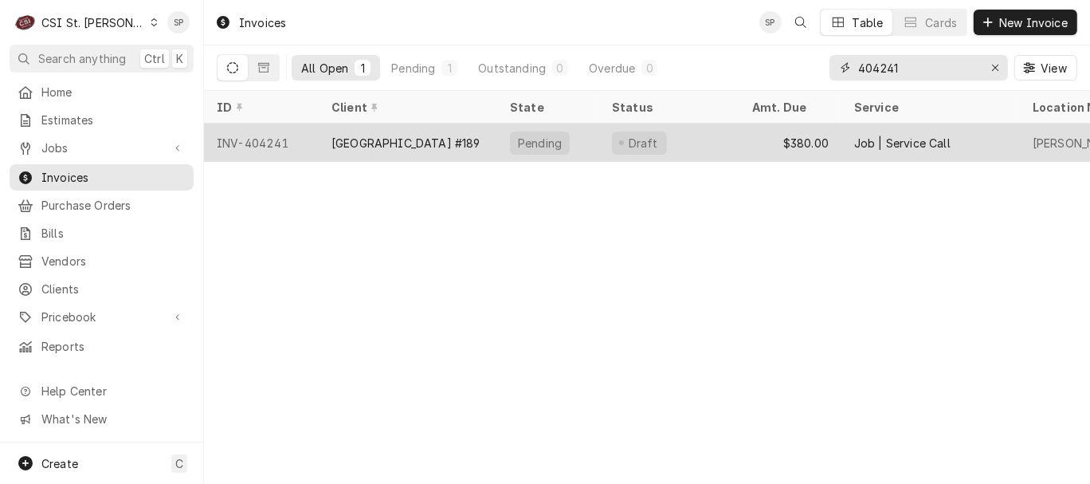
type input "404241"
click at [271, 144] on div "INV-404241" at bounding box center [261, 142] width 115 height 38
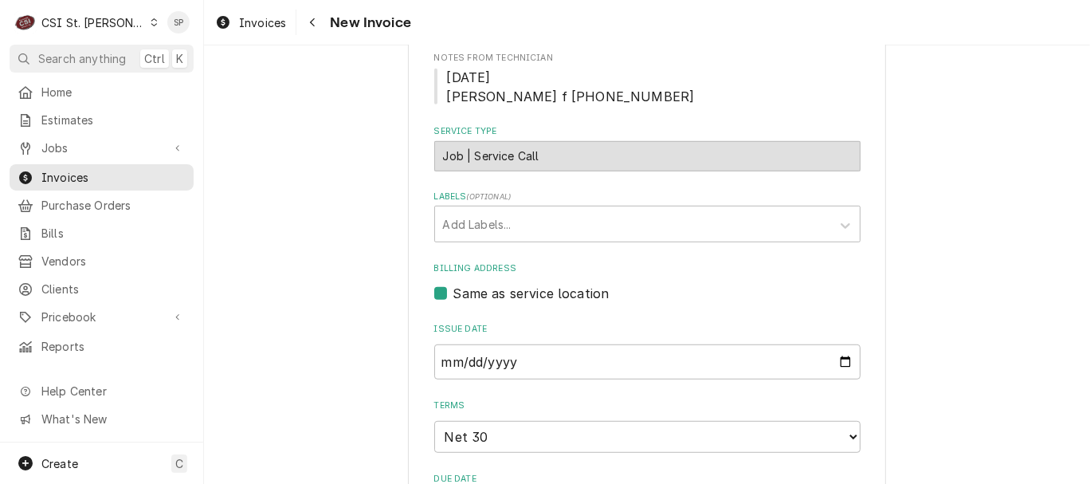
scroll to position [684, 0]
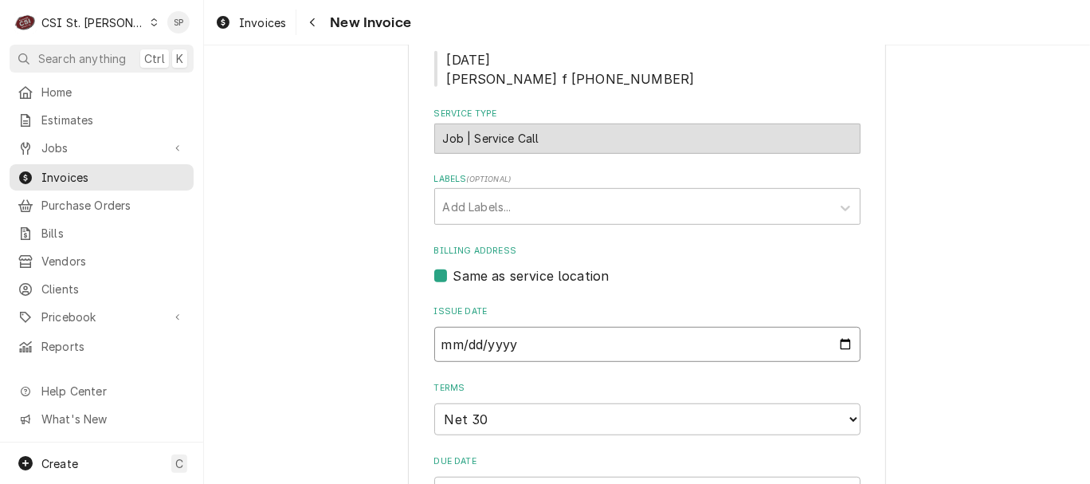
click at [841, 327] on input "2025-09-29" at bounding box center [647, 344] width 426 height 35
type input "2025-09-30"
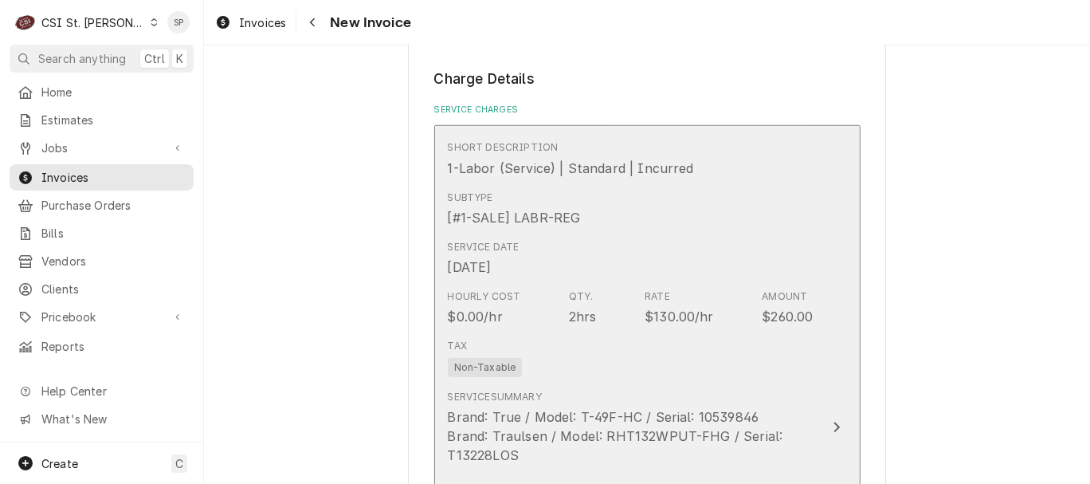
scroll to position [1156, 0]
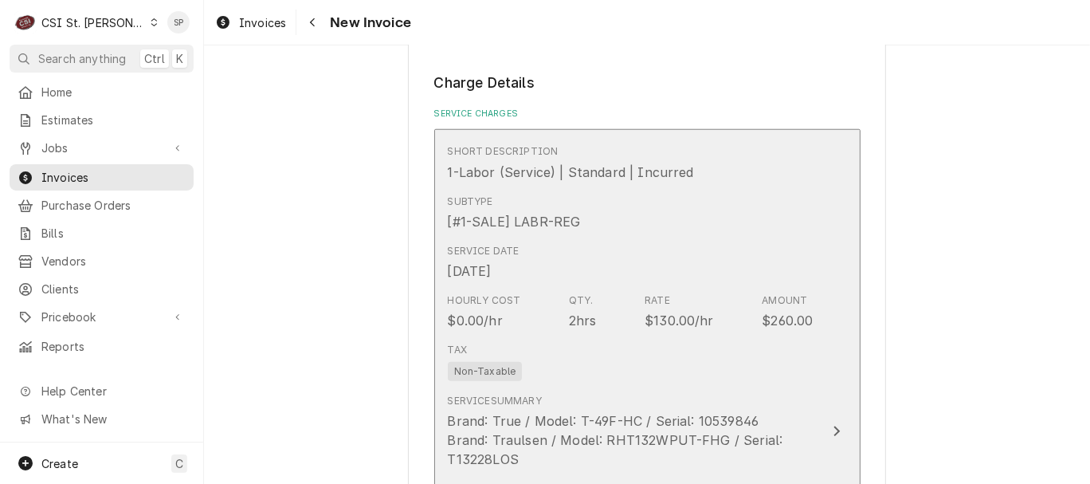
click at [645, 311] on div "$130.00/hr" at bounding box center [679, 320] width 69 height 19
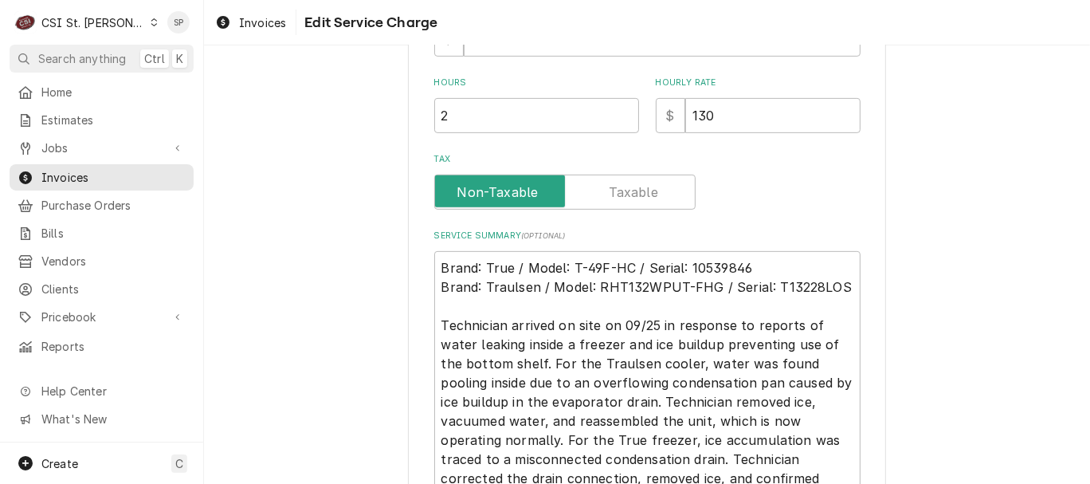
scroll to position [506, 0]
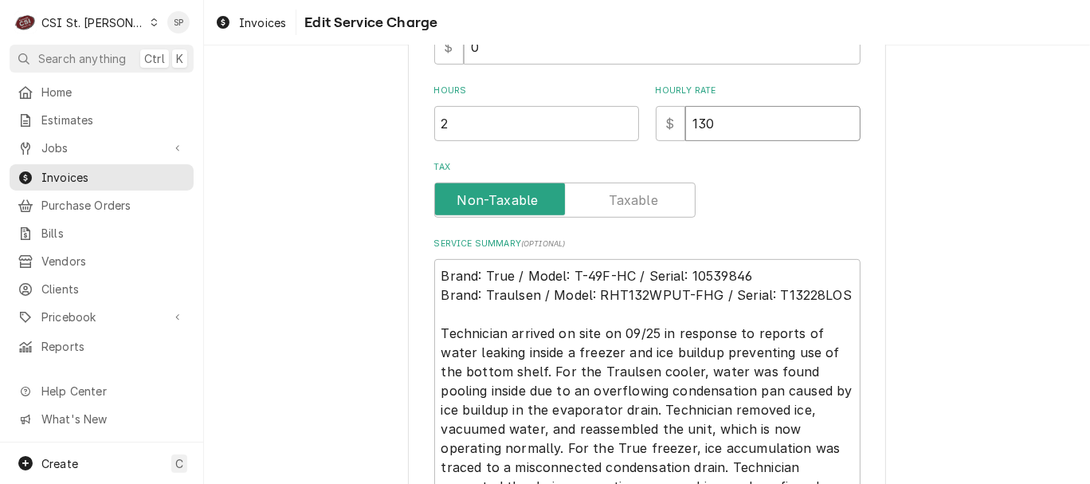
click at [705, 126] on input "130" at bounding box center [772, 123] width 175 height 35
type textarea "x"
type input "13"
type textarea "x"
type input "135"
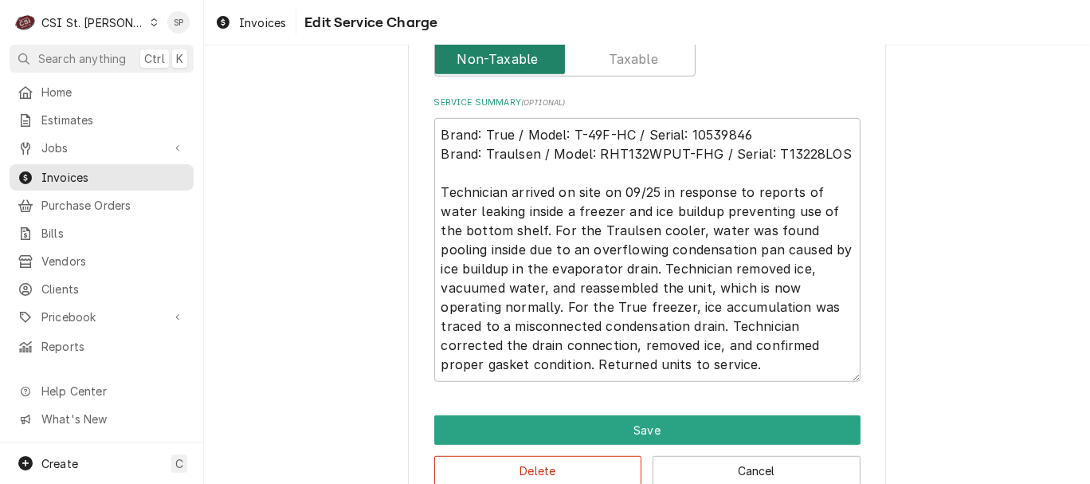
scroll to position [683, 0]
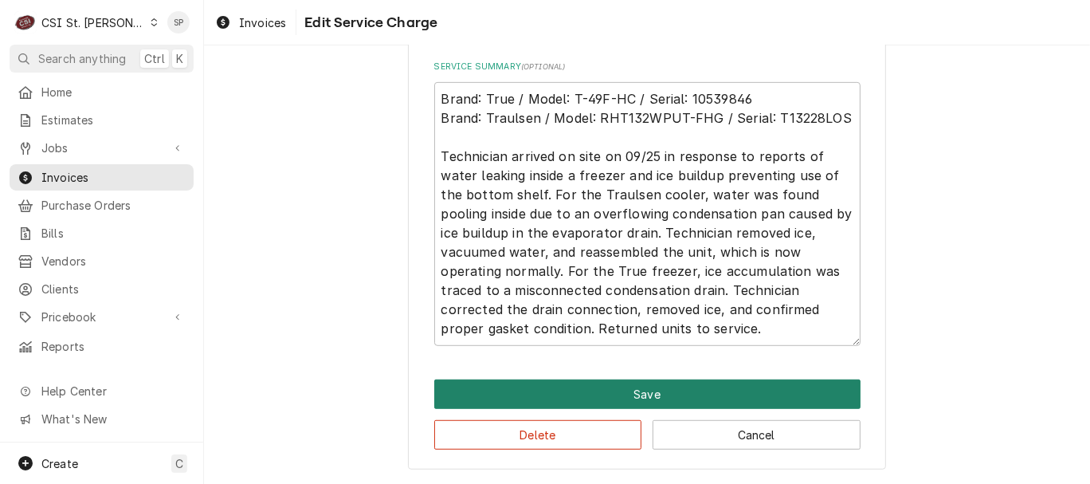
click at [629, 391] on button "Save" at bounding box center [647, 393] width 426 height 29
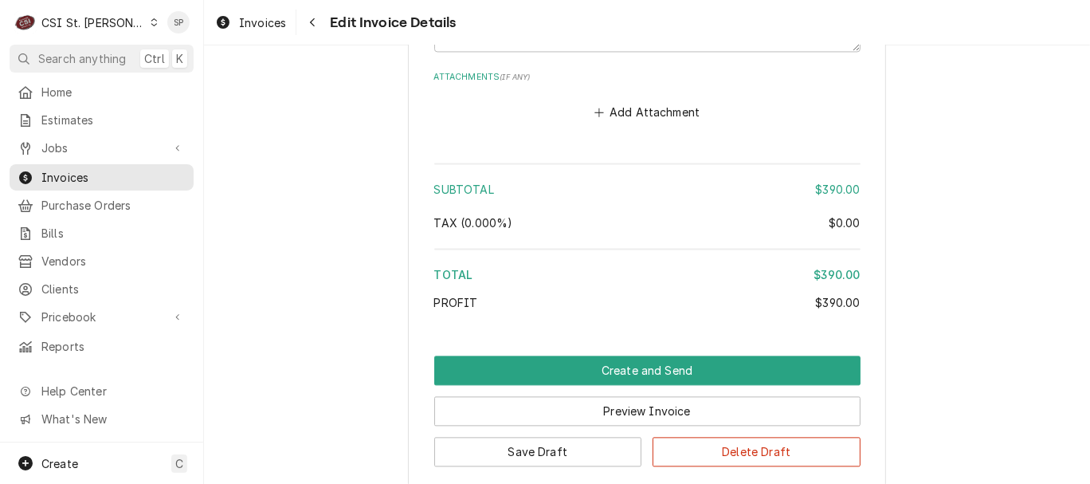
scroll to position [2581, 0]
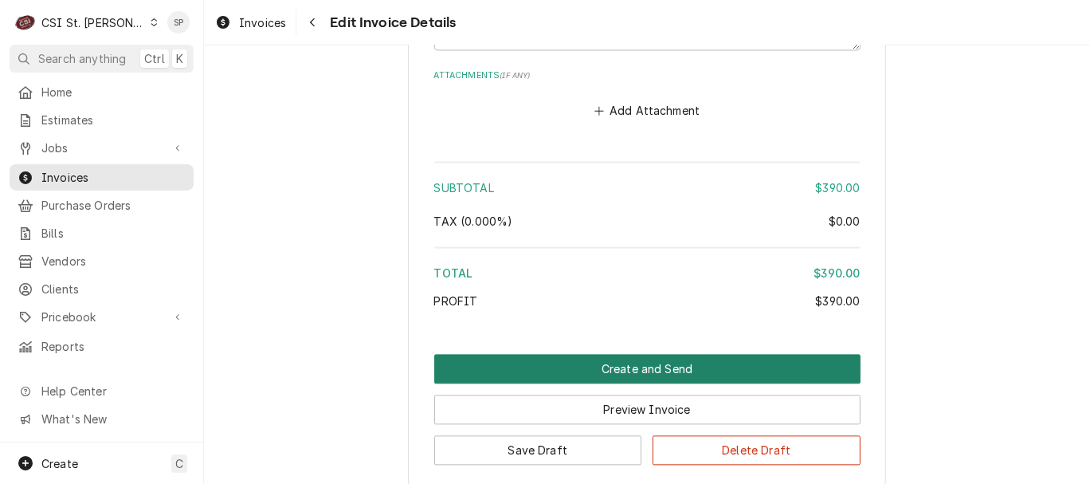
click at [624, 354] on button "Create and Send" at bounding box center [647, 368] width 426 height 29
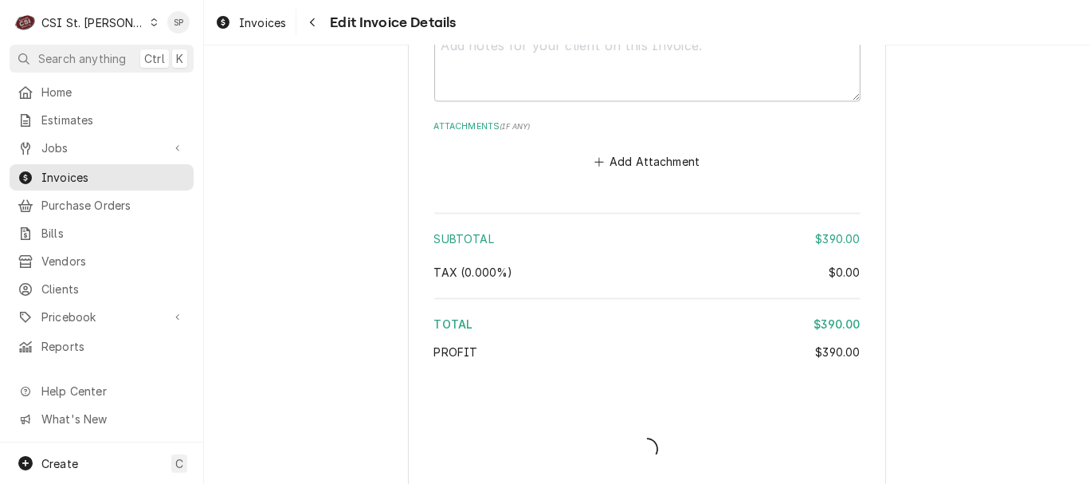
type textarea "x"
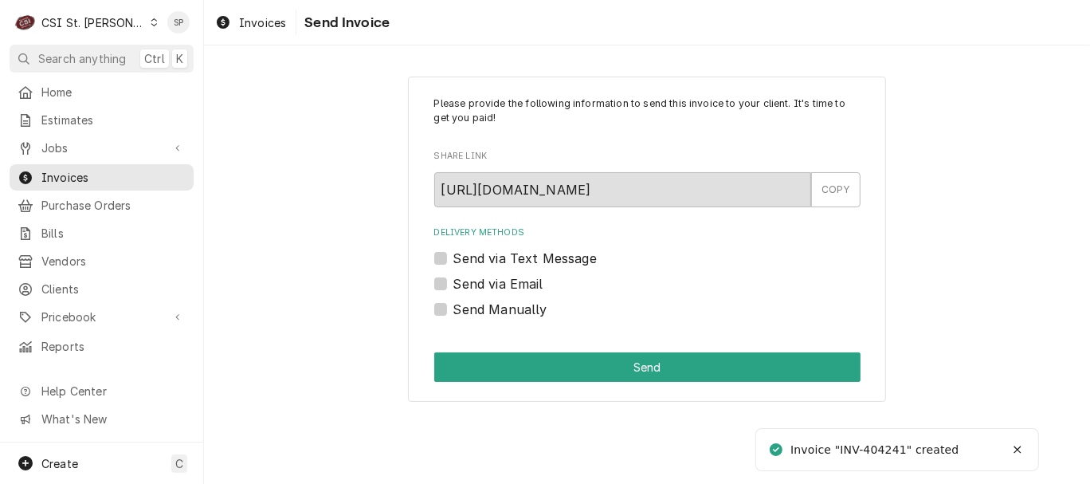
click at [453, 277] on label "Send via Email" at bounding box center [498, 283] width 90 height 19
click at [453, 277] on input "Send via Email" at bounding box center [666, 291] width 426 height 35
checkbox input "true"
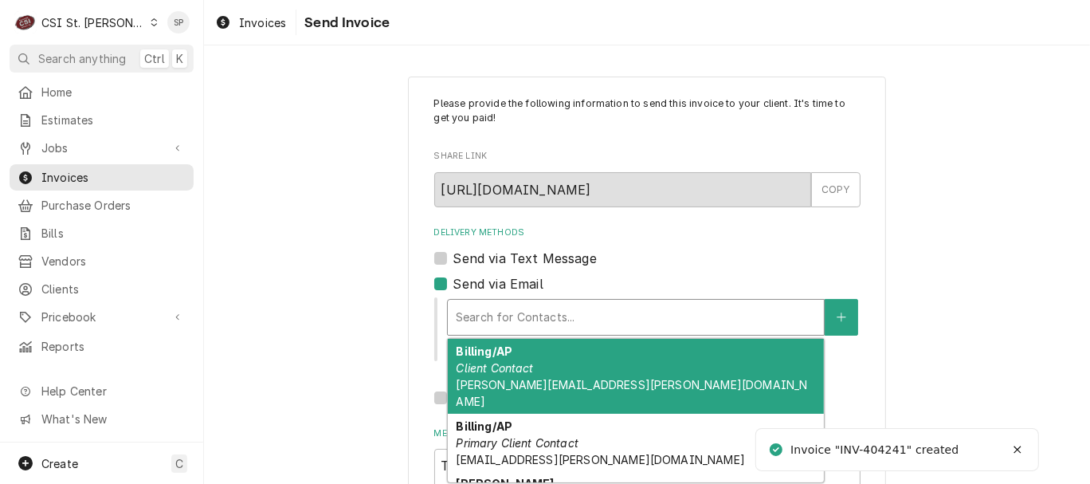
click at [473, 309] on div "Delivery Methods" at bounding box center [636, 317] width 360 height 29
click at [567, 355] on div "Billing/AP Client Contact joseph.haskell@estl189.com" at bounding box center [636, 376] width 376 height 75
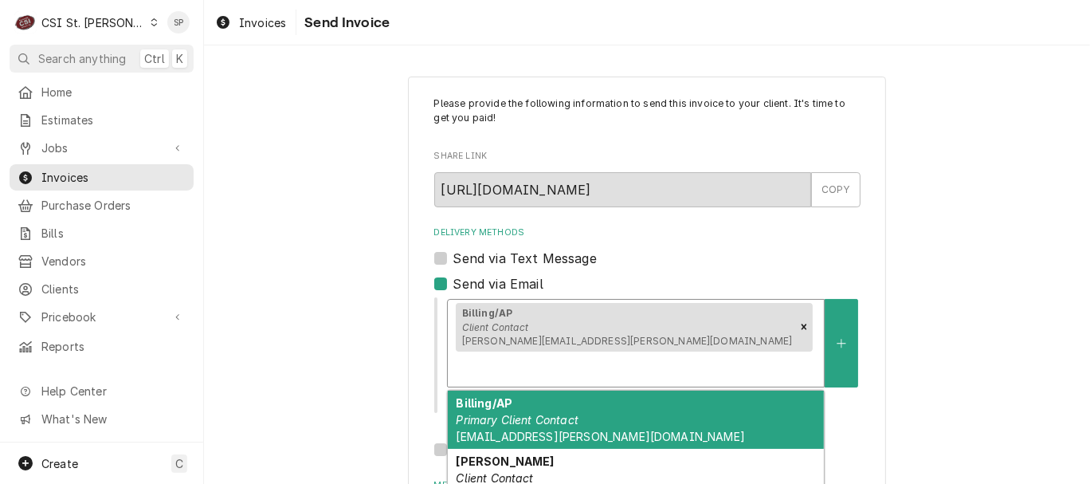
click at [689, 355] on div "Delivery Methods" at bounding box center [636, 369] width 360 height 29
click at [504, 413] on em "Primary Client Contact" at bounding box center [517, 420] width 123 height 14
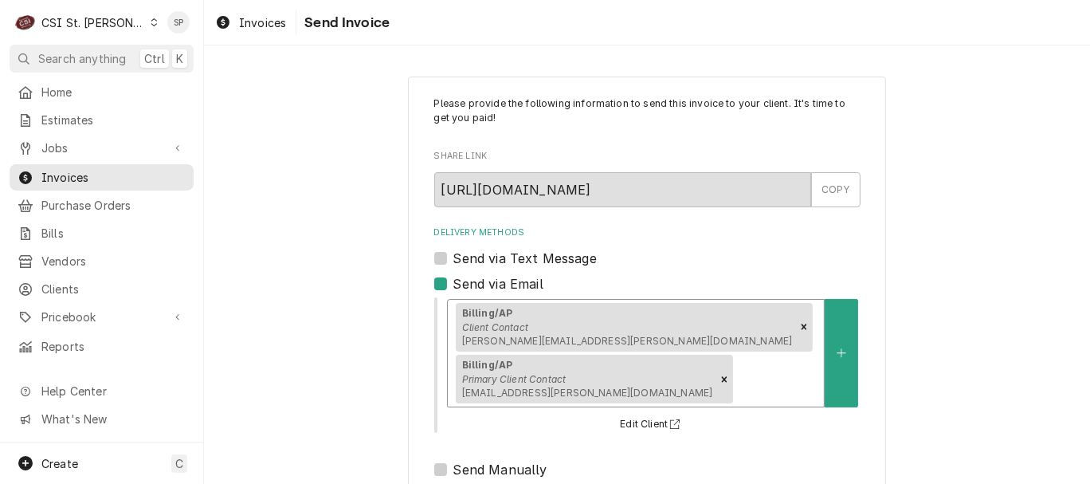
scroll to position [212, 0]
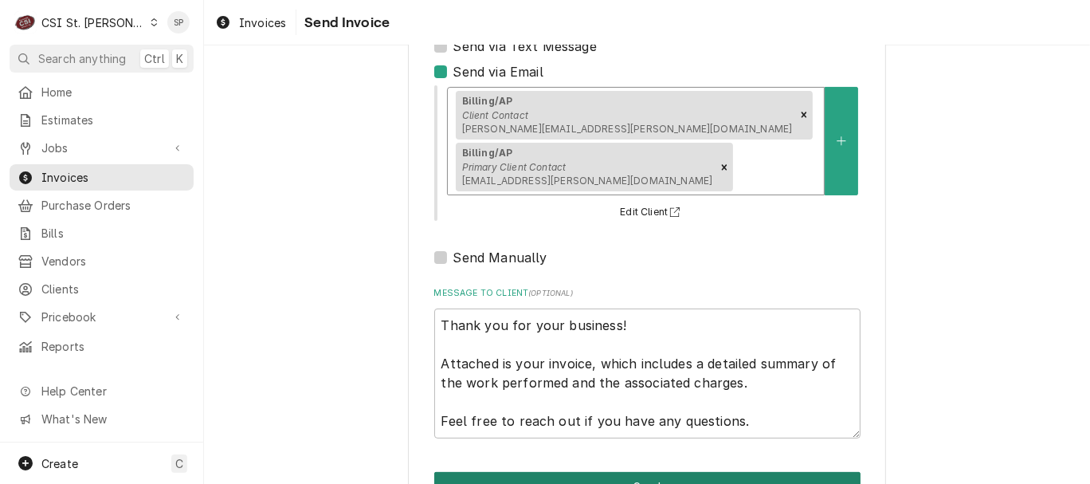
click at [640, 472] on button "Send" at bounding box center [647, 486] width 426 height 29
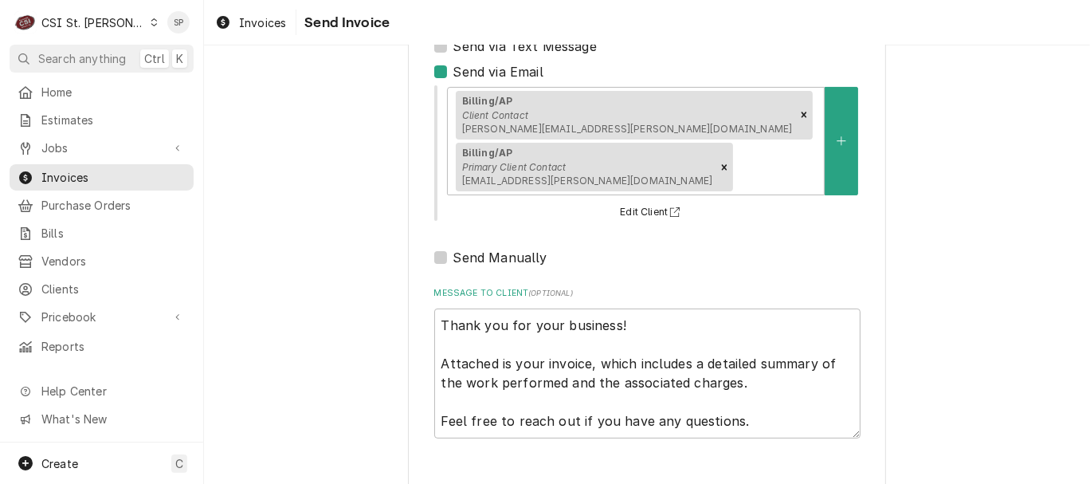
type textarea "x"
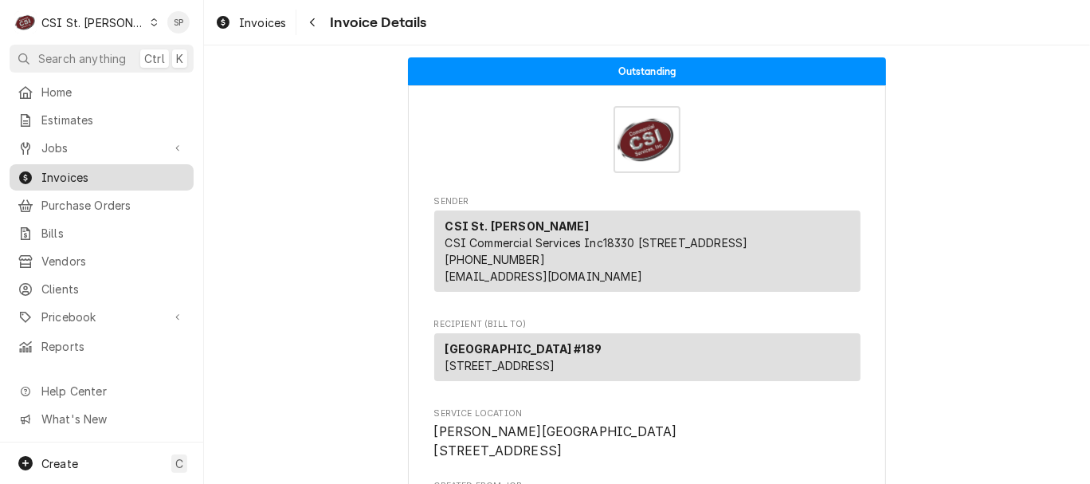
click at [143, 178] on span "Invoices" at bounding box center [113, 177] width 144 height 17
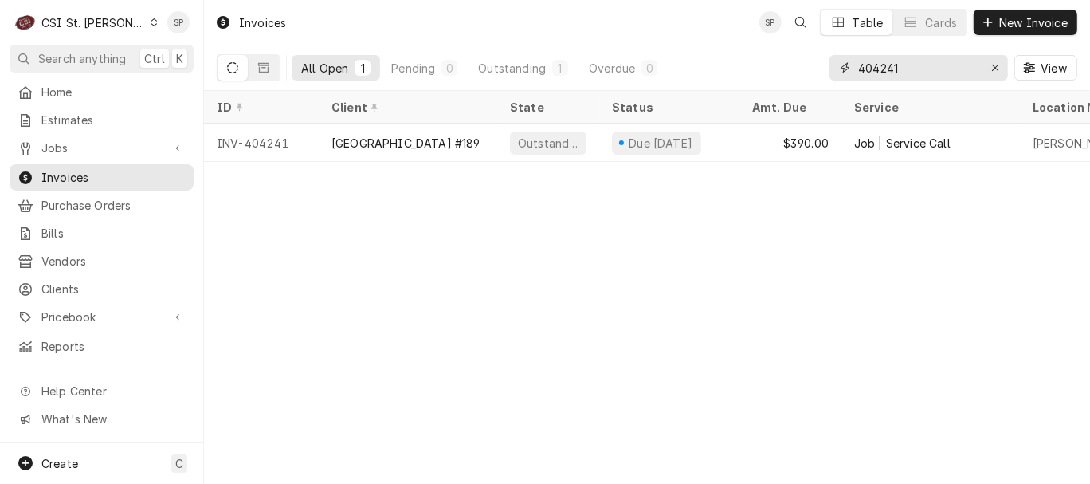
click at [924, 65] on input "404241" at bounding box center [918, 67] width 120 height 25
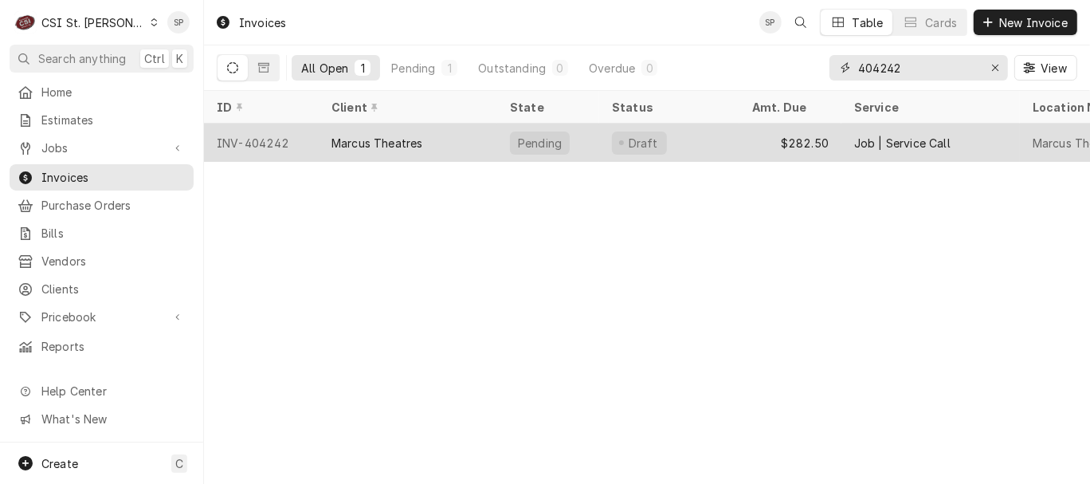
type input "404242"
click at [258, 136] on div "INV-404242" at bounding box center [261, 142] width 115 height 38
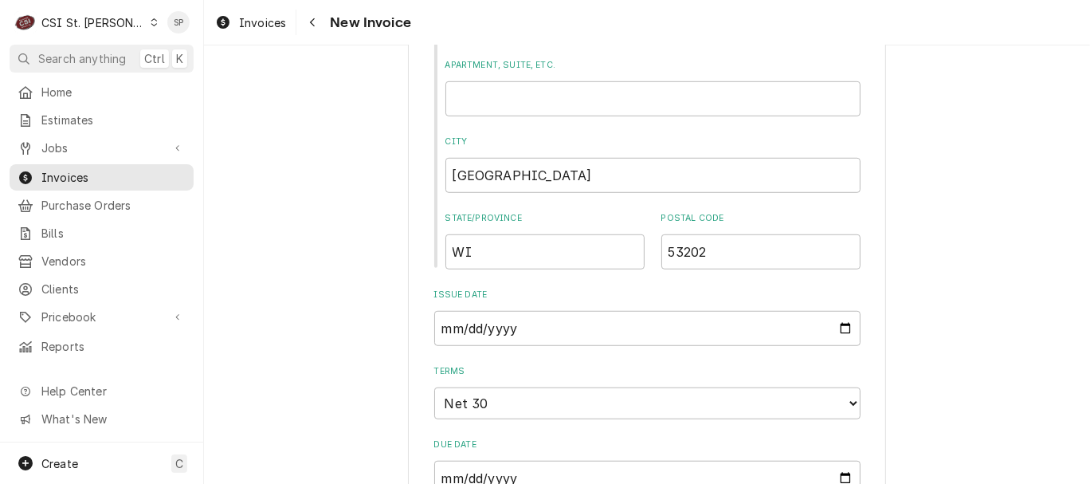
scroll to position [897, 0]
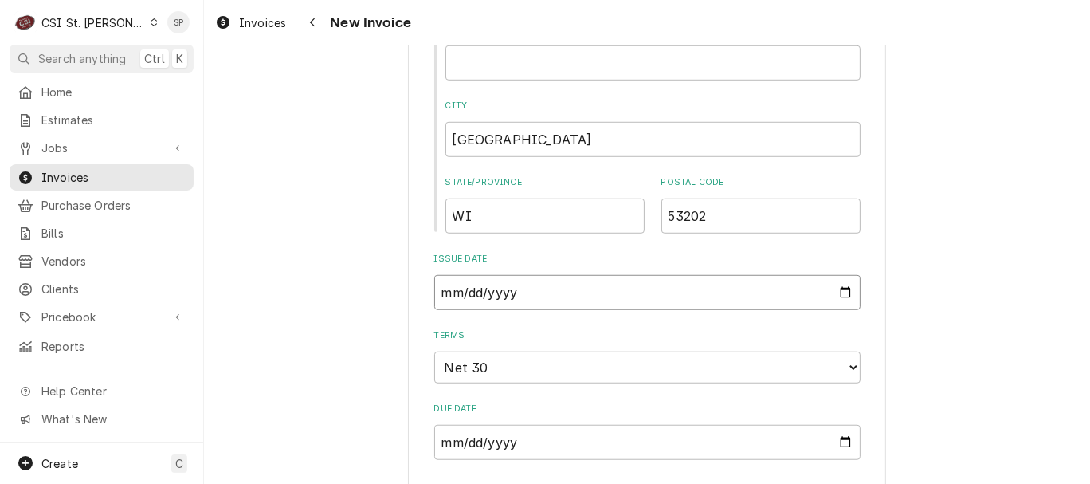
click at [840, 296] on input "[DATE]" at bounding box center [647, 292] width 426 height 35
type input "[DATE]"
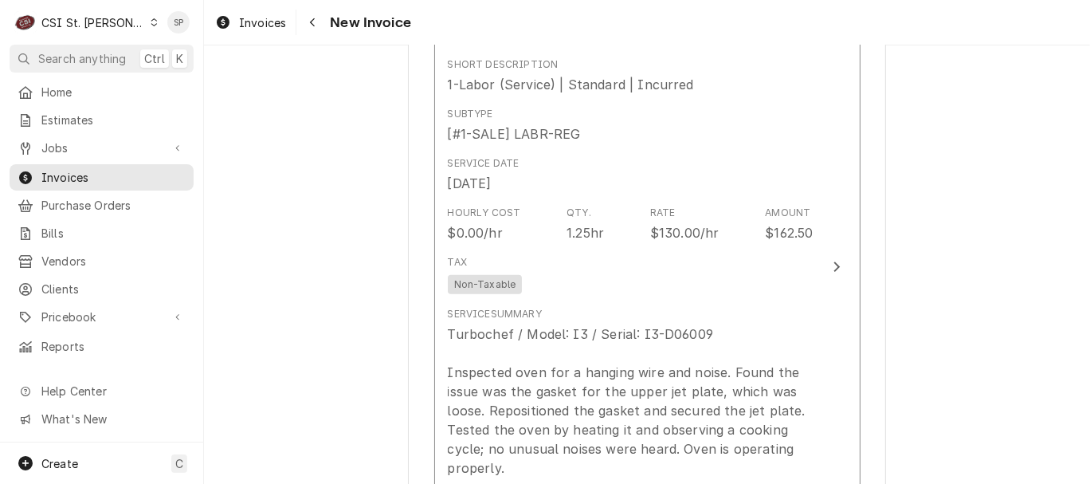
scroll to position [1428, 0]
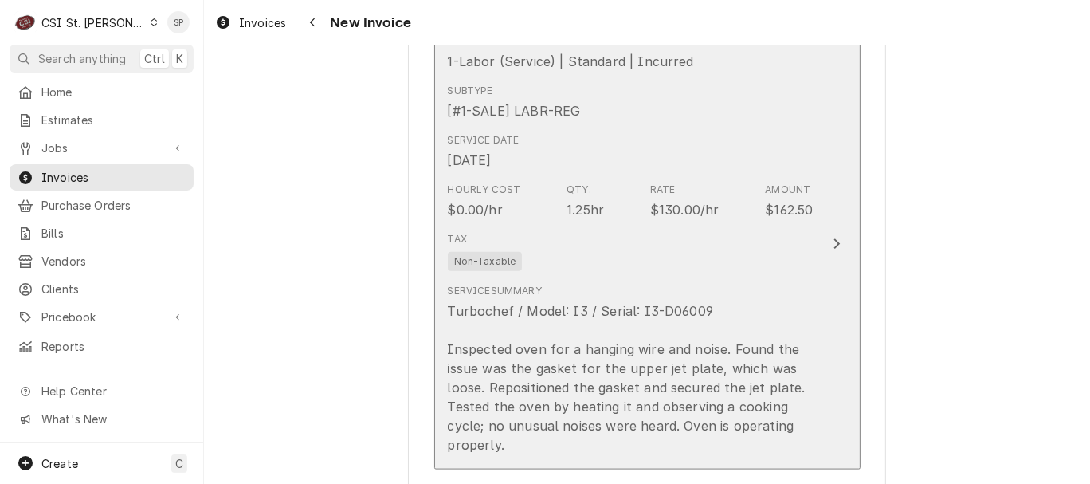
click at [667, 211] on div "$130.00/hr" at bounding box center [684, 209] width 69 height 19
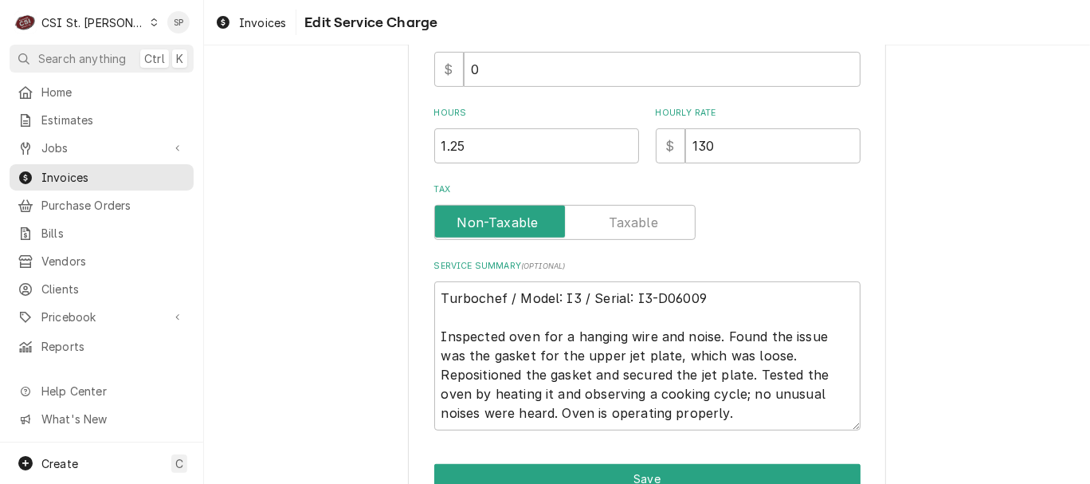
scroll to position [507, 0]
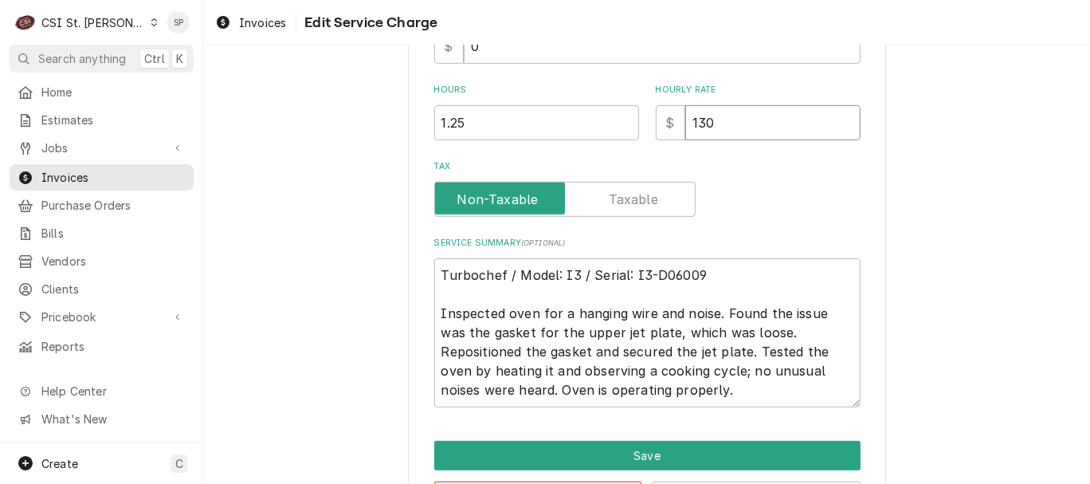
click at [710, 120] on input "130" at bounding box center [772, 122] width 175 height 35
type textarea "x"
type input "13"
type textarea "x"
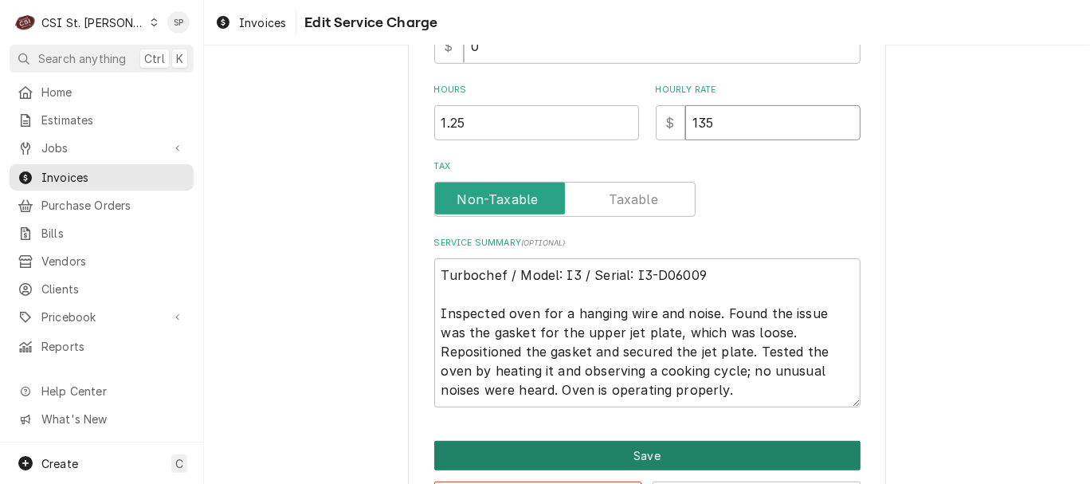
type input "135"
click at [604, 454] on button "Save" at bounding box center [647, 455] width 426 height 29
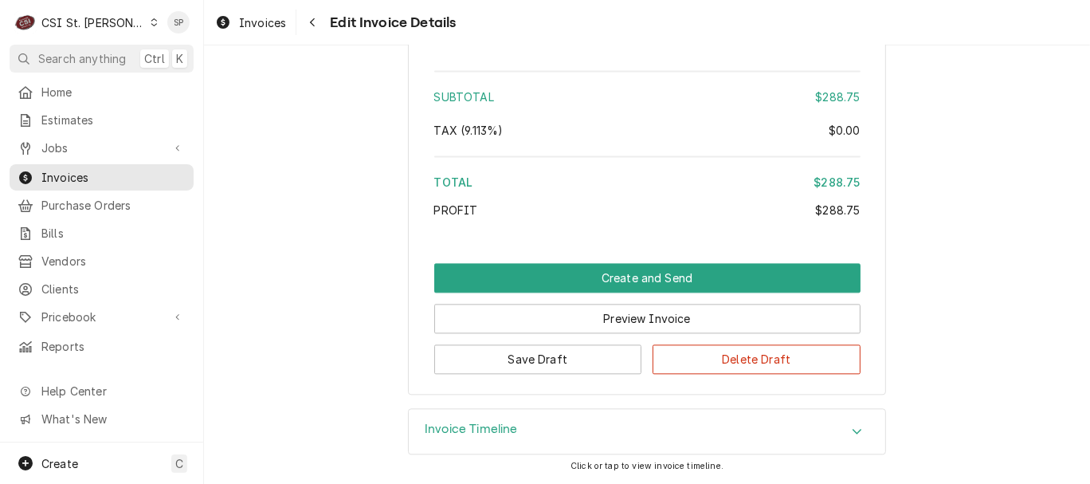
scroll to position [2683, 0]
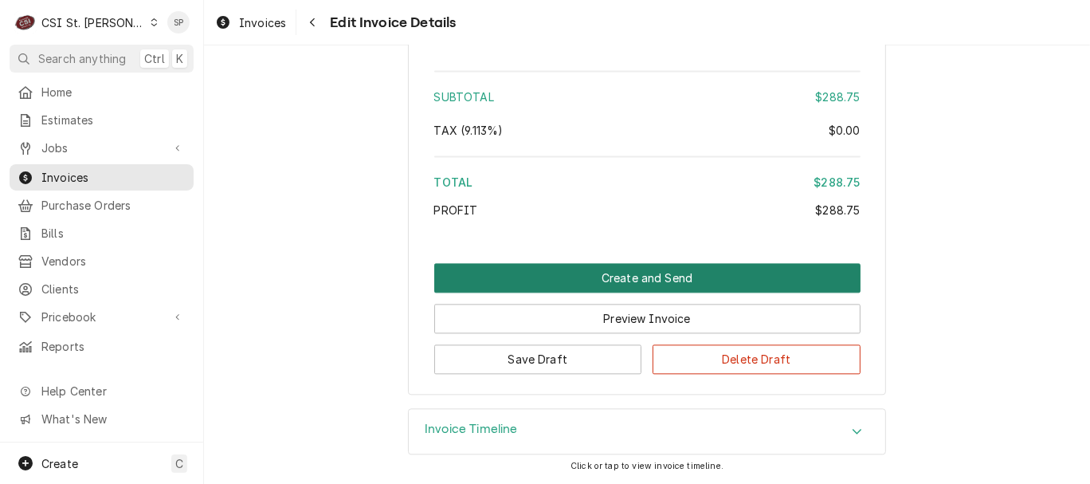
click at [636, 267] on button "Create and Send" at bounding box center [647, 277] width 426 height 29
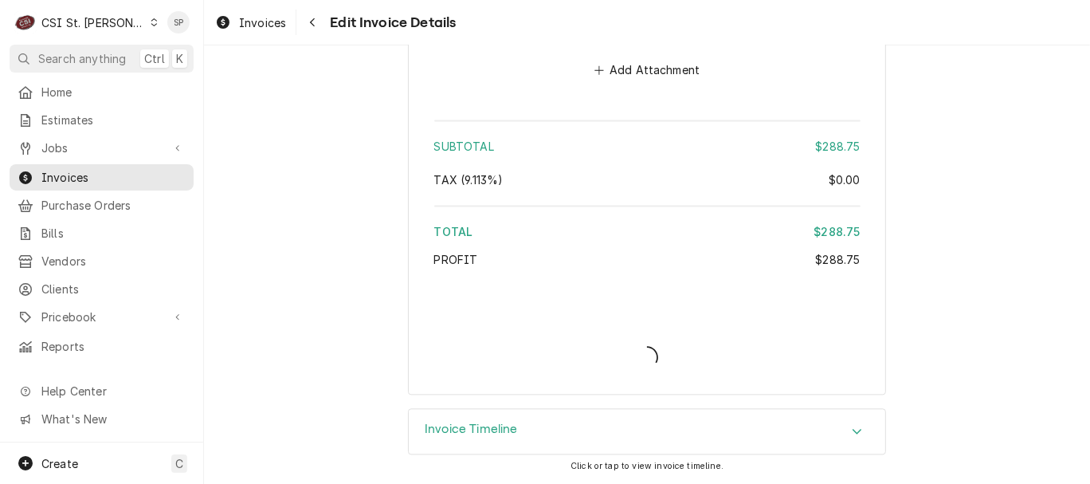
type textarea "x"
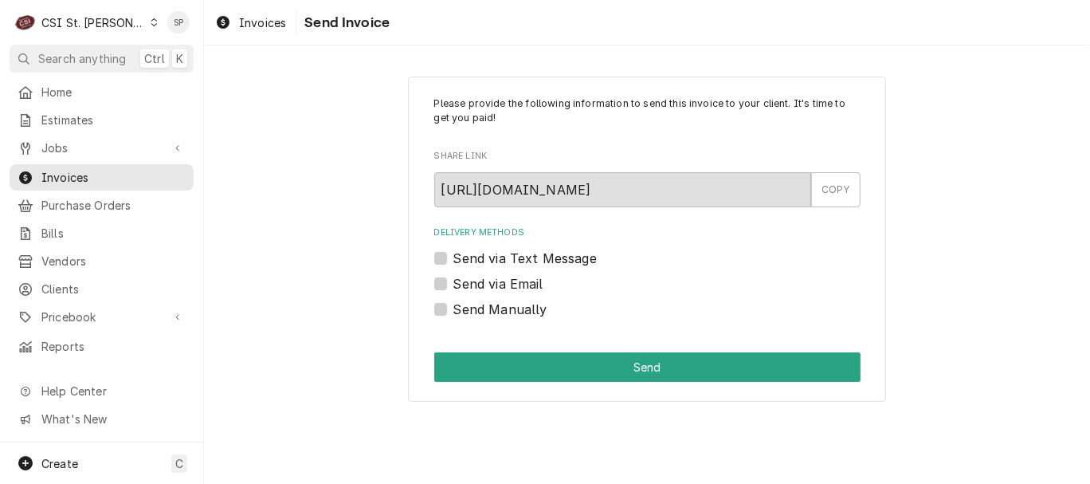
click at [451, 279] on div "Send via Email" at bounding box center [647, 283] width 426 height 19
click at [453, 280] on label "Send via Email" at bounding box center [498, 283] width 90 height 19
click at [453, 280] on input "Send via Email" at bounding box center [666, 291] width 426 height 35
checkbox input "true"
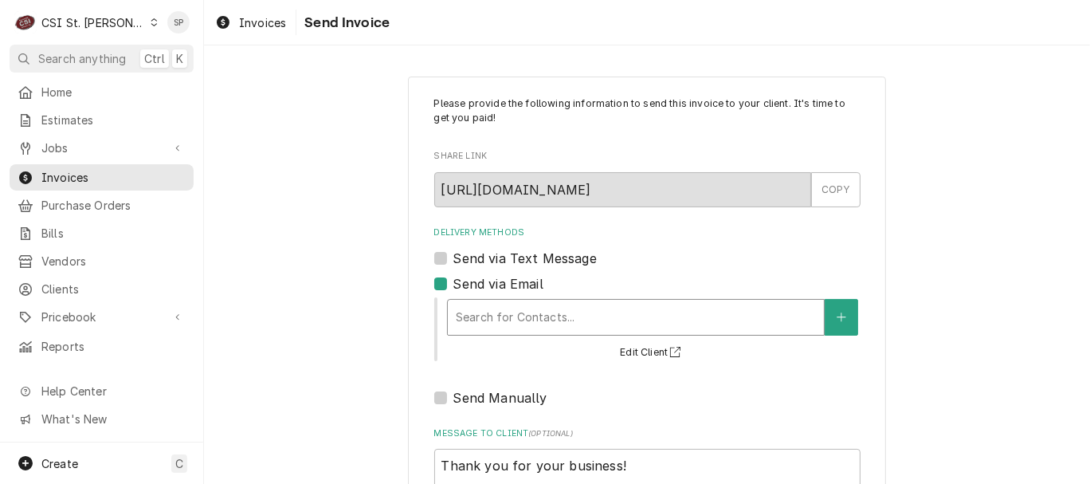
click at [469, 316] on div "Delivery Methods" at bounding box center [636, 317] width 360 height 29
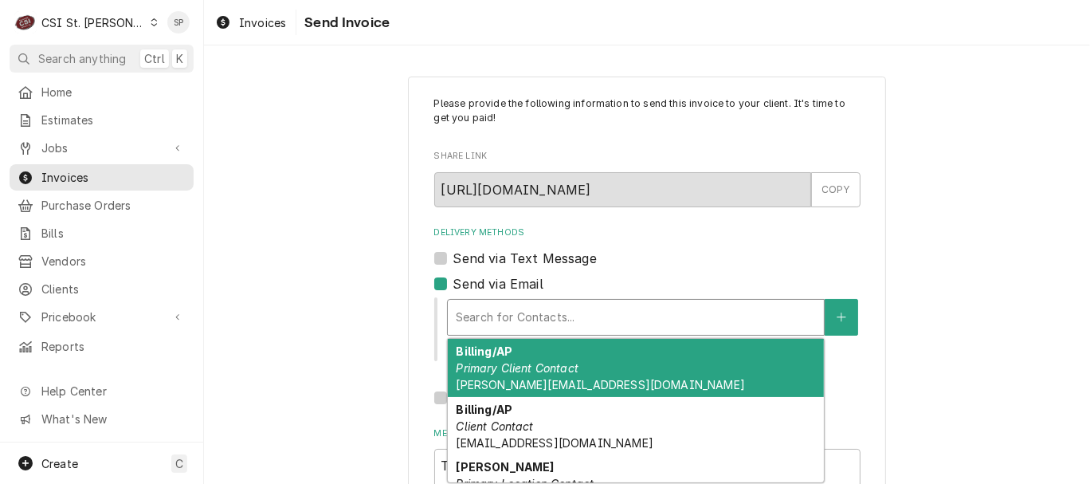
click at [471, 367] on em "Primary Client Contact" at bounding box center [517, 368] width 123 height 14
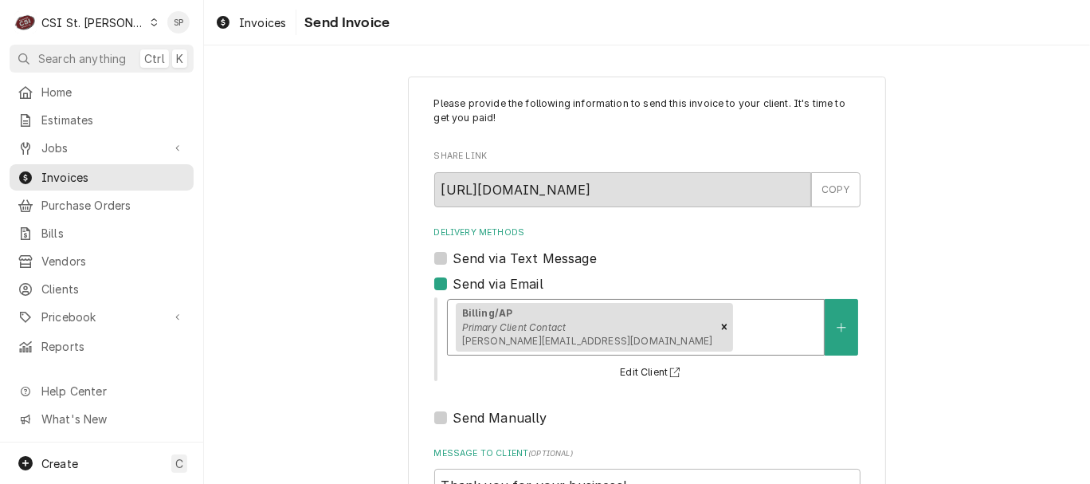
click at [736, 327] on div "Delivery Methods" at bounding box center [776, 326] width 80 height 29
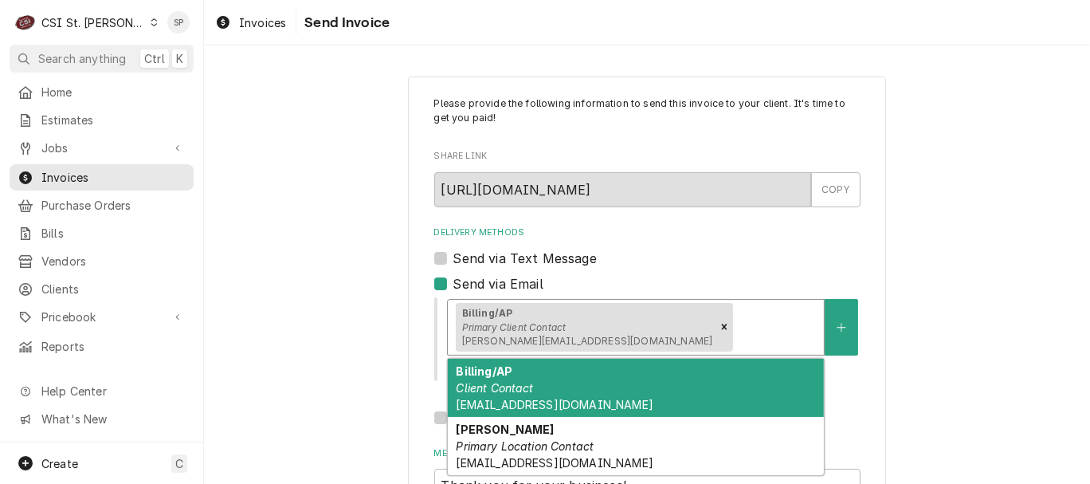
click at [500, 383] on em "Client Contact" at bounding box center [494, 388] width 77 height 14
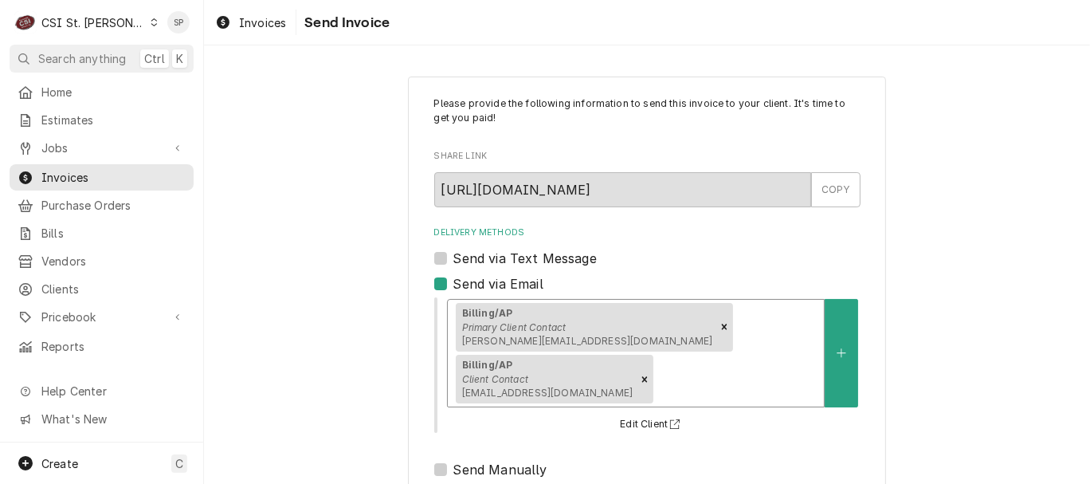
scroll to position [212, 0]
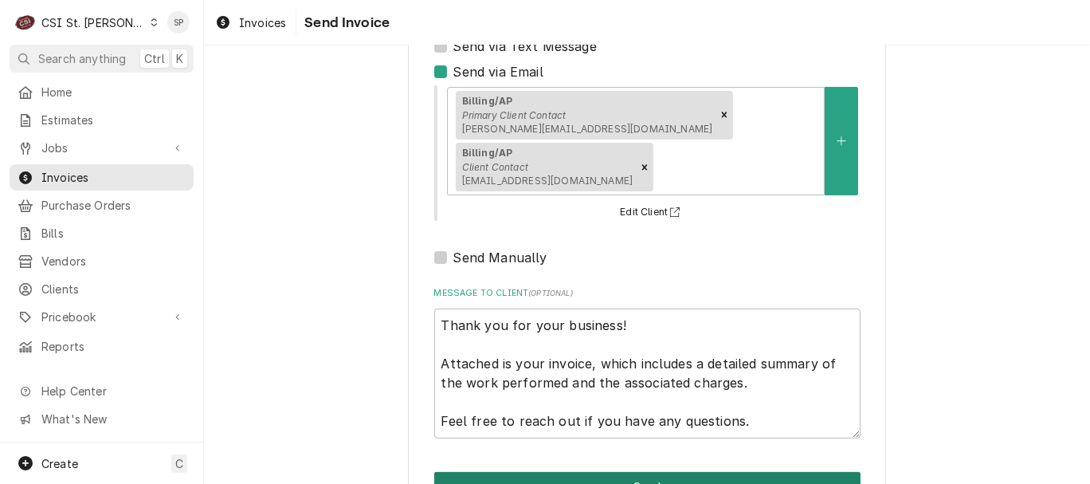
click at [641, 472] on button "Send" at bounding box center [647, 486] width 426 height 29
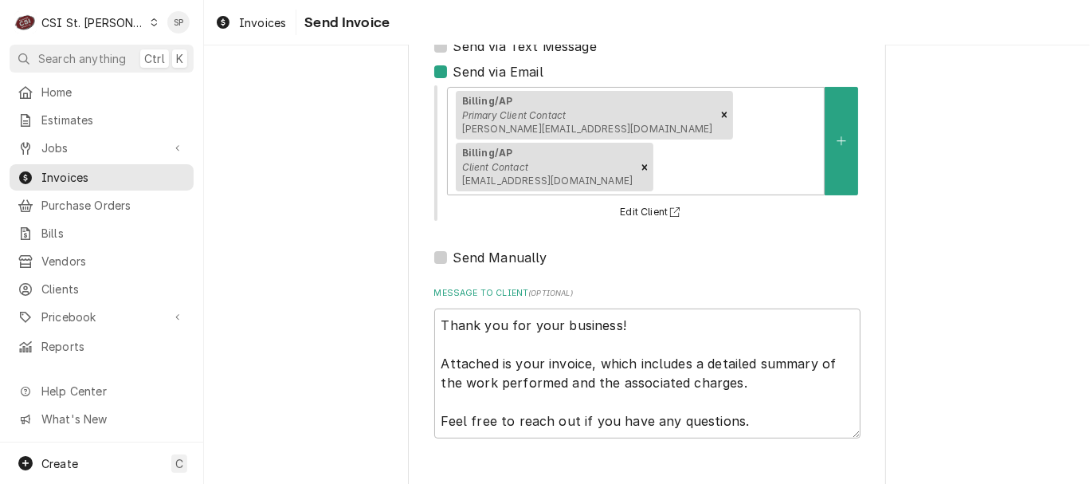
type textarea "x"
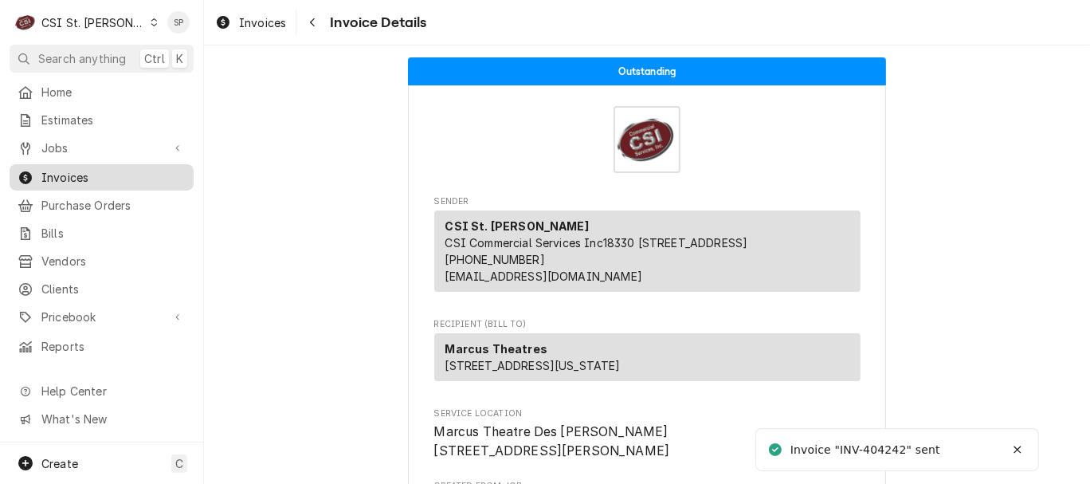
click at [147, 170] on span "Invoices" at bounding box center [113, 177] width 144 height 17
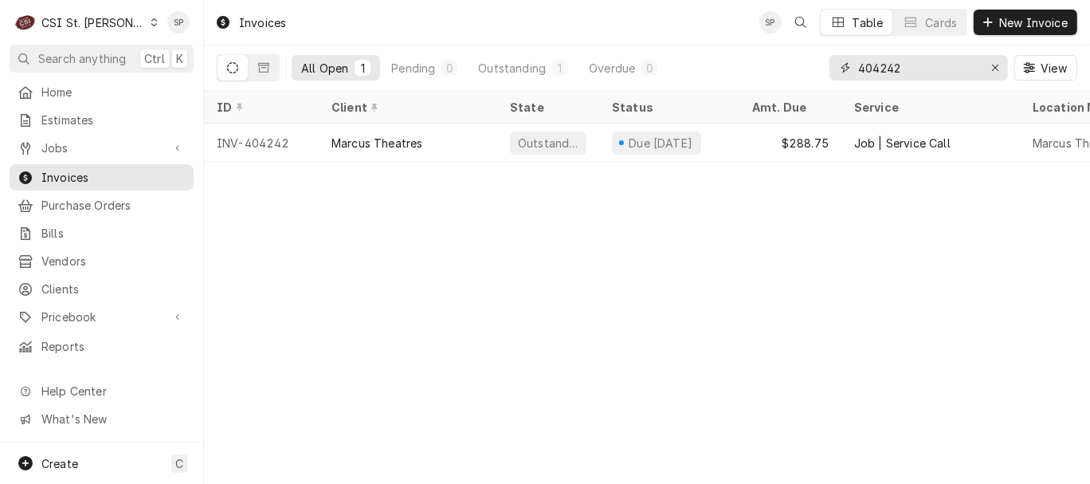
click at [905, 56] on input "404242" at bounding box center [918, 67] width 120 height 25
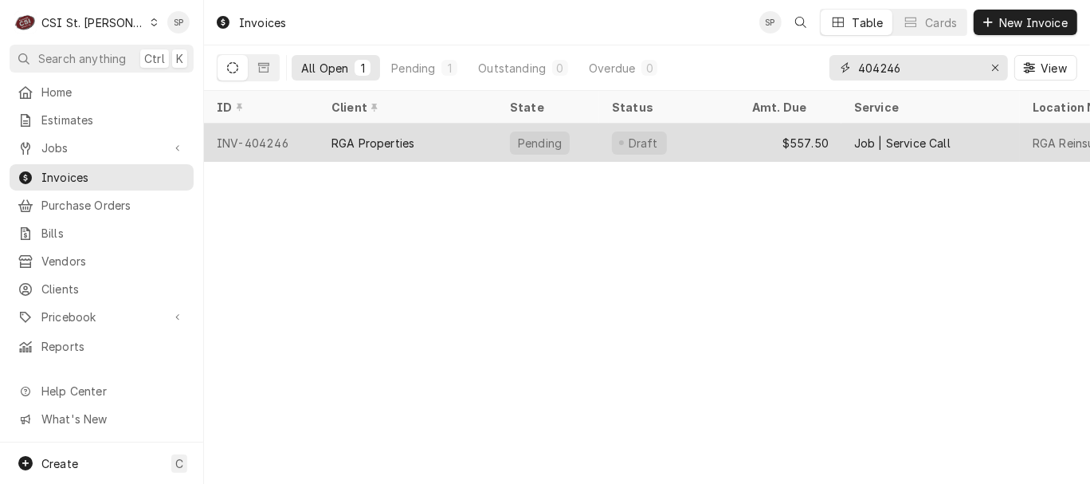
type input "404246"
click at [274, 140] on div "INV-404246" at bounding box center [261, 142] width 115 height 38
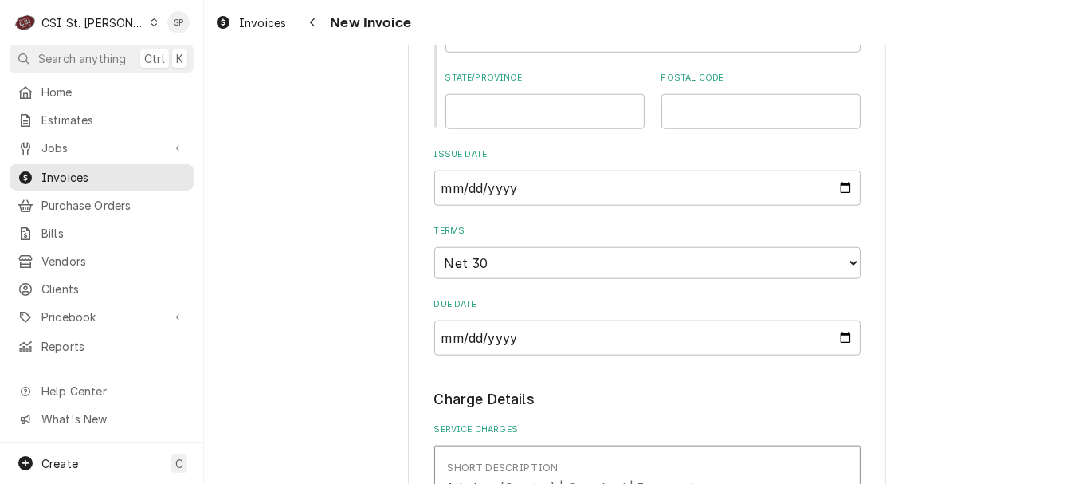
scroll to position [1251, 0]
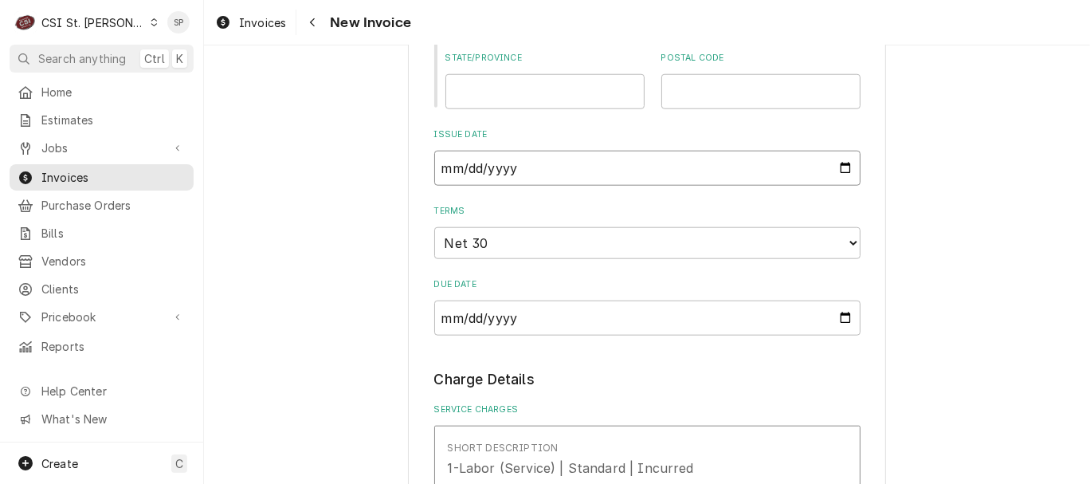
click at [838, 152] on input "2025-09-29" at bounding box center [647, 168] width 426 height 35
type input "2025-09-30"
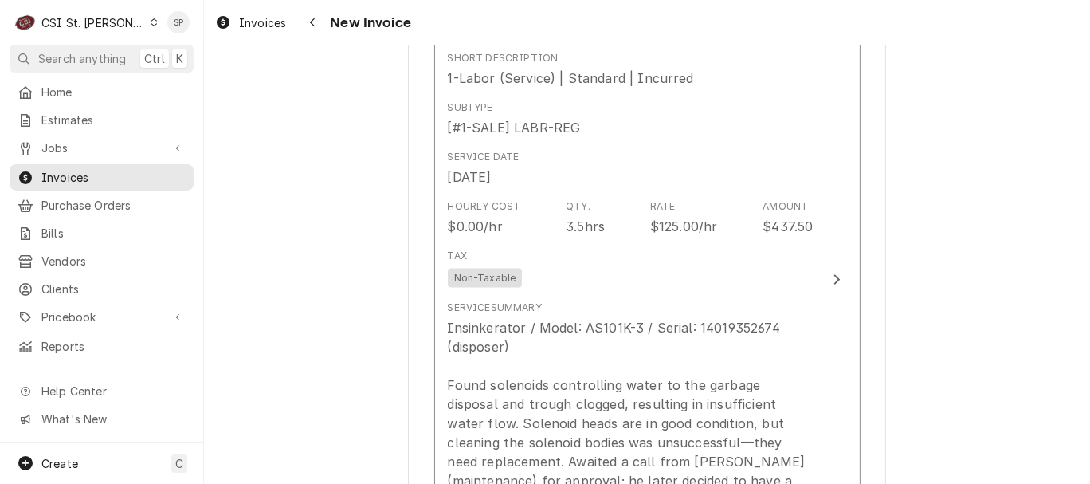
scroll to position [1640, 0]
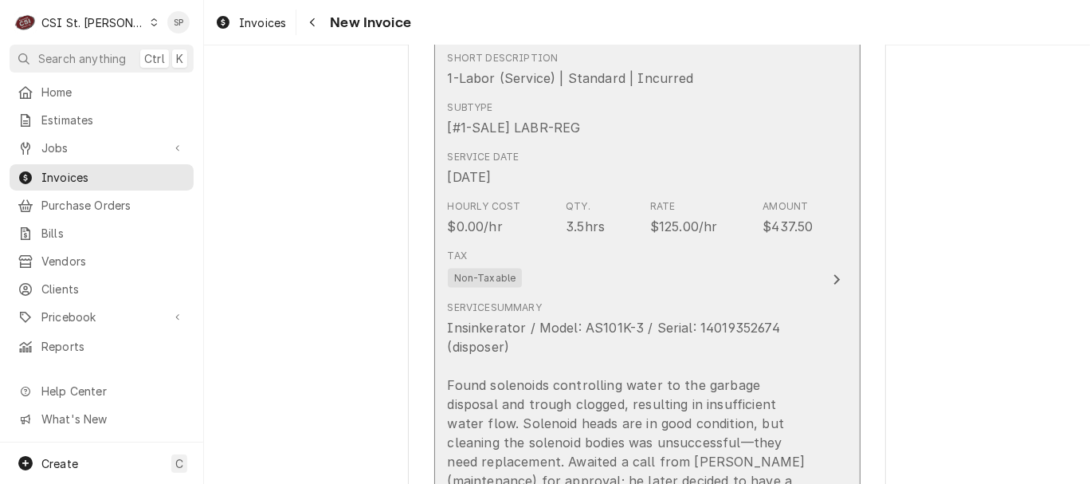
click at [650, 217] on div "$125.00/hr" at bounding box center [684, 226] width 68 height 19
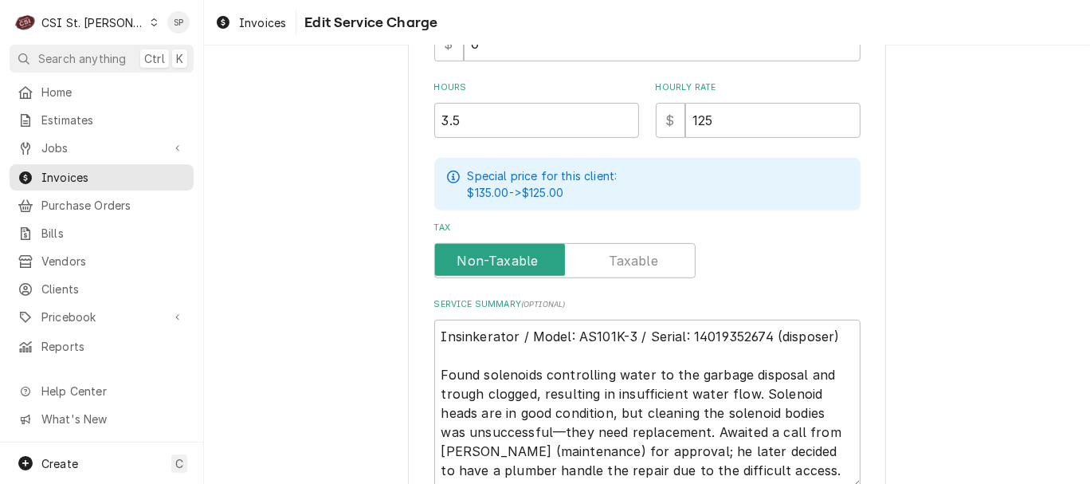
scroll to position [508, 0]
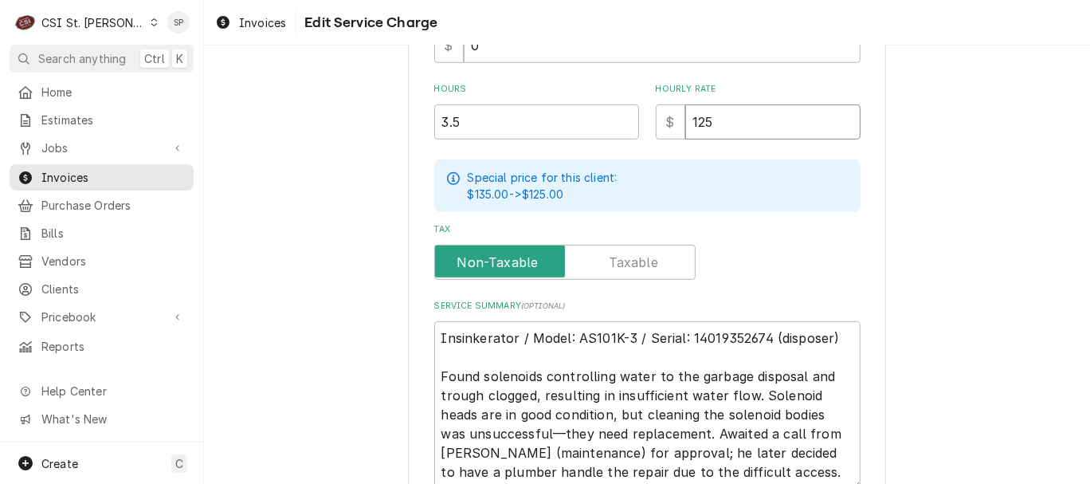
click at [711, 126] on input "125" at bounding box center [772, 121] width 175 height 35
type textarea "x"
type input "12"
type textarea "x"
type input "1"
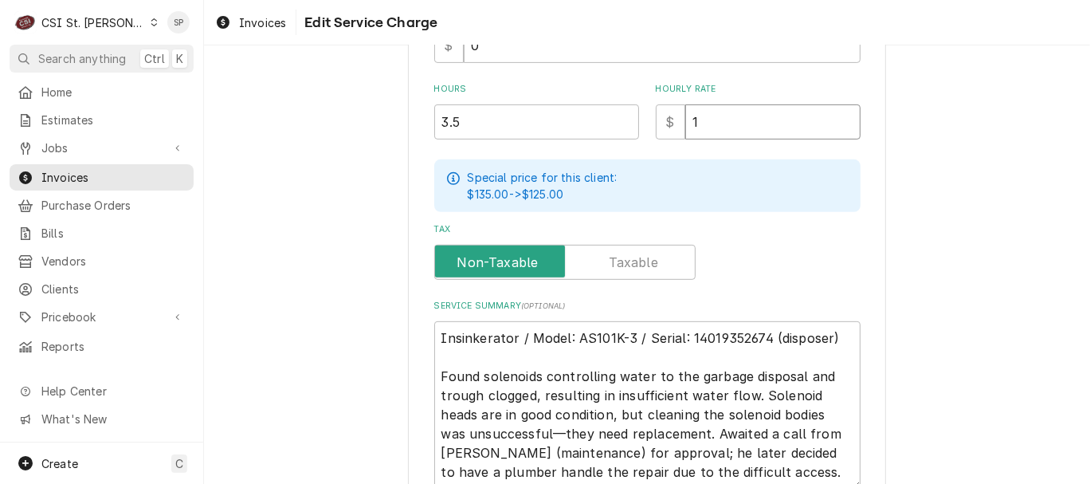
type textarea "x"
type input "13"
type textarea "x"
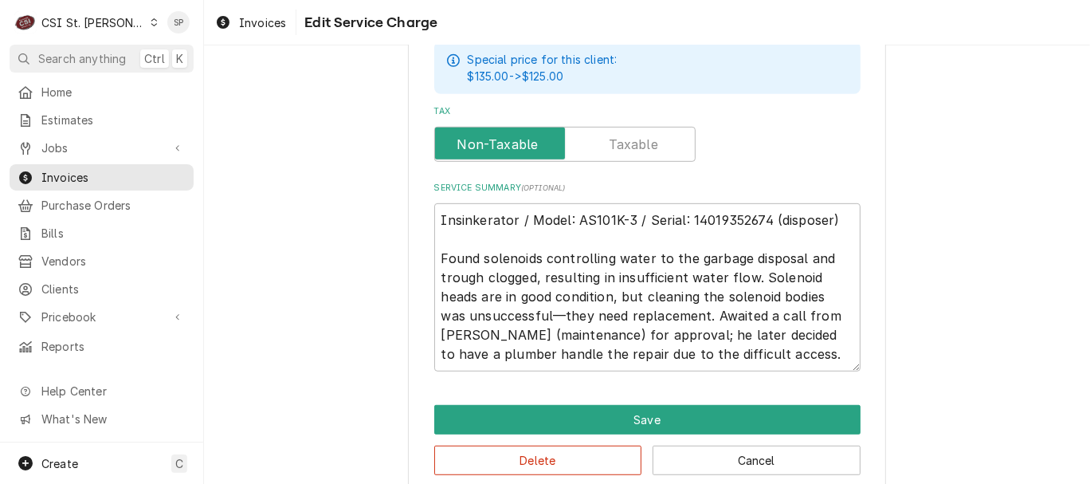
scroll to position [649, 0]
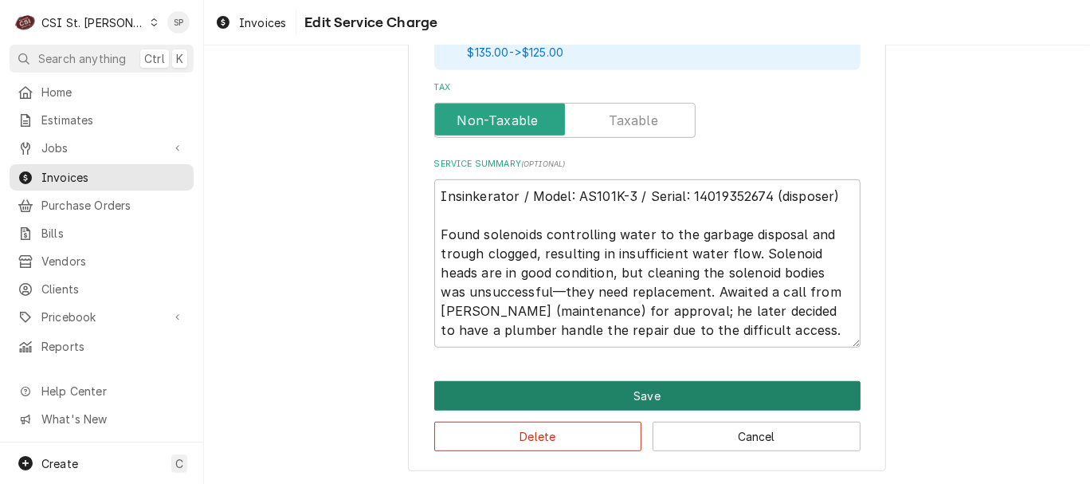
type input "130"
click at [663, 386] on button "Save" at bounding box center [647, 395] width 426 height 29
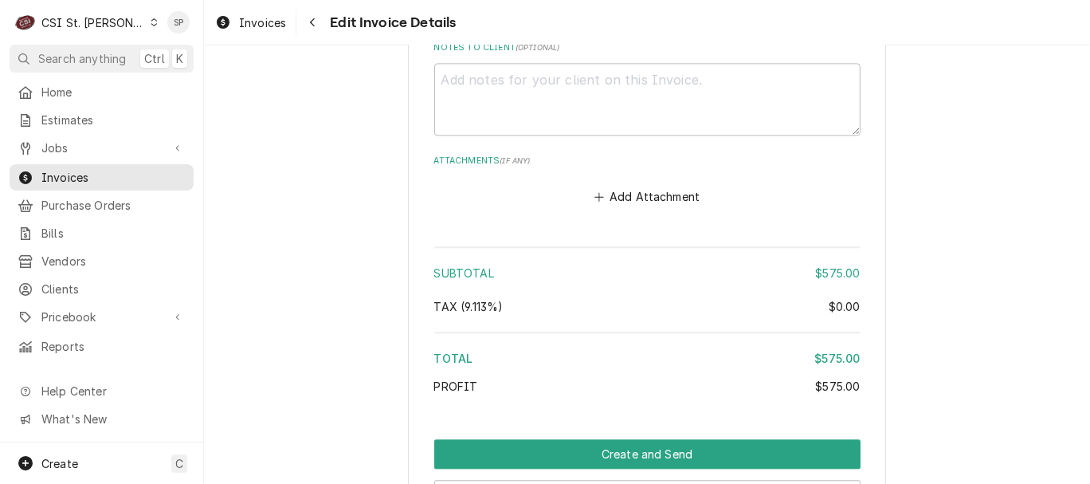
scroll to position [2932, 0]
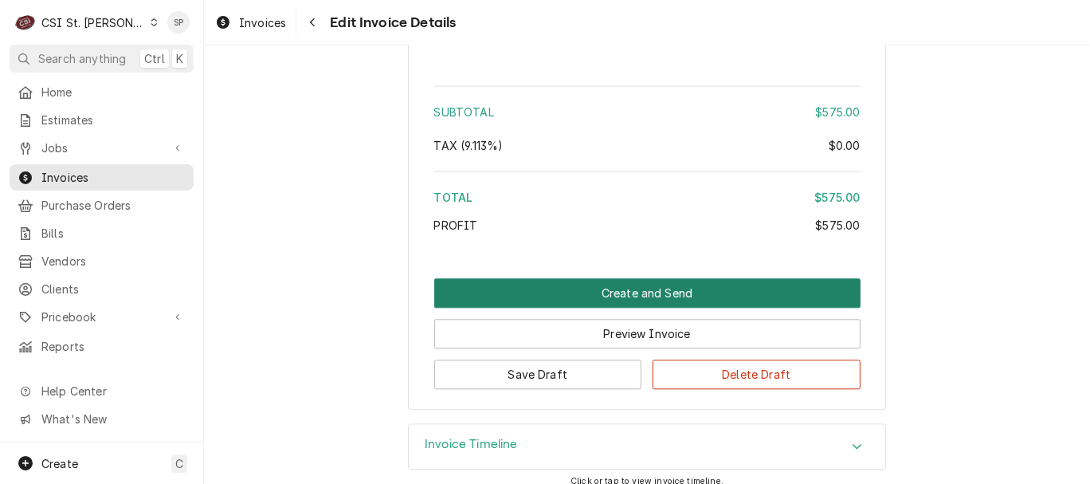
click at [522, 278] on button "Create and Send" at bounding box center [647, 292] width 426 height 29
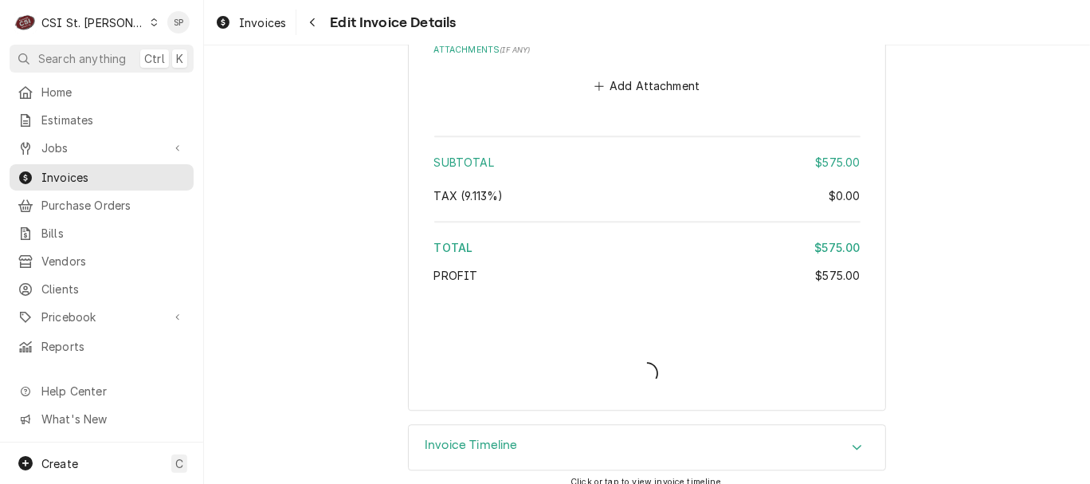
type textarea "x"
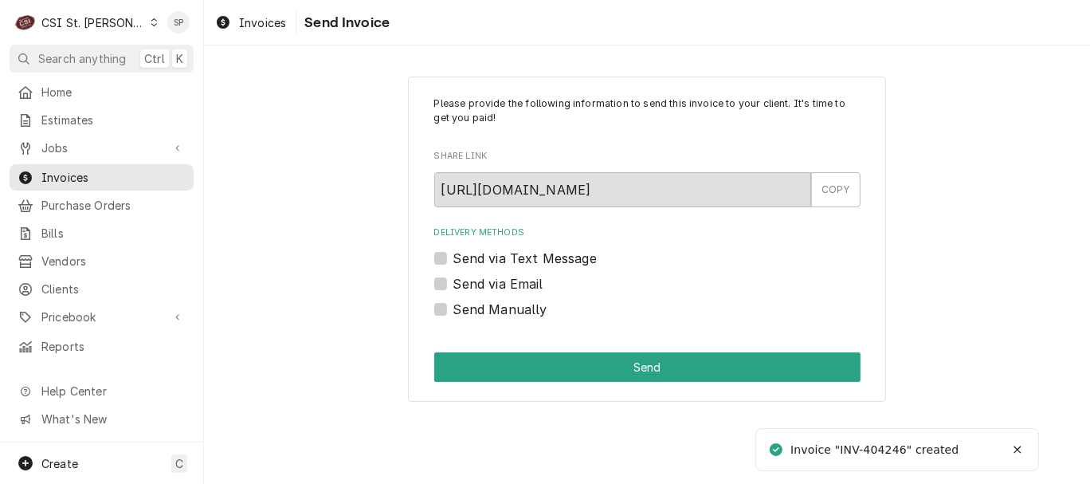
click at [453, 282] on label "Send via Email" at bounding box center [498, 283] width 90 height 19
click at [453, 282] on input "Send via Email" at bounding box center [666, 291] width 426 height 35
checkbox input "true"
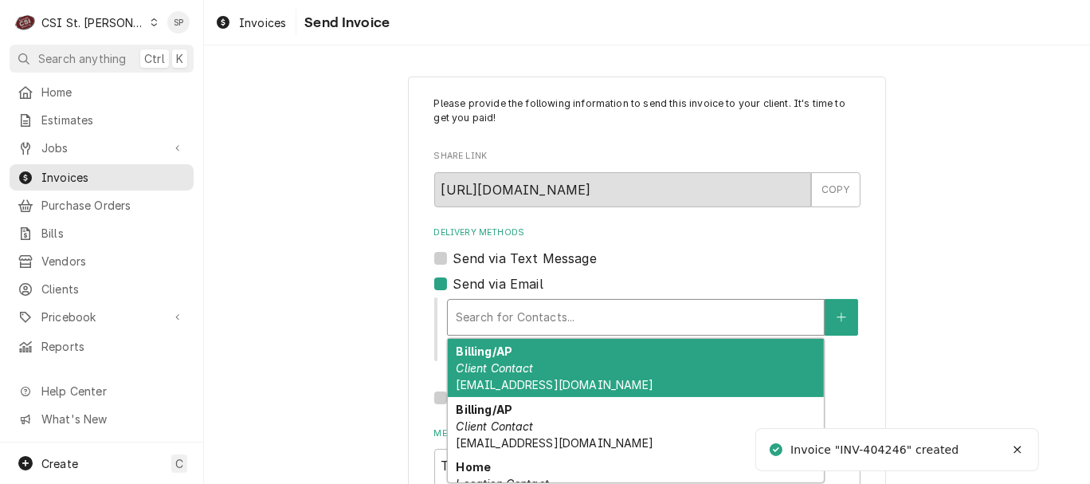
click at [480, 323] on div "Delivery Methods" at bounding box center [636, 317] width 360 height 29
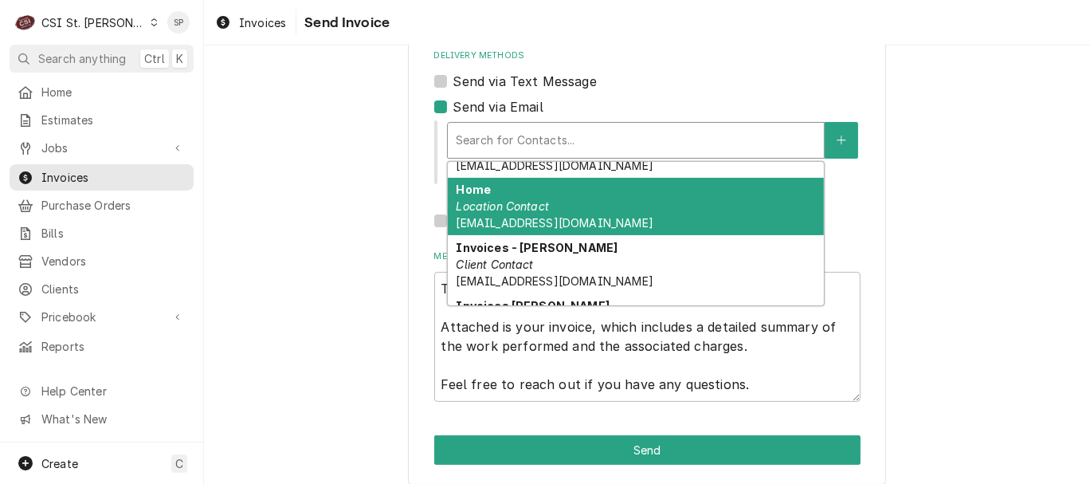
scroll to position [106, 0]
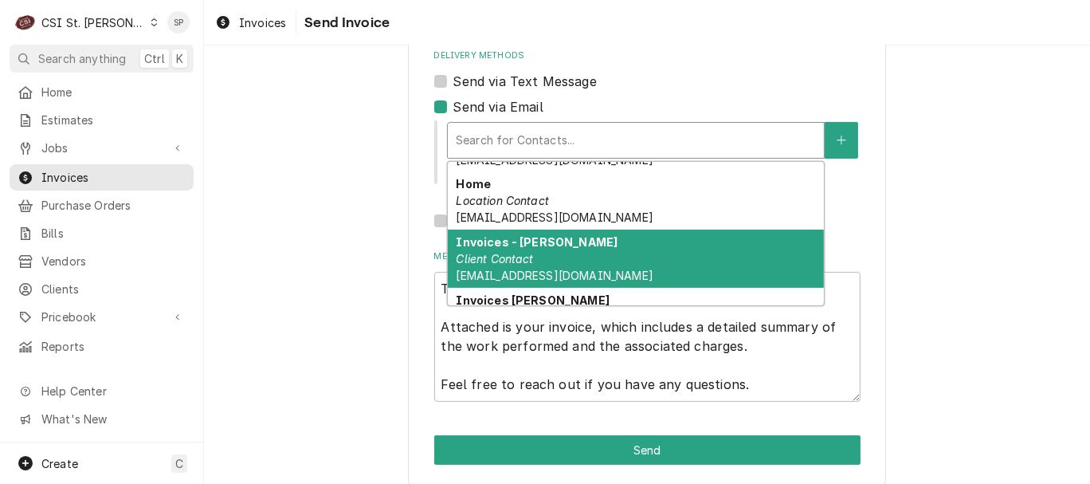
click at [475, 261] on em "Client Contact" at bounding box center [494, 259] width 77 height 14
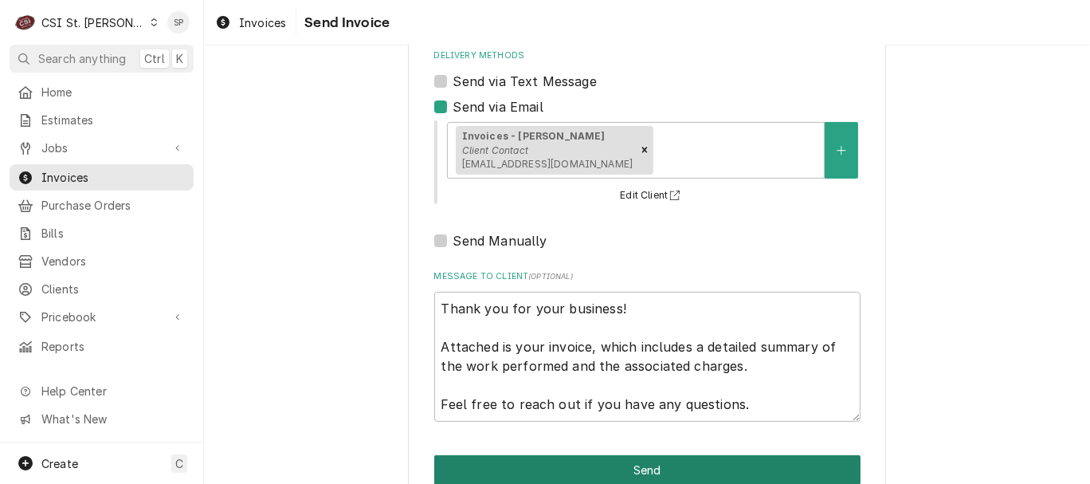
click at [590, 465] on button "Send" at bounding box center [647, 469] width 426 height 29
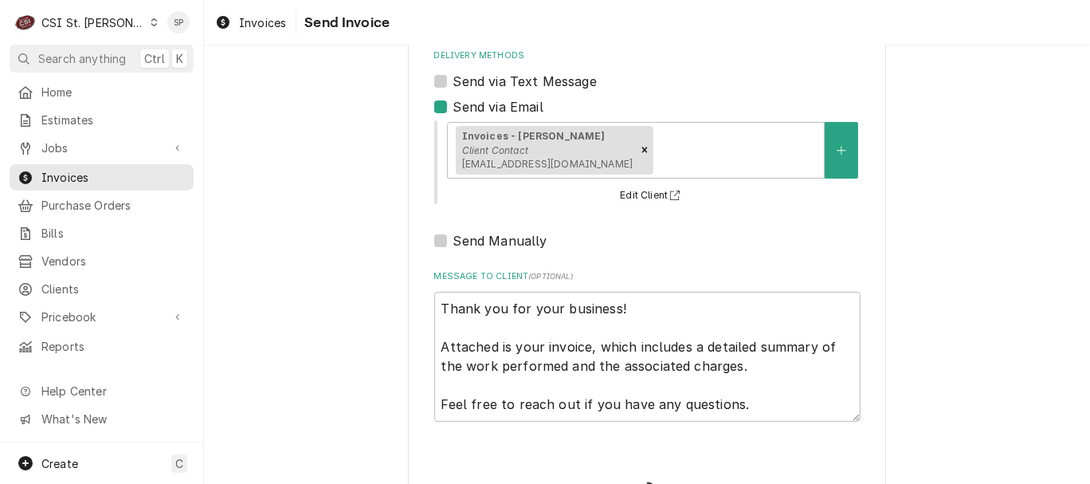
type textarea "x"
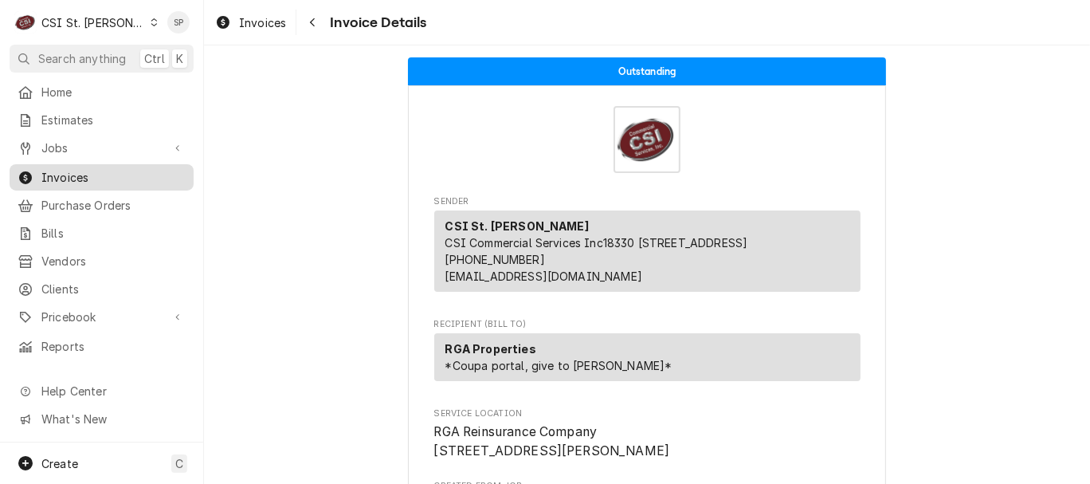
click at [72, 171] on span "Invoices" at bounding box center [113, 177] width 144 height 17
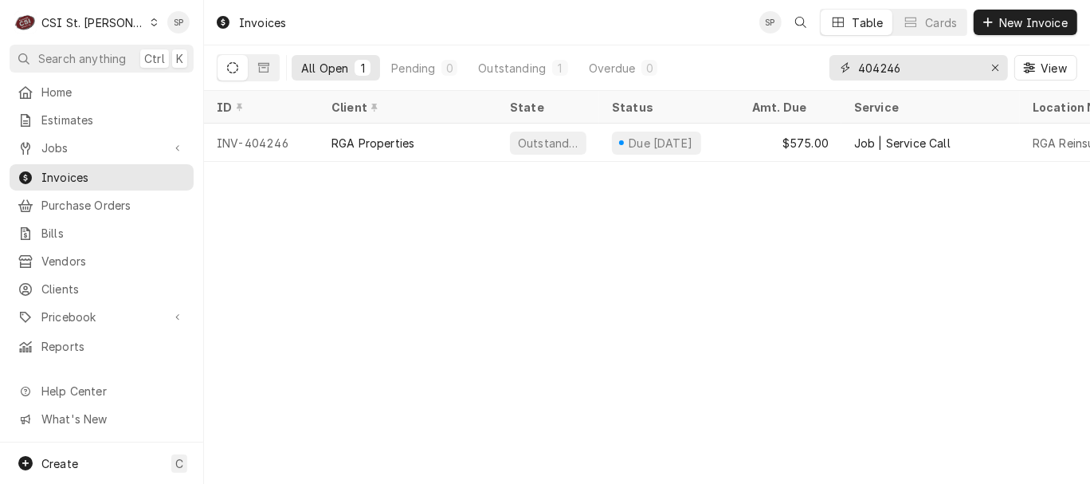
click at [907, 64] on input "404246" at bounding box center [918, 67] width 120 height 25
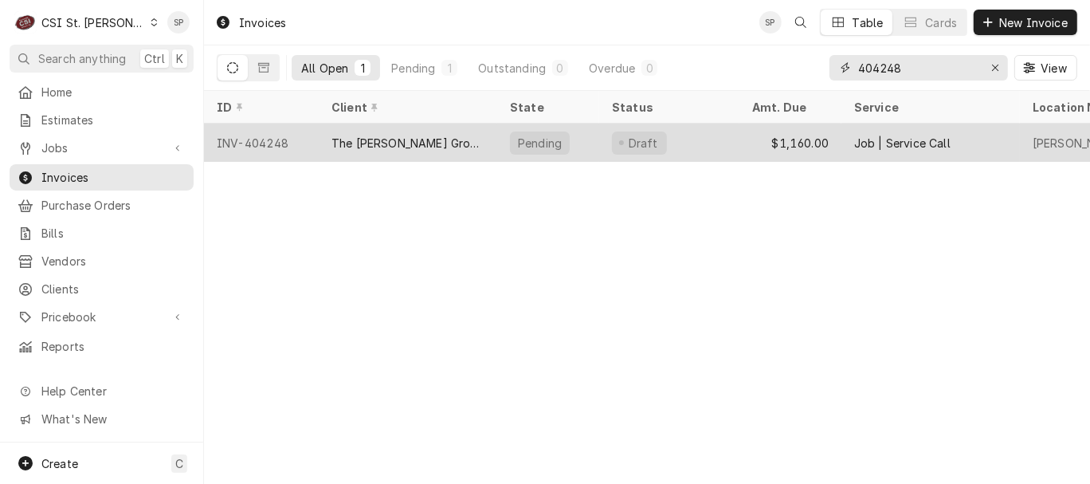
type input "404248"
click at [271, 140] on div "INV-404248" at bounding box center [261, 142] width 115 height 38
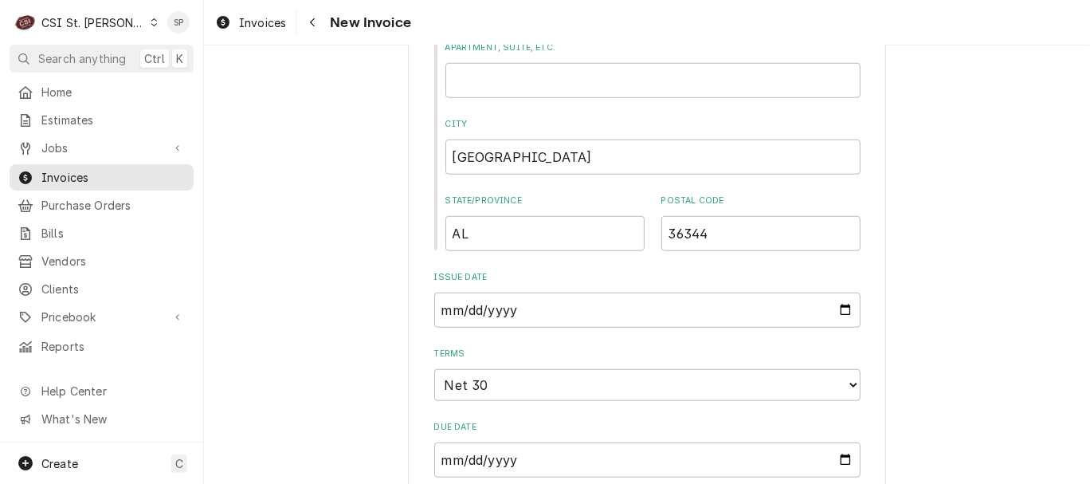
scroll to position [1062, 0]
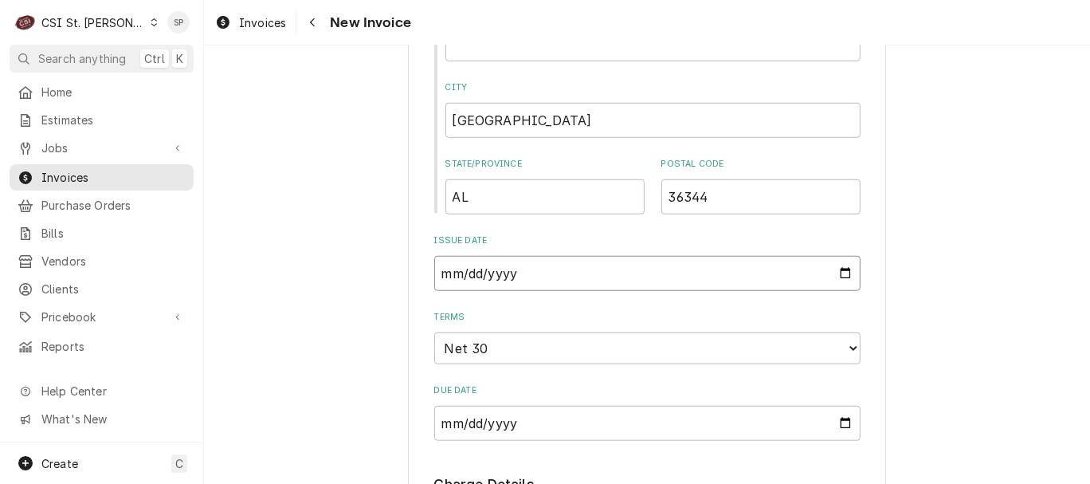
click at [839, 275] on input "2025-09-29" at bounding box center [647, 273] width 426 height 35
type textarea "x"
type input "2025-09-30"
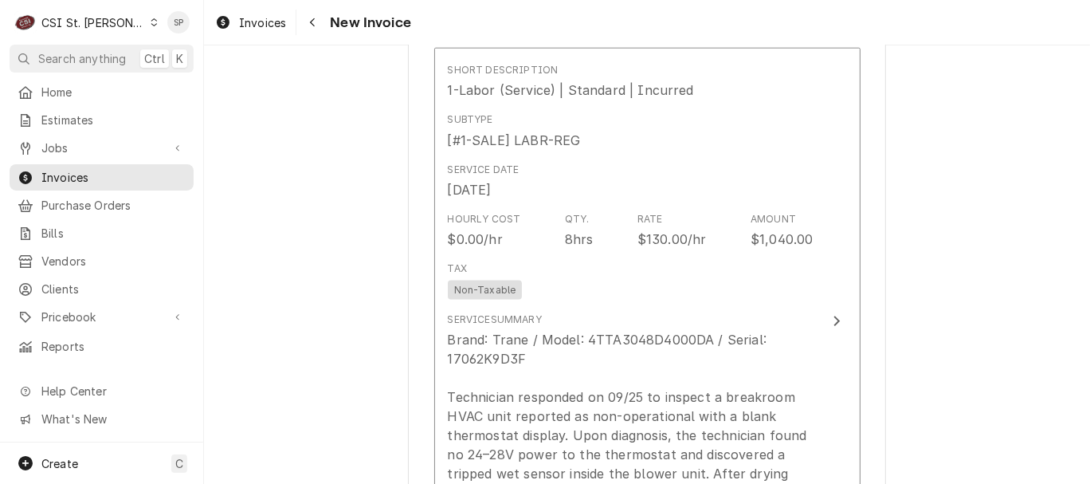
scroll to position [1558, 0]
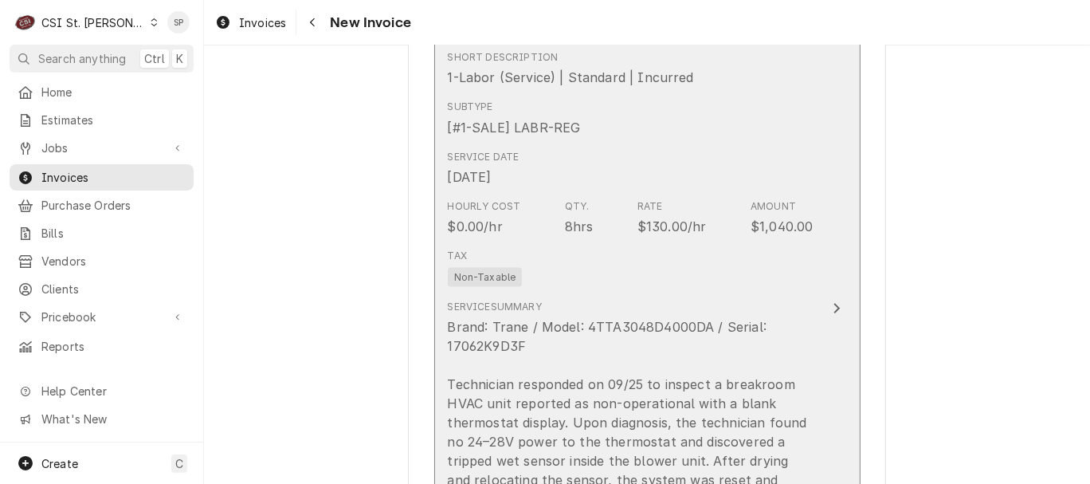
click at [667, 218] on div "$130.00/hr" at bounding box center [671, 226] width 69 height 19
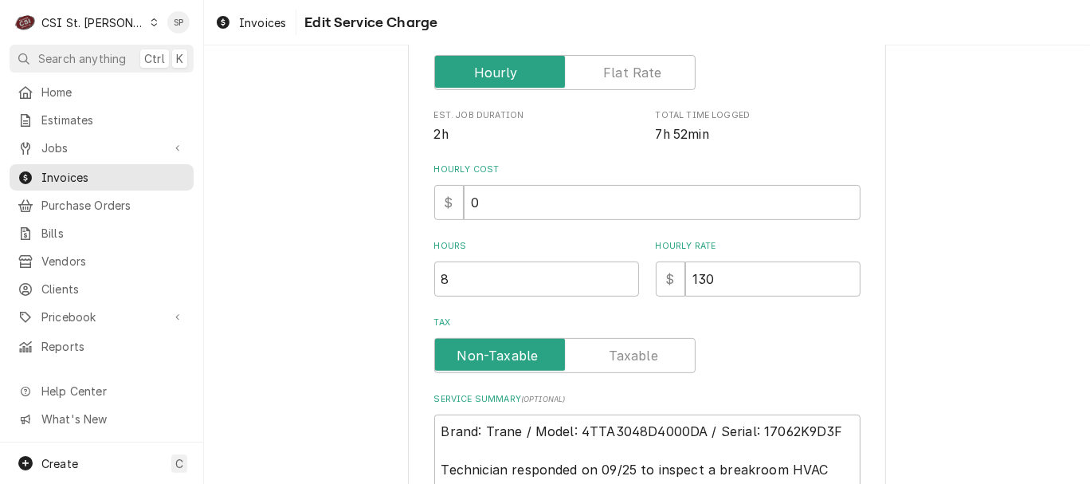
scroll to position [354, 0]
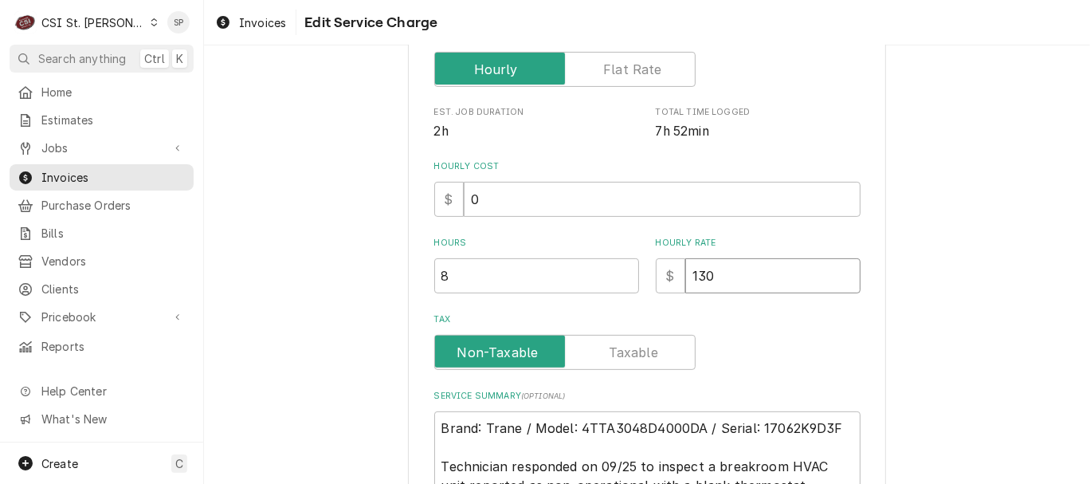
click at [711, 276] on input "130" at bounding box center [772, 275] width 175 height 35
type textarea "x"
type input "13"
type textarea "x"
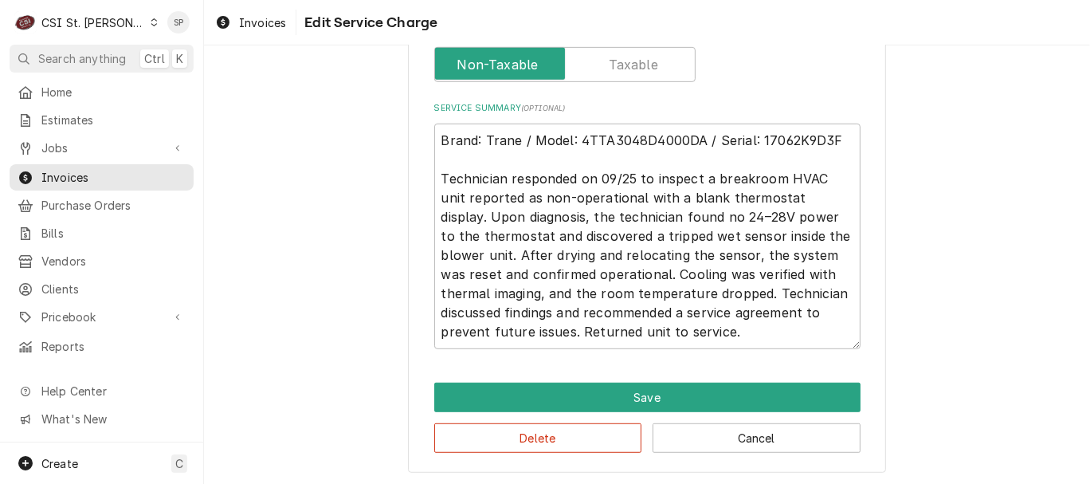
scroll to position [645, 0]
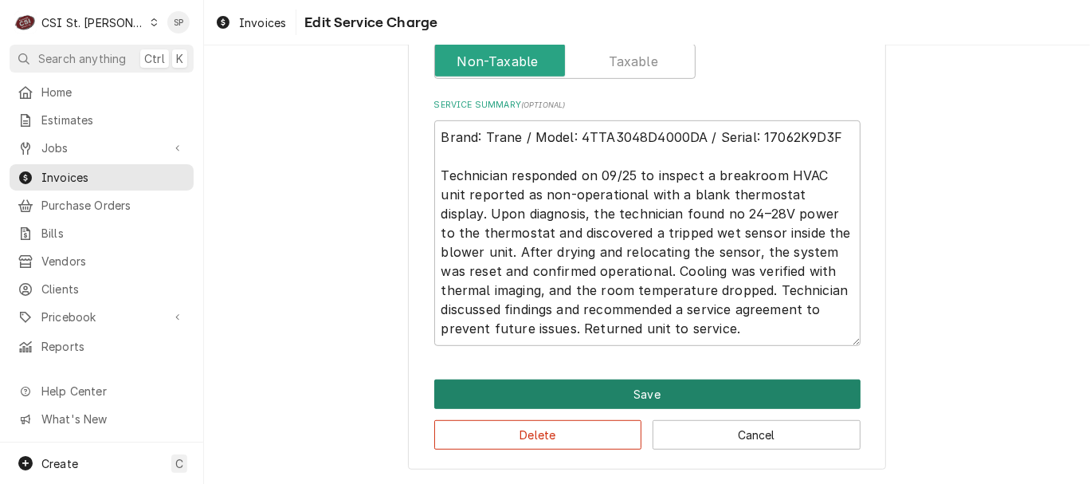
type input "135"
click at [628, 395] on button "Save" at bounding box center [647, 393] width 426 height 29
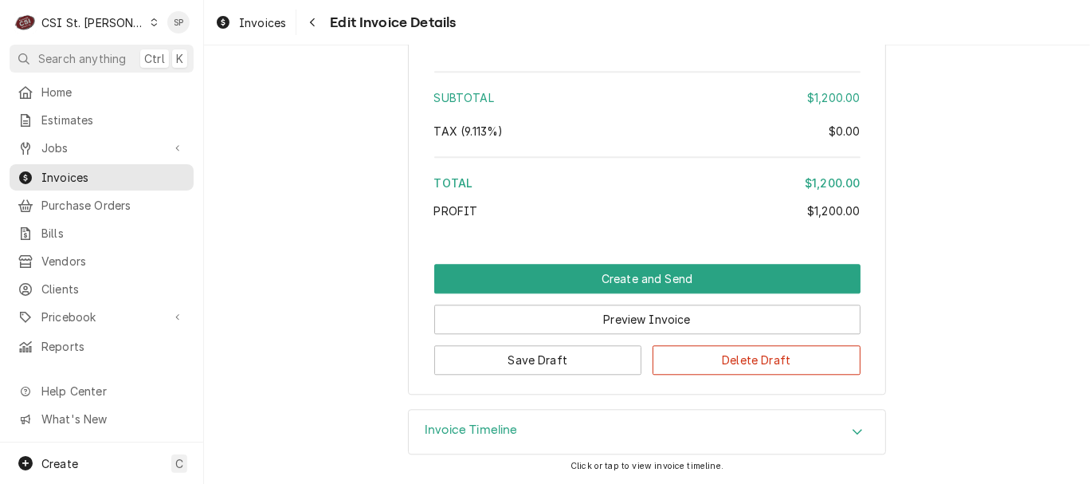
scroll to position [2925, 0]
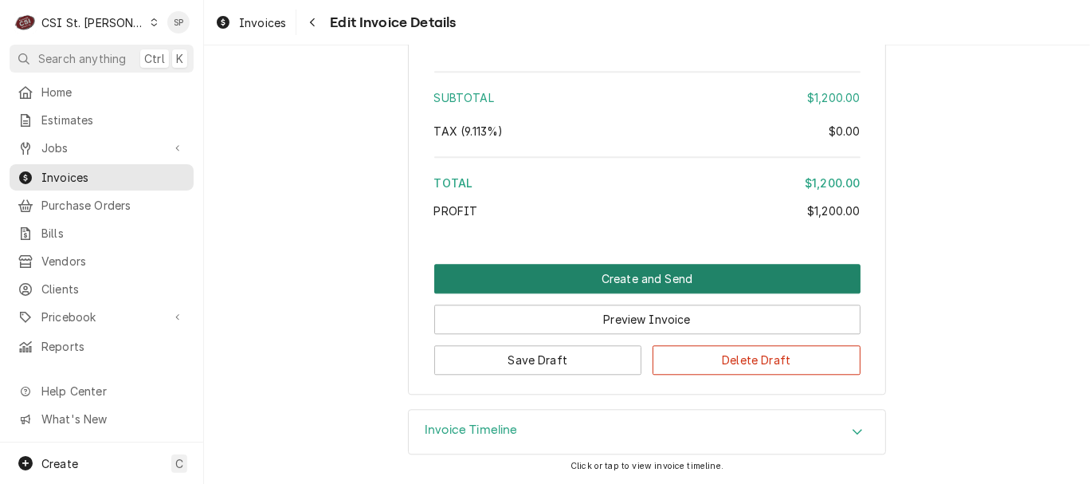
click at [582, 282] on button "Create and Send" at bounding box center [647, 278] width 426 height 29
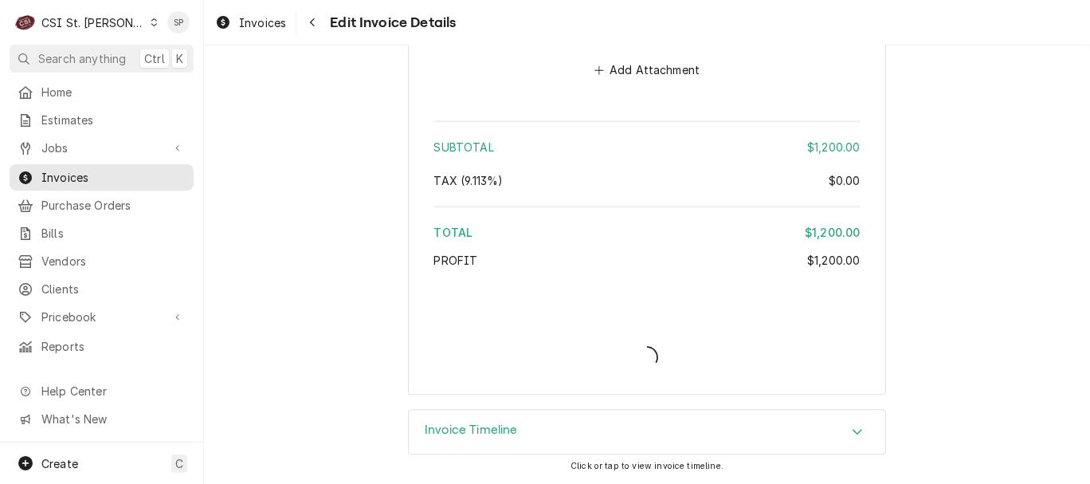
scroll to position [2875, 0]
type textarea "x"
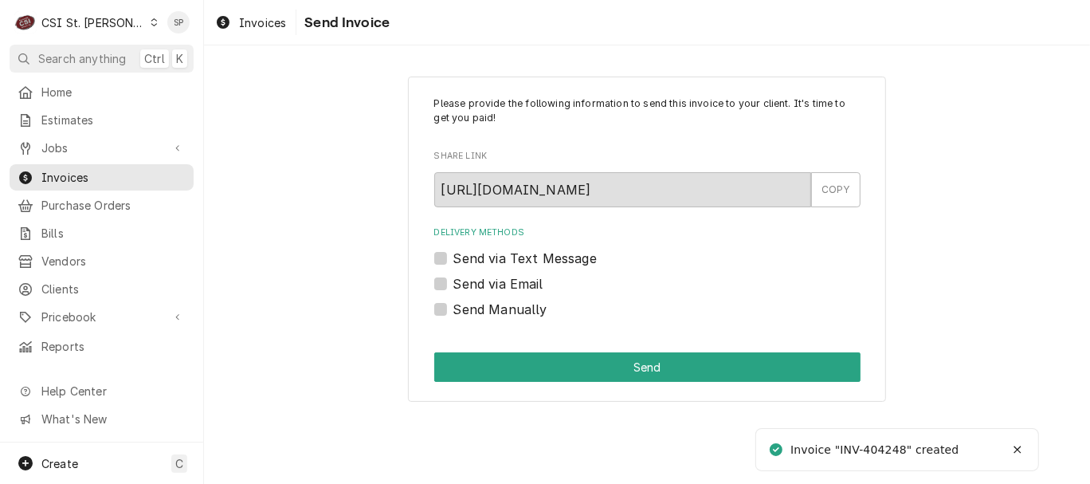
click at [453, 284] on label "Send via Email" at bounding box center [498, 283] width 90 height 19
click at [453, 284] on input "Send via Email" at bounding box center [666, 291] width 426 height 35
checkbox input "true"
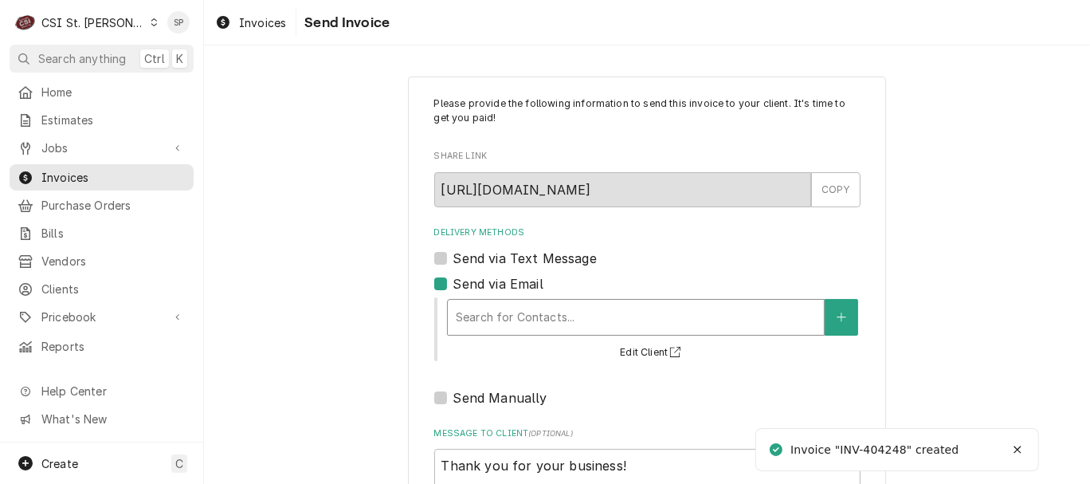
click at [479, 322] on div "Delivery Methods" at bounding box center [636, 317] width 360 height 29
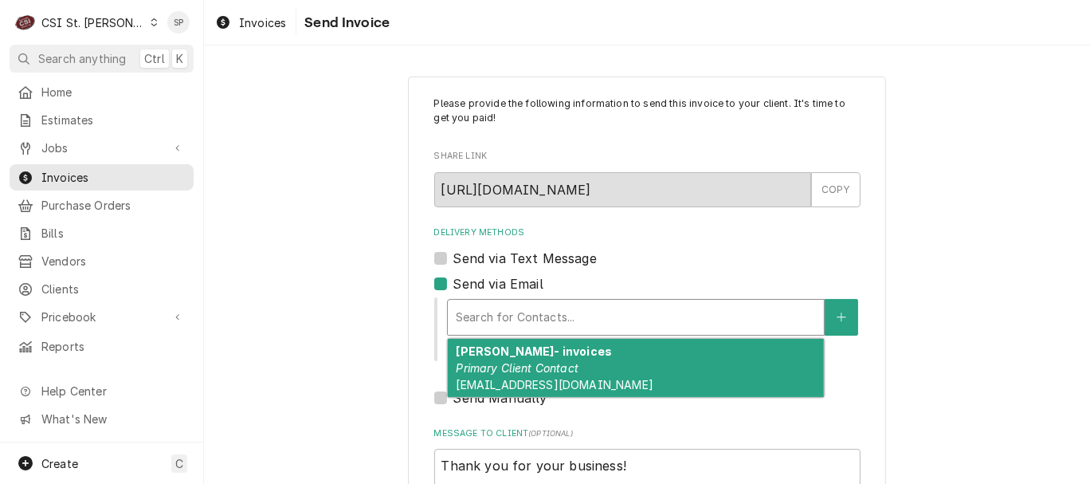
click at [495, 381] on span "dcarriger@srcicorp.com" at bounding box center [554, 385] width 197 height 14
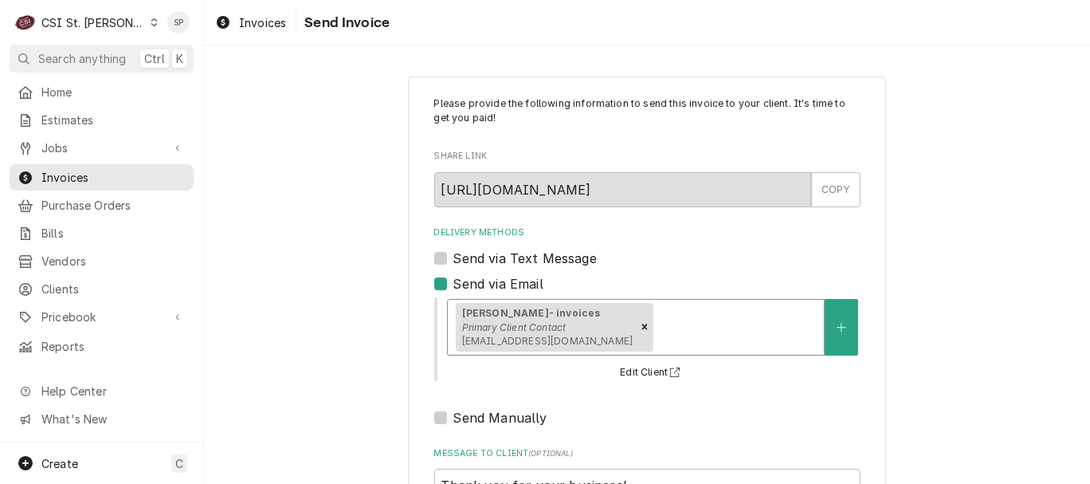
scroll to position [212, 0]
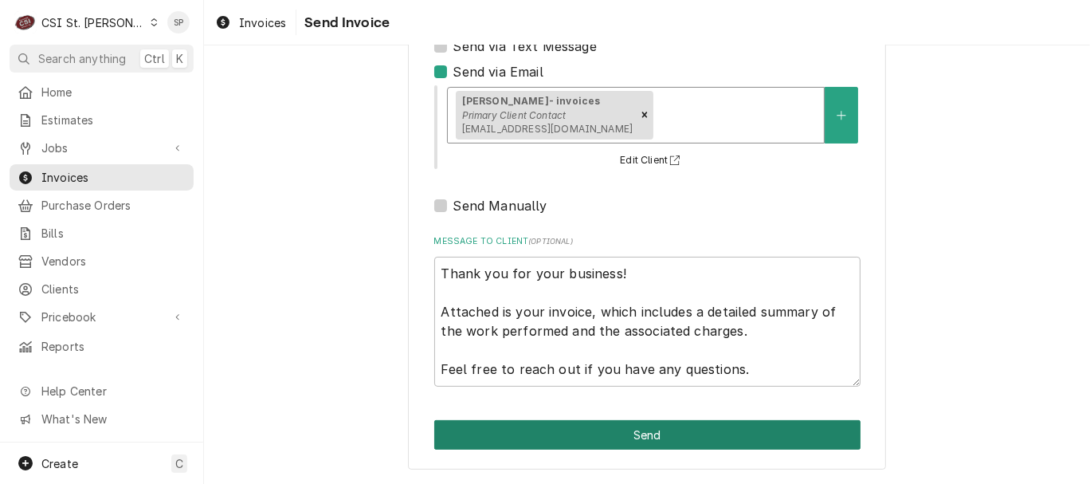
click at [579, 437] on button "Send" at bounding box center [647, 434] width 426 height 29
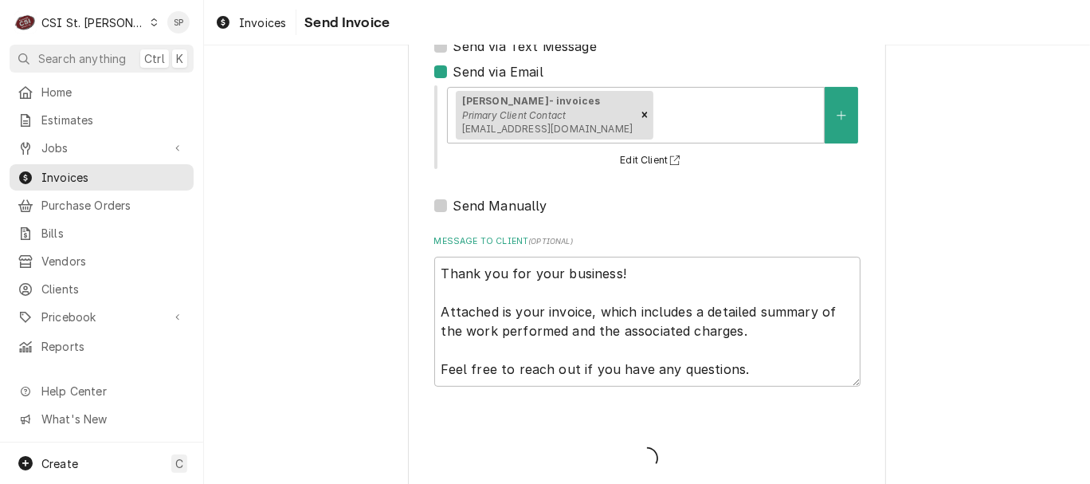
type textarea "x"
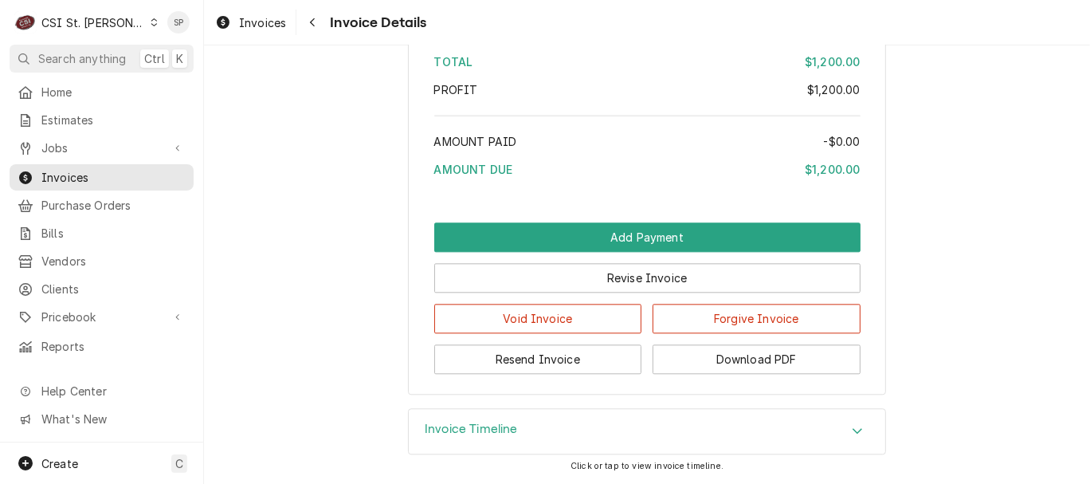
scroll to position [2907, 0]
click at [575, 368] on button "Resend Invoice" at bounding box center [538, 358] width 208 height 29
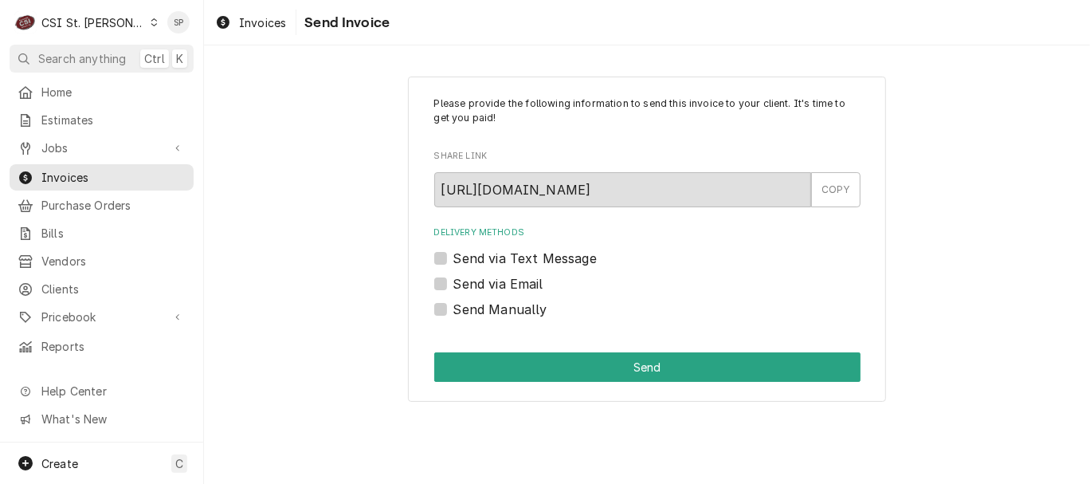
click at [487, 280] on label "Send via Email" at bounding box center [498, 283] width 90 height 19
click at [487, 280] on input "Send via Email" at bounding box center [666, 291] width 426 height 35
checkbox input "true"
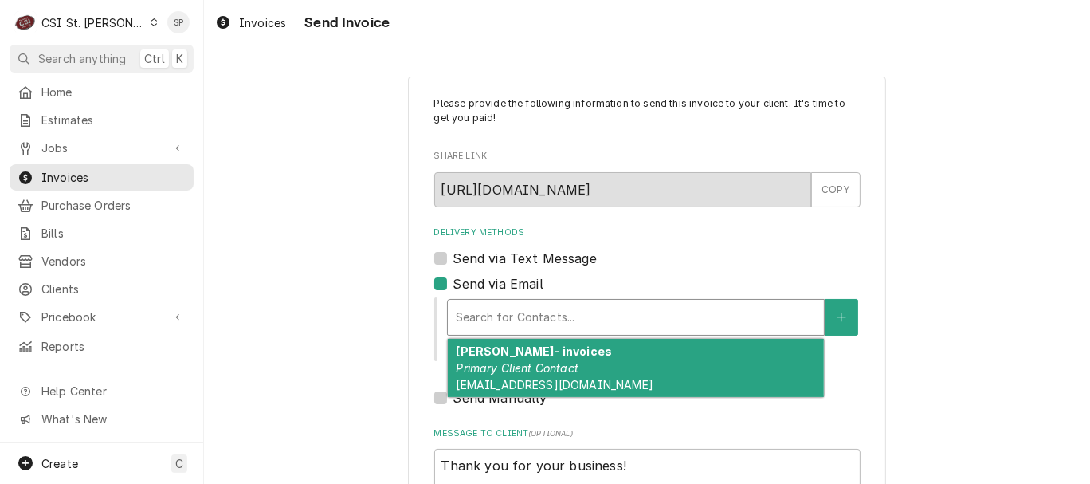
click at [471, 313] on div "Delivery Methods" at bounding box center [636, 317] width 360 height 29
type textarea "x"
type input "s"
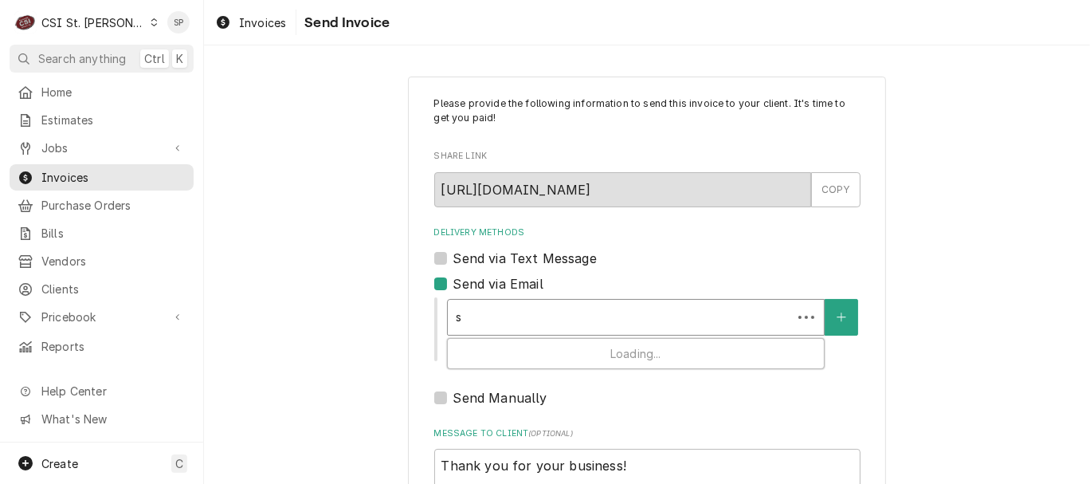
type textarea "x"
type input "sh"
type textarea "x"
type input "she"
type textarea "x"
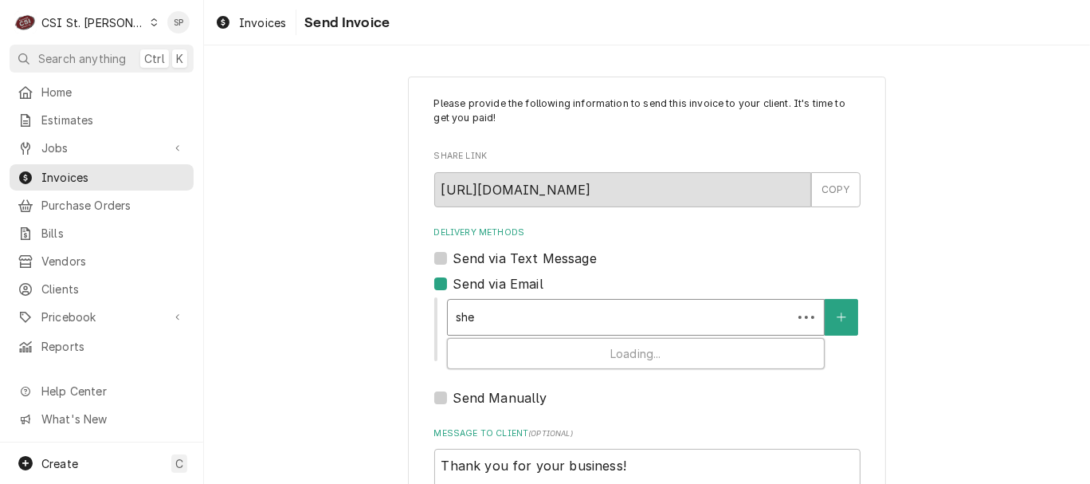
type input "shel"
type textarea "x"
type input "shell"
type textarea "x"
type input "shelle"
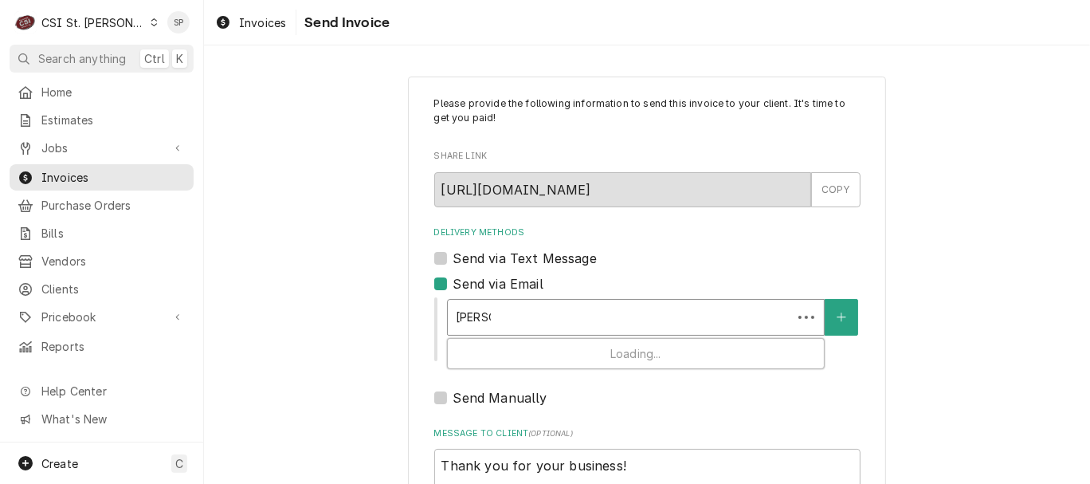
type textarea "x"
type input "shelley"
type textarea "x"
type input "shelley."
type textarea "x"
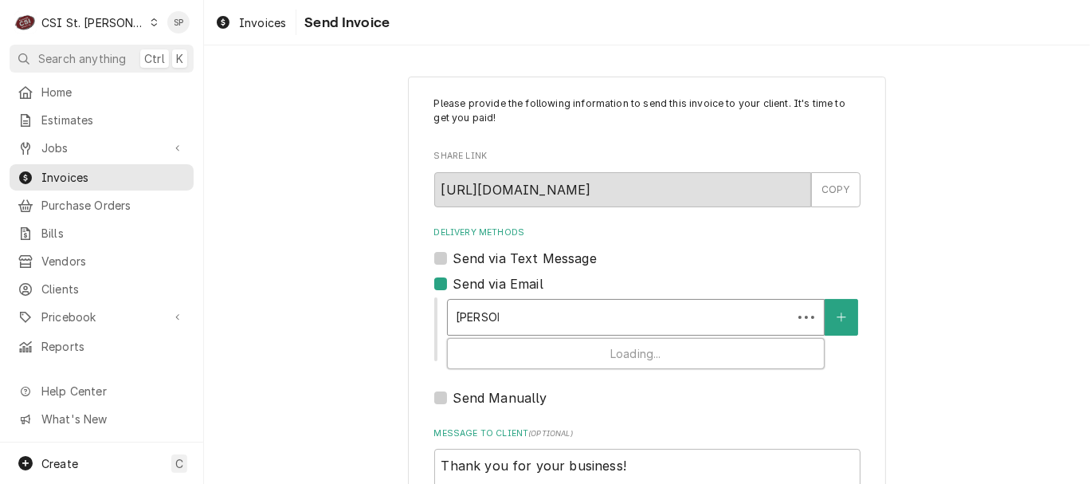
type input "shelley.p"
type textarea "x"
type input "shelley.po"
type textarea "x"
type input "shelley.pol"
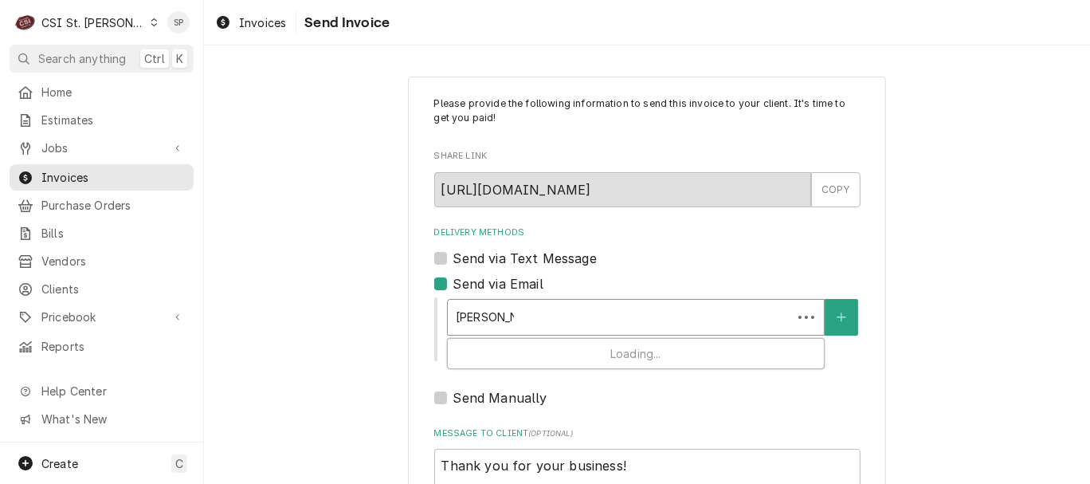
type textarea "x"
type input "shelley.poli"
type textarea "x"
type input "shelley.polit"
type textarea "x"
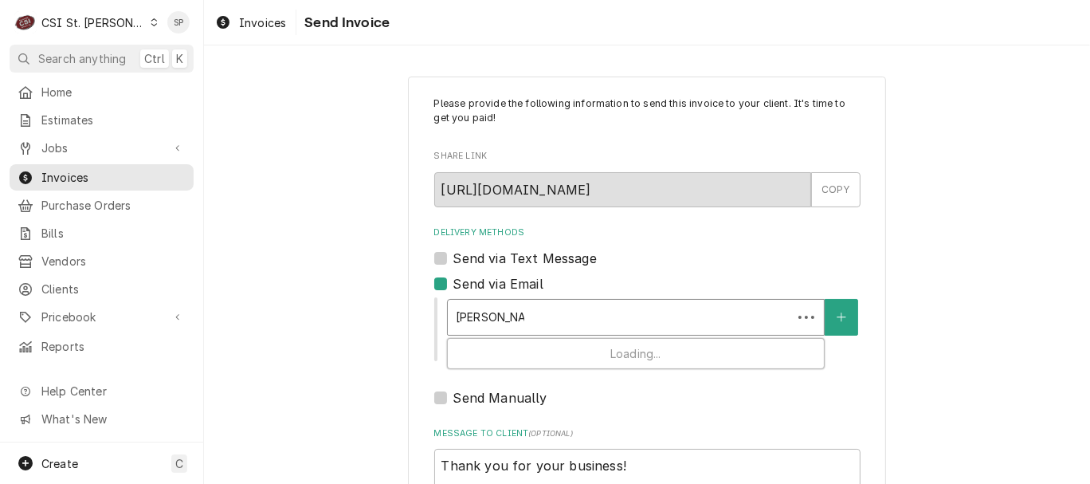
type input "shelley.politt"
type textarea "x"
type input "shelley.politte"
type textarea "x"
type input "shelley.politte@"
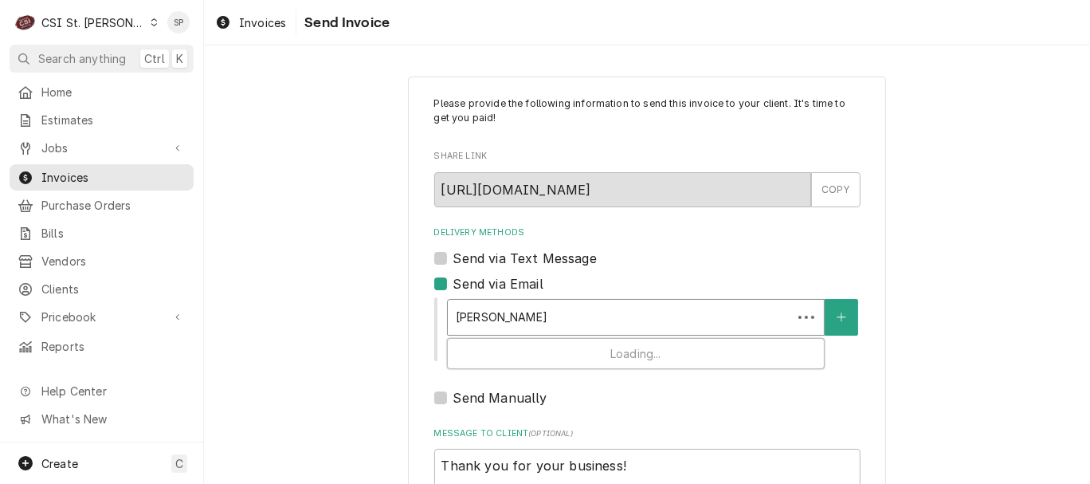
type textarea "x"
type input "shelley.politte@c"
type textarea "x"
type input "shelley.politte@cs"
type textarea "x"
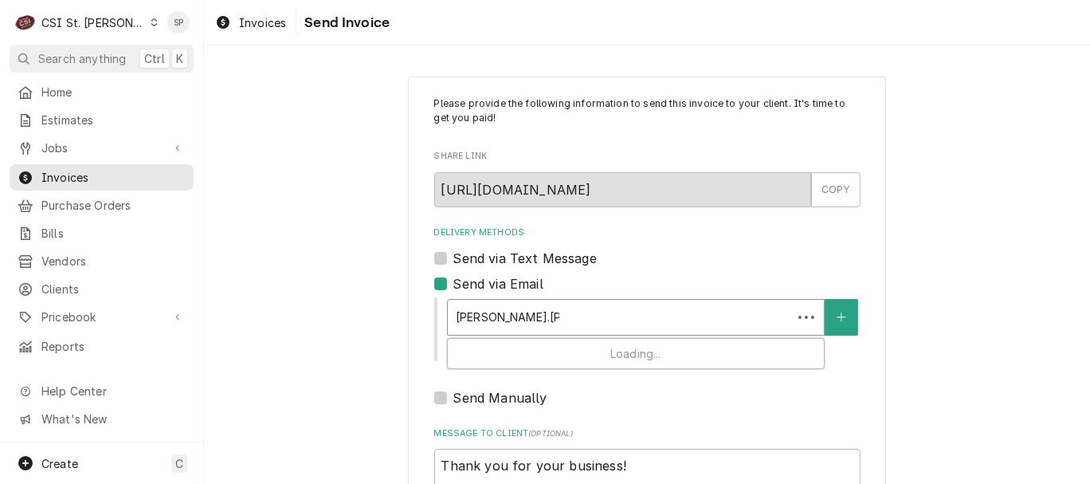
type input "shelley.politte@csi"
type textarea "x"
type input "shelley.politte@csi1"
type textarea "x"
type input "shelley.politte@csi1."
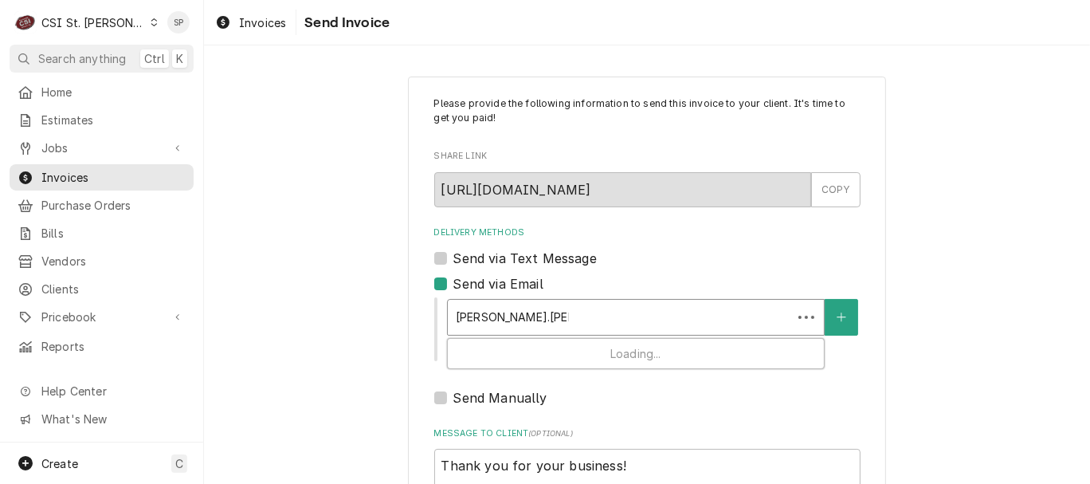
type textarea "x"
type input "shelley.politte@csi1.c"
type textarea "x"
type input "shelley.politte@csi1.co"
type textarea "x"
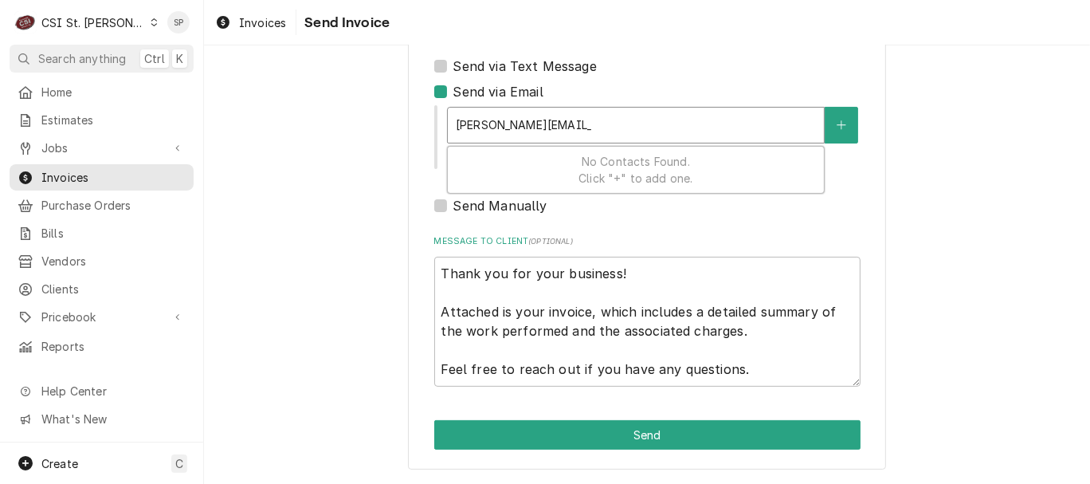
scroll to position [191, 0]
type input "shelley.politte@csi1.com"
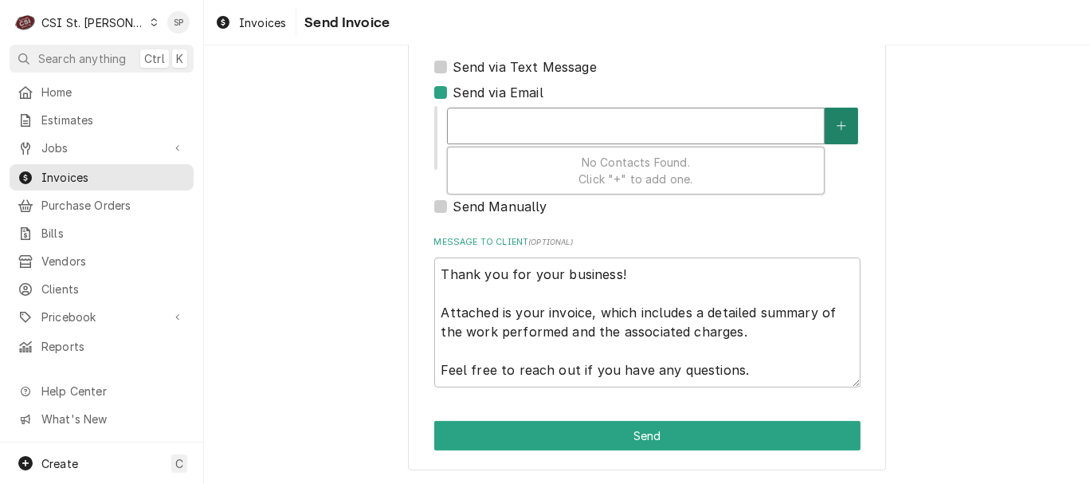
click at [837, 120] on icon "Create New Contact" at bounding box center [842, 125] width 10 height 11
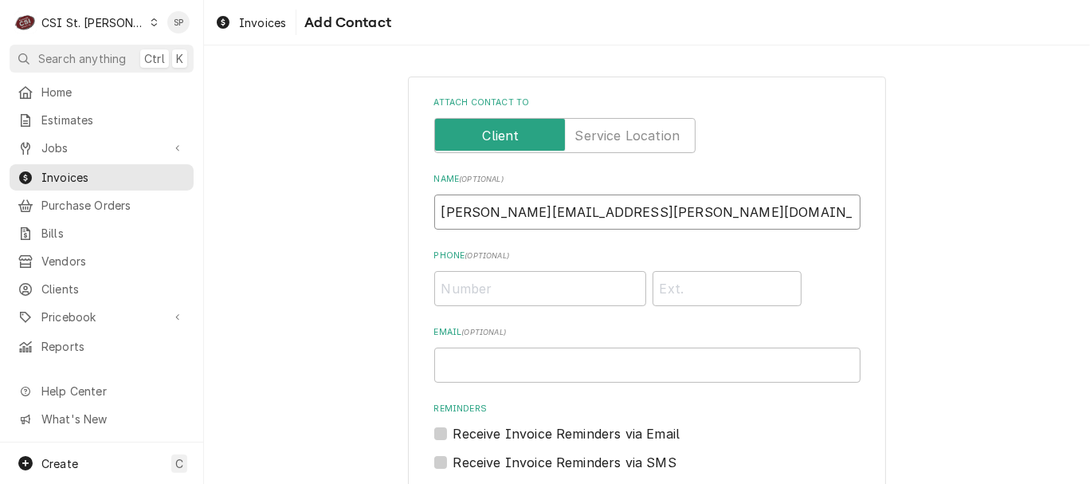
click at [590, 215] on input "shelley.politte@csi1.com" at bounding box center [647, 211] width 426 height 35
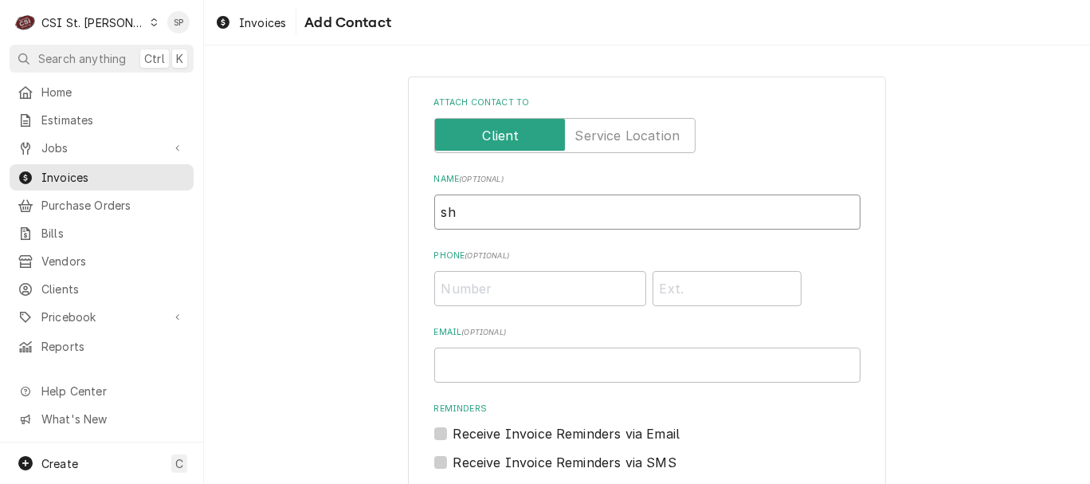
type input "s"
click at [507, 351] on input "Email ( optional )" at bounding box center [647, 364] width 426 height 35
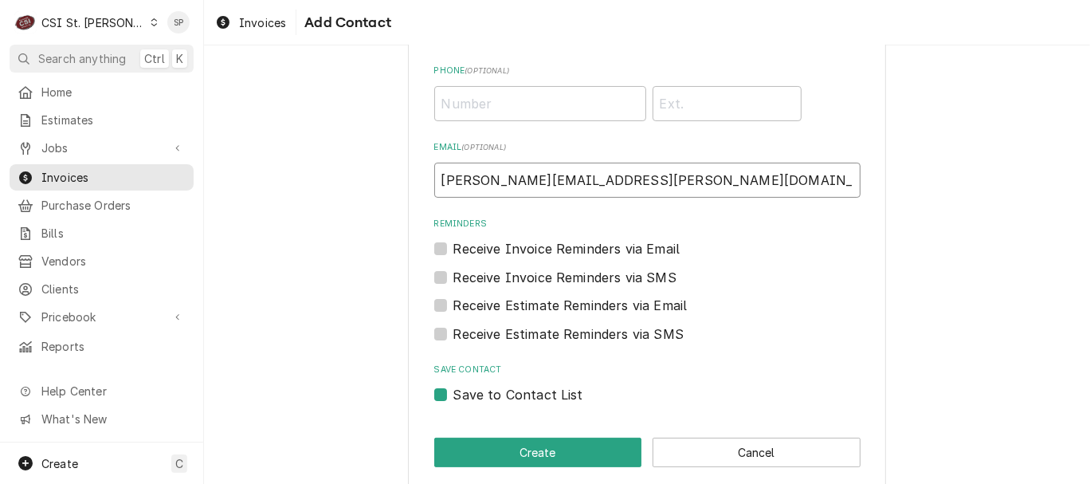
scroll to position [202, 0]
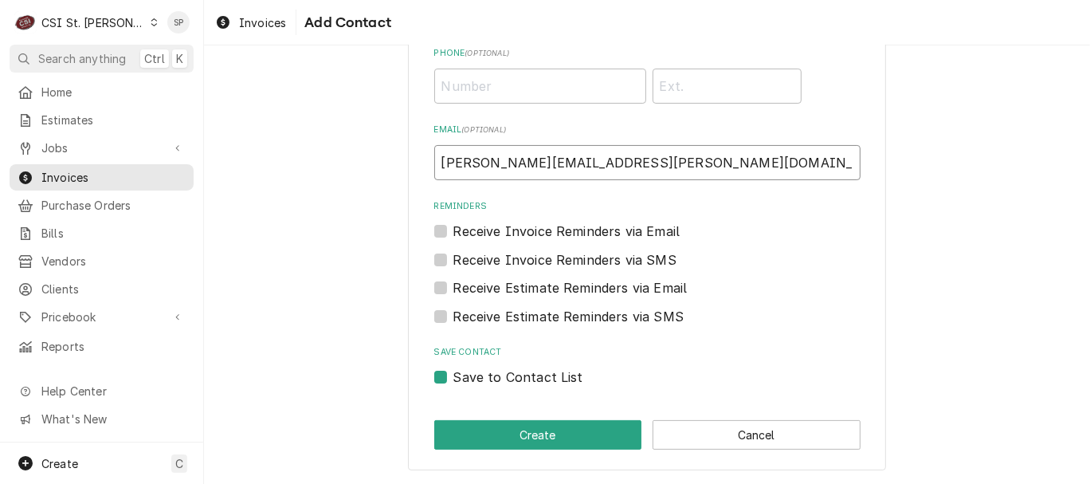
type input "shelley.politte@csi1.com"
click at [453, 378] on label "Save to Contact List" at bounding box center [518, 376] width 130 height 19
click at [453, 378] on input "Save to Contact List" at bounding box center [666, 384] width 426 height 35
checkbox input "false"
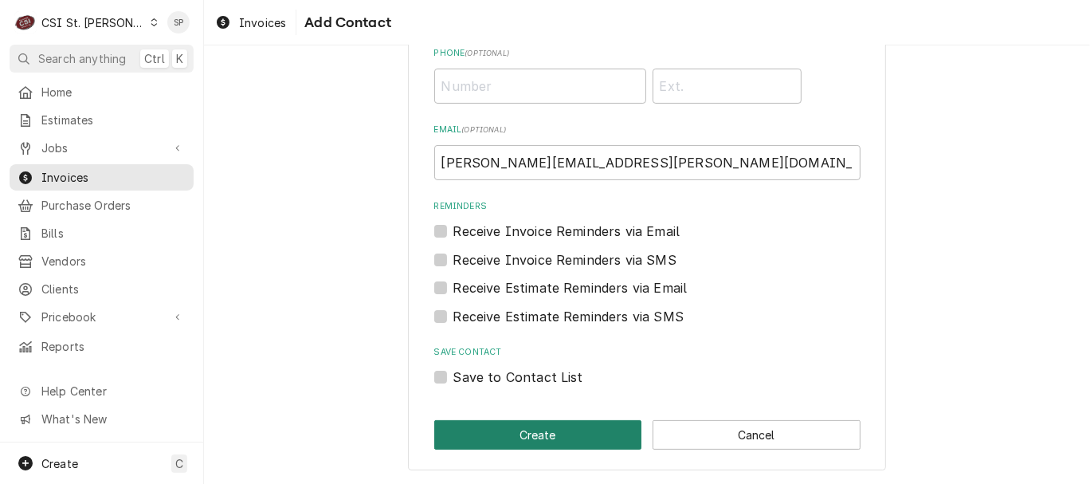
click at [459, 421] on button "Create" at bounding box center [538, 434] width 208 height 29
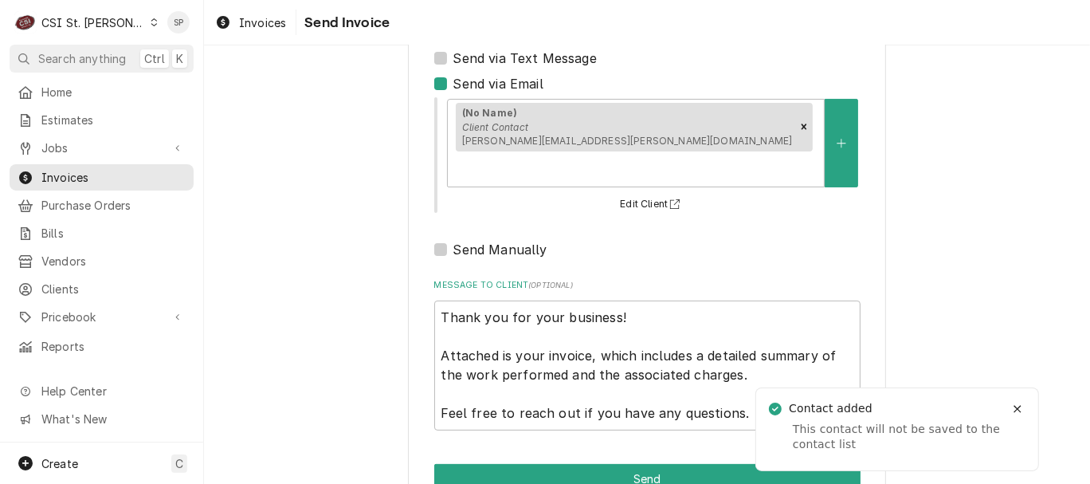
scroll to position [212, 0]
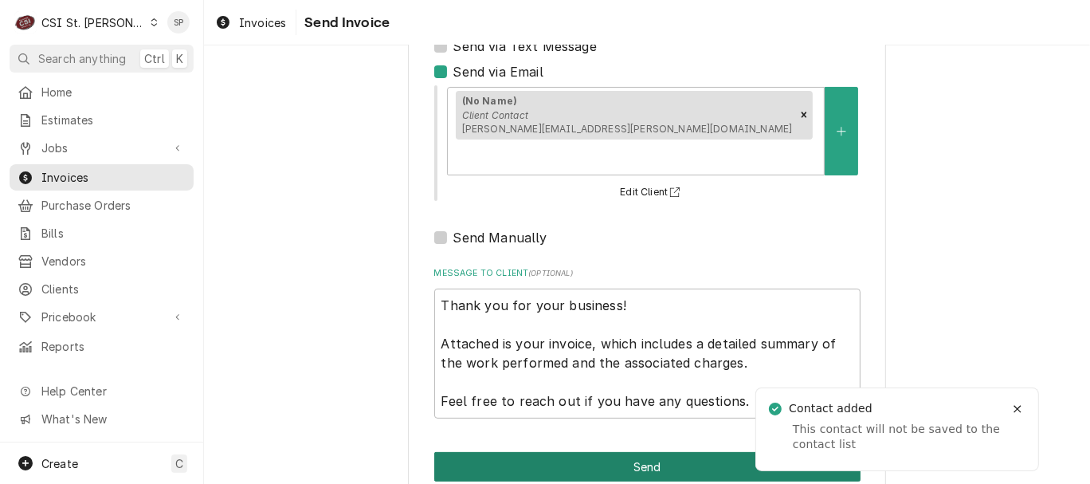
click at [672, 452] on button "Send" at bounding box center [647, 466] width 426 height 29
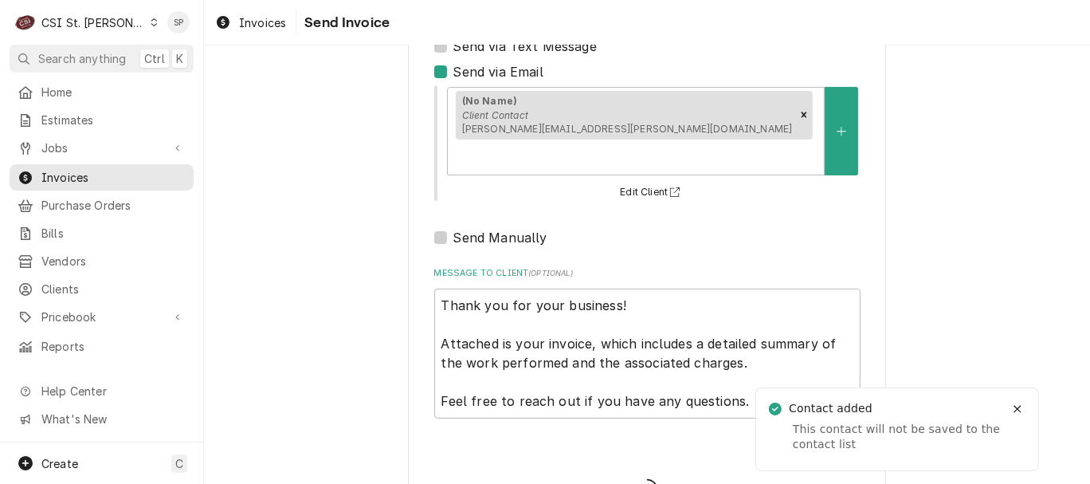
type textarea "x"
